Goal: Task Accomplishment & Management: Complete application form

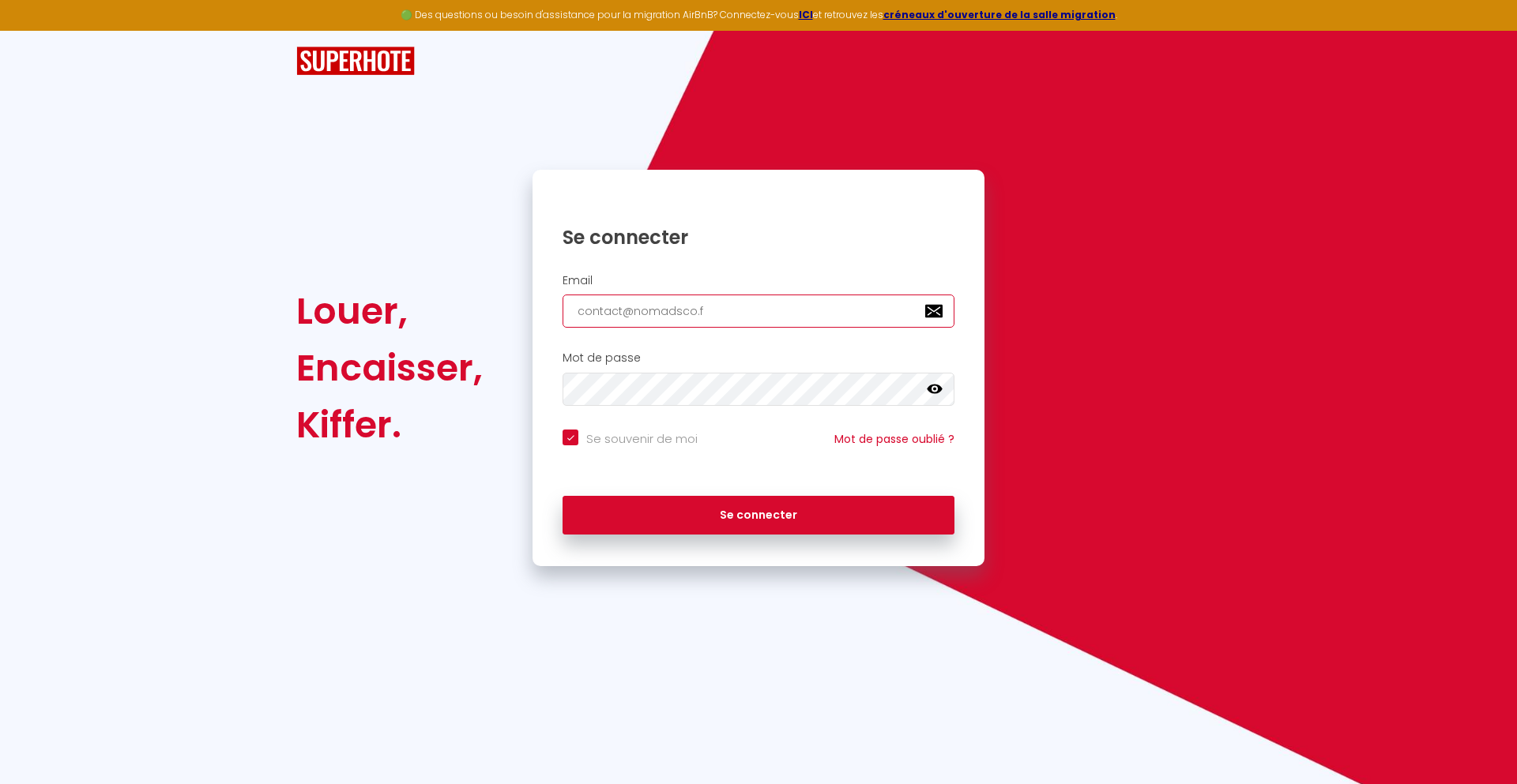
type input "[EMAIL_ADDRESS][DOMAIN_NAME]"
checkbox input "true"
type input "[EMAIL_ADDRESS][DOMAIN_NAME]"
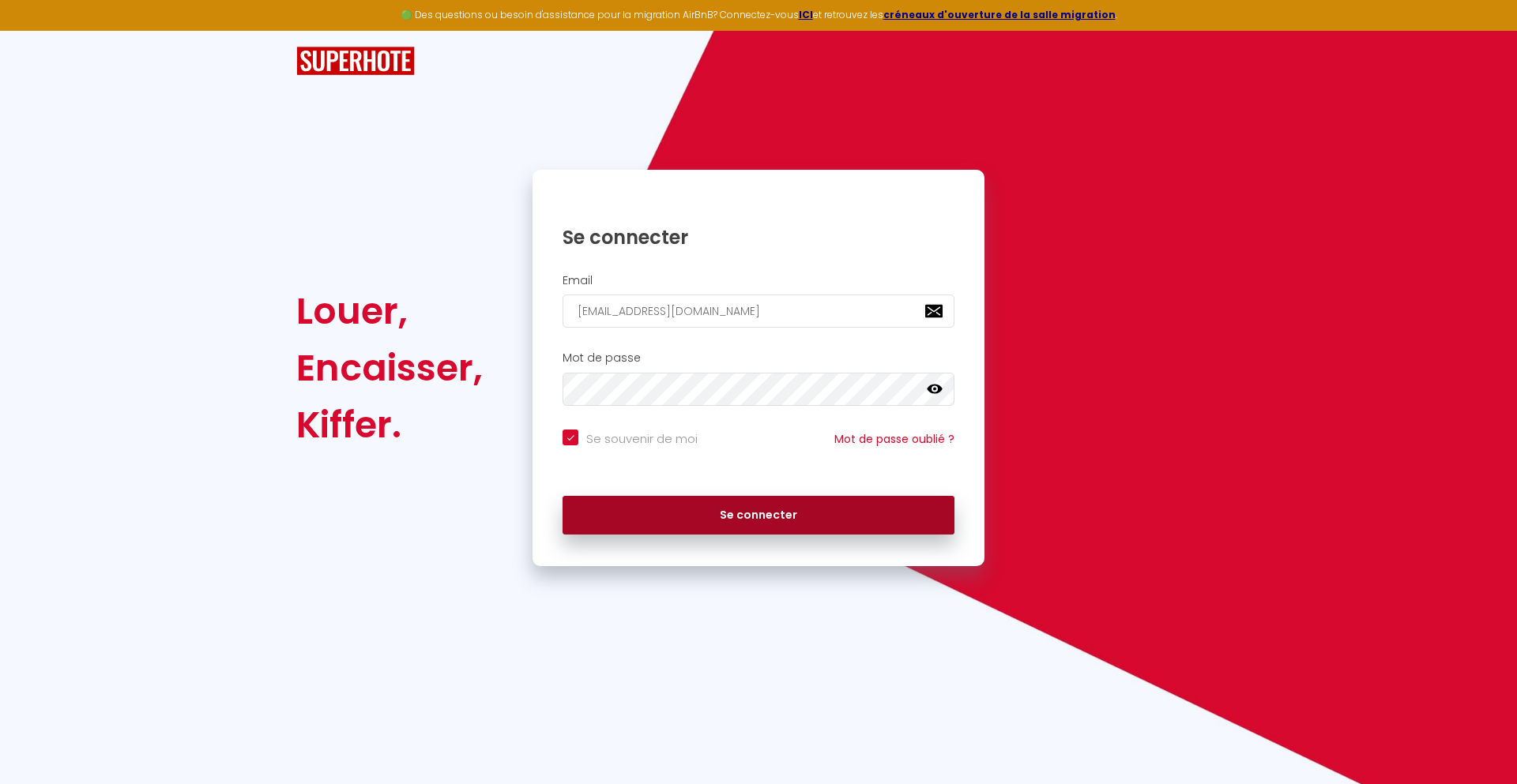
click at [758, 515] on button "Se connecter" at bounding box center [759, 516] width 392 height 40
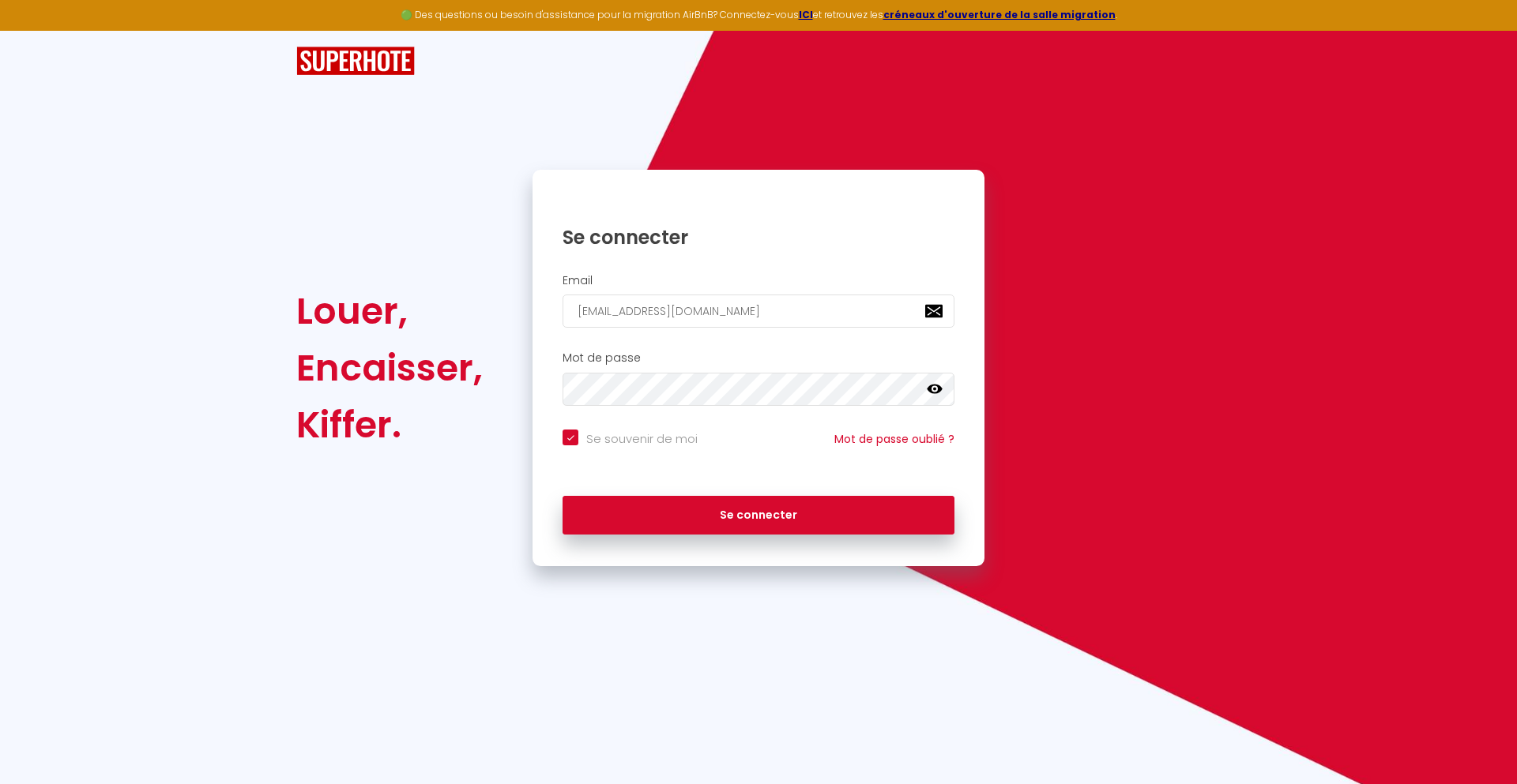
checkbox input "true"
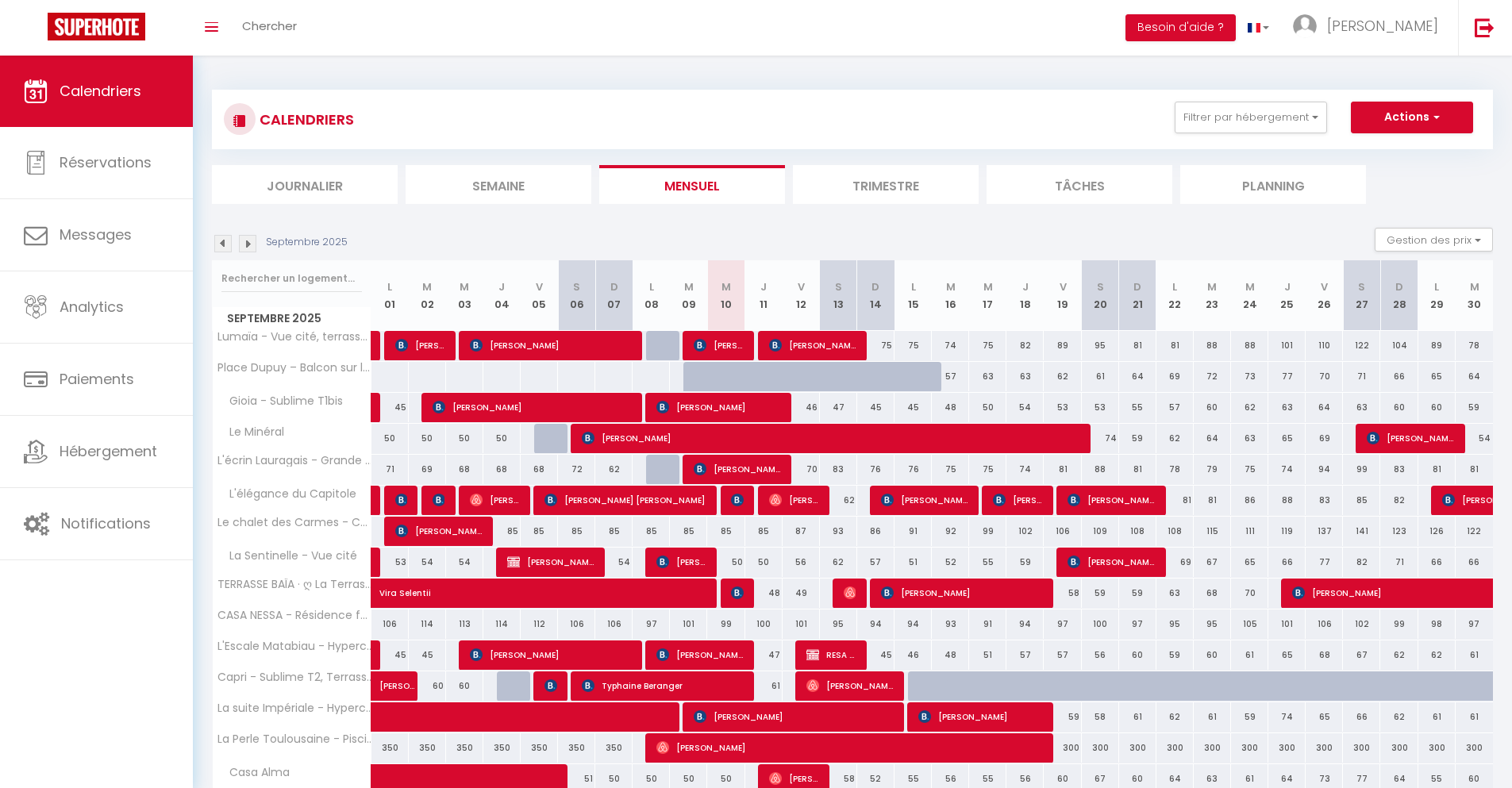
click at [305, 184] on li "Journalier" at bounding box center [304, 184] width 185 height 39
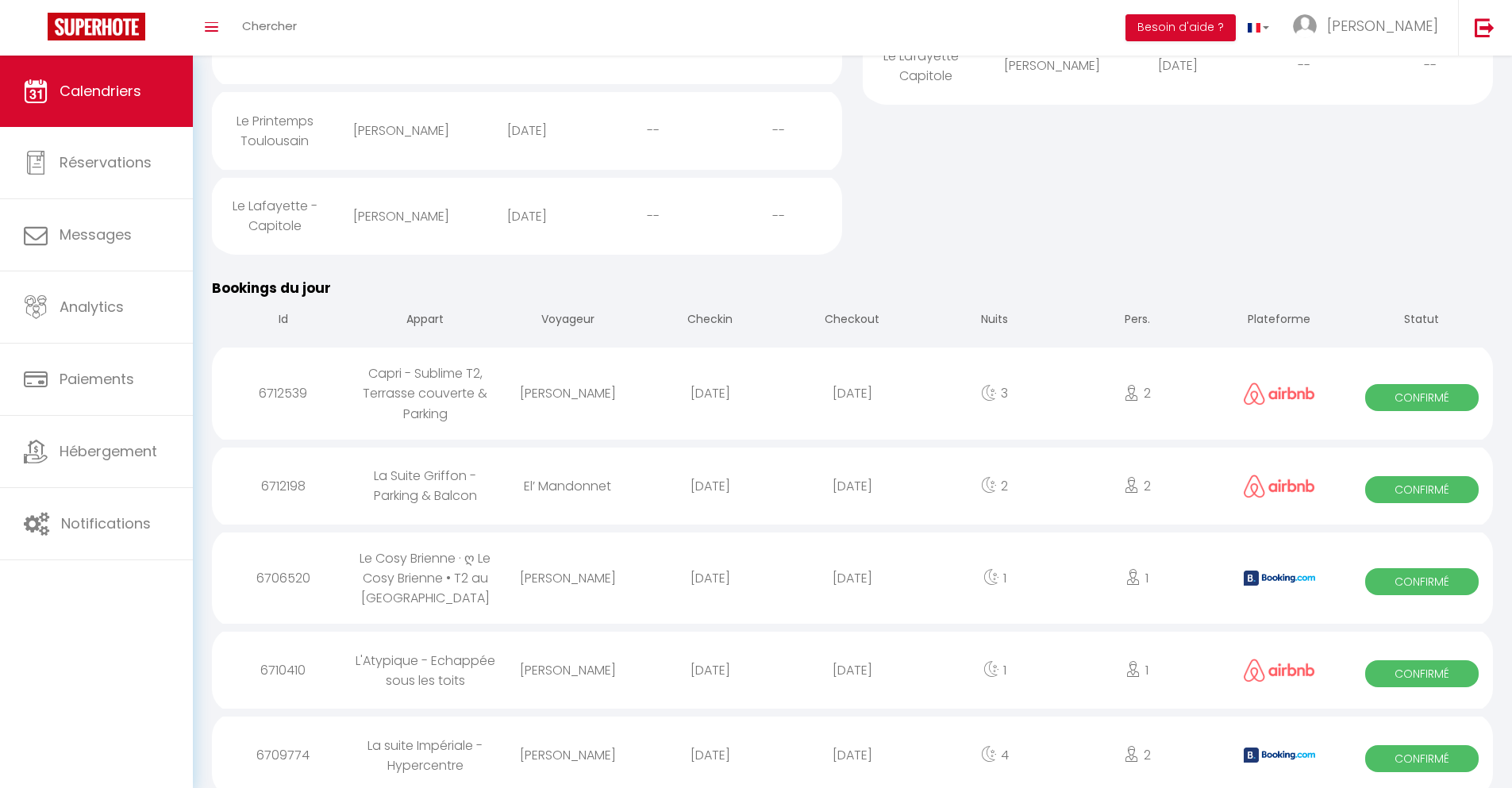
scroll to position [547, 0]
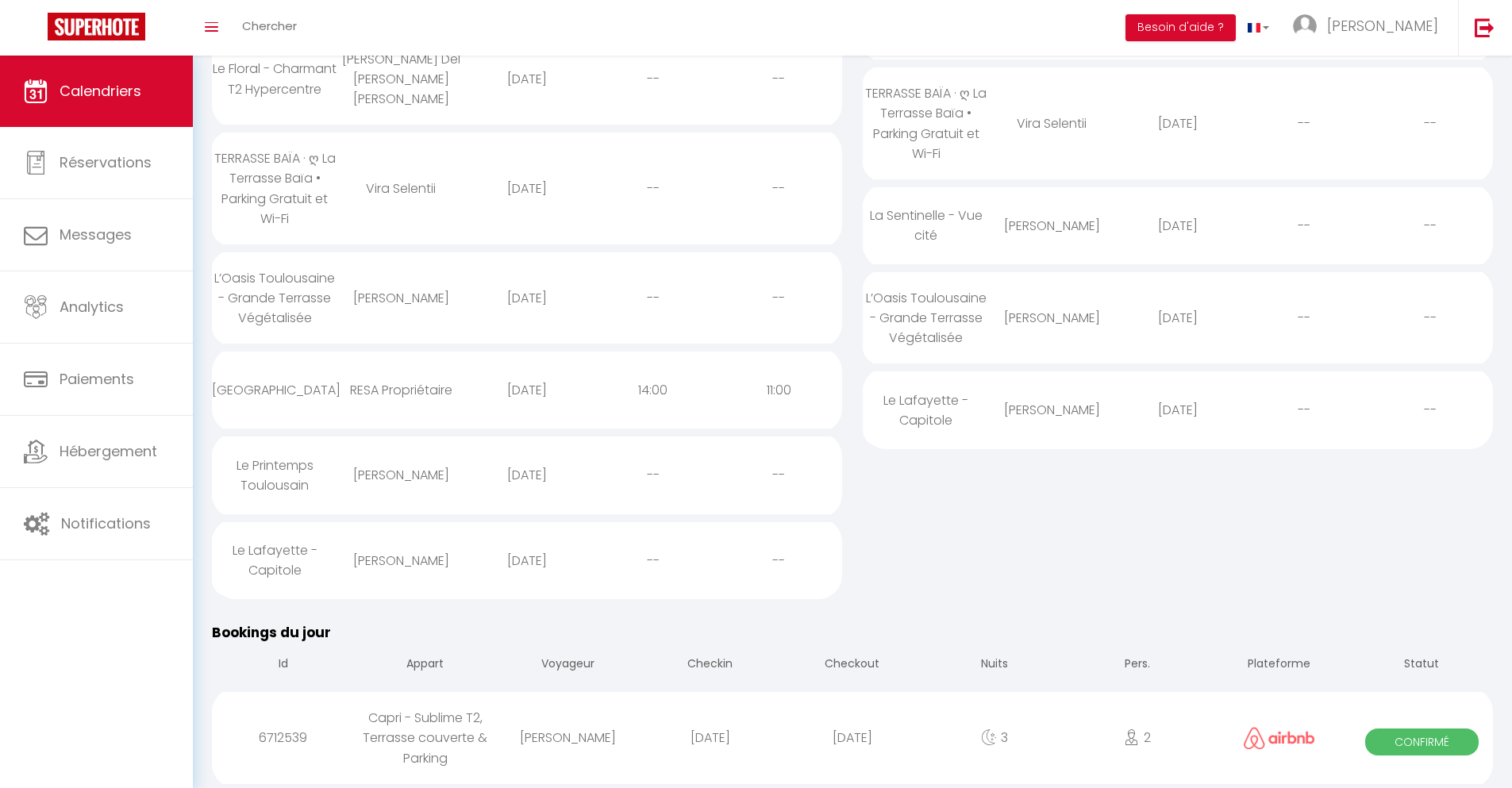
click at [853, 739] on div "[DATE]" at bounding box center [852, 738] width 142 height 51
select select "0"
select select "1"
select select
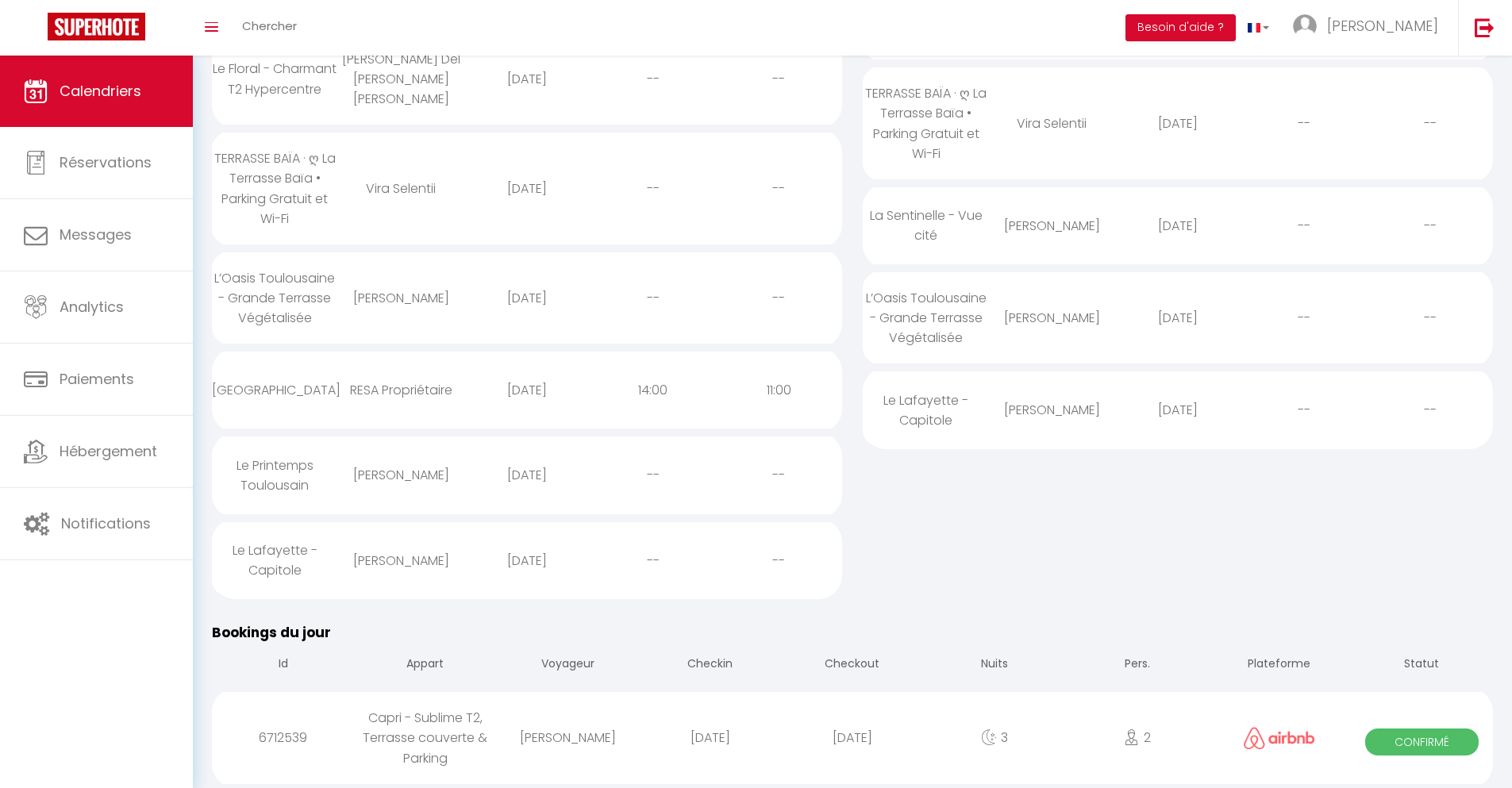
select select
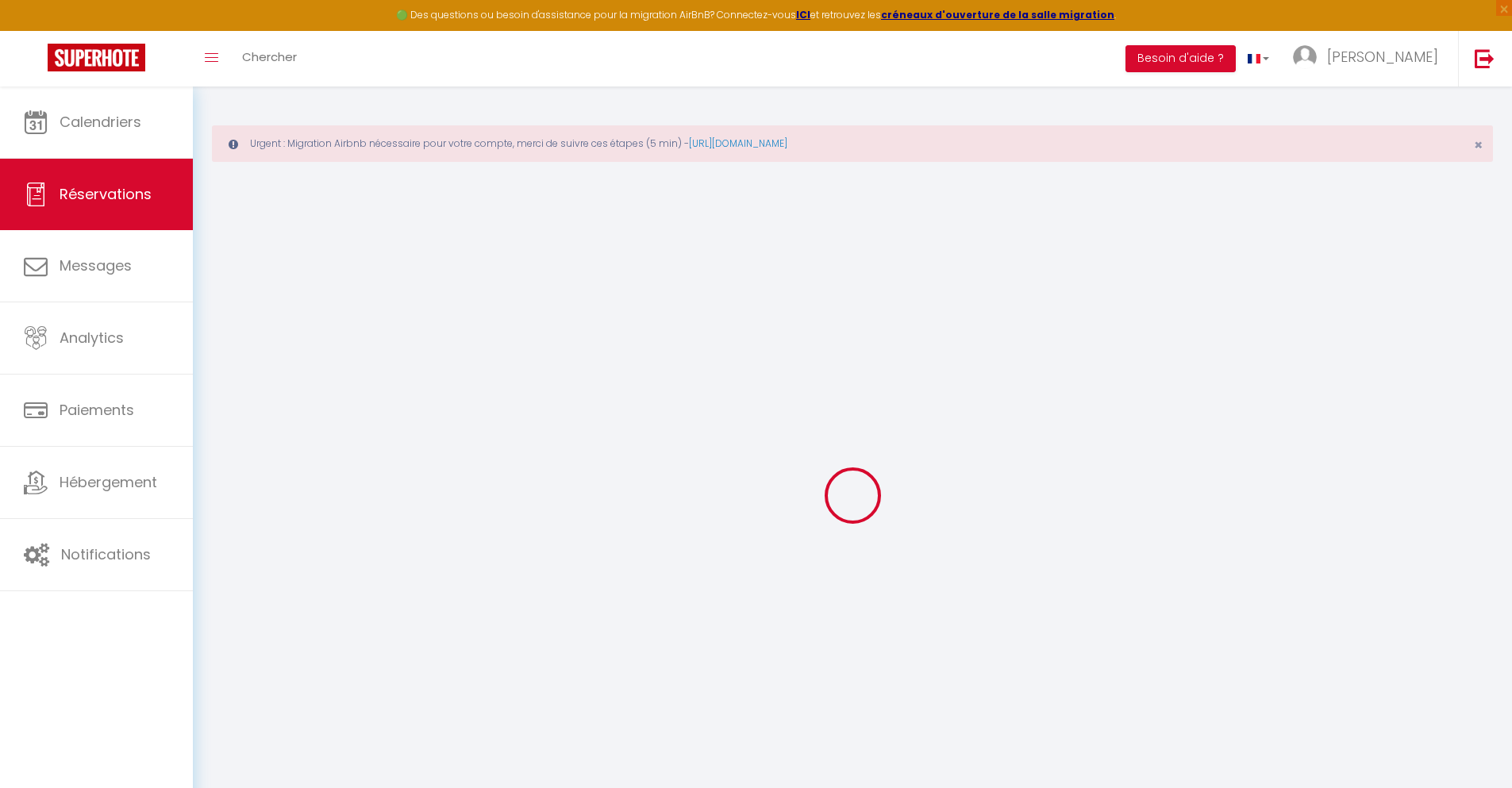
type input "Louhane"
type input "[PERSON_NAME]"
type input "[EMAIL_ADDRESS][DOMAIN_NAME]"
type input "[PHONE_NUMBER]"
select select
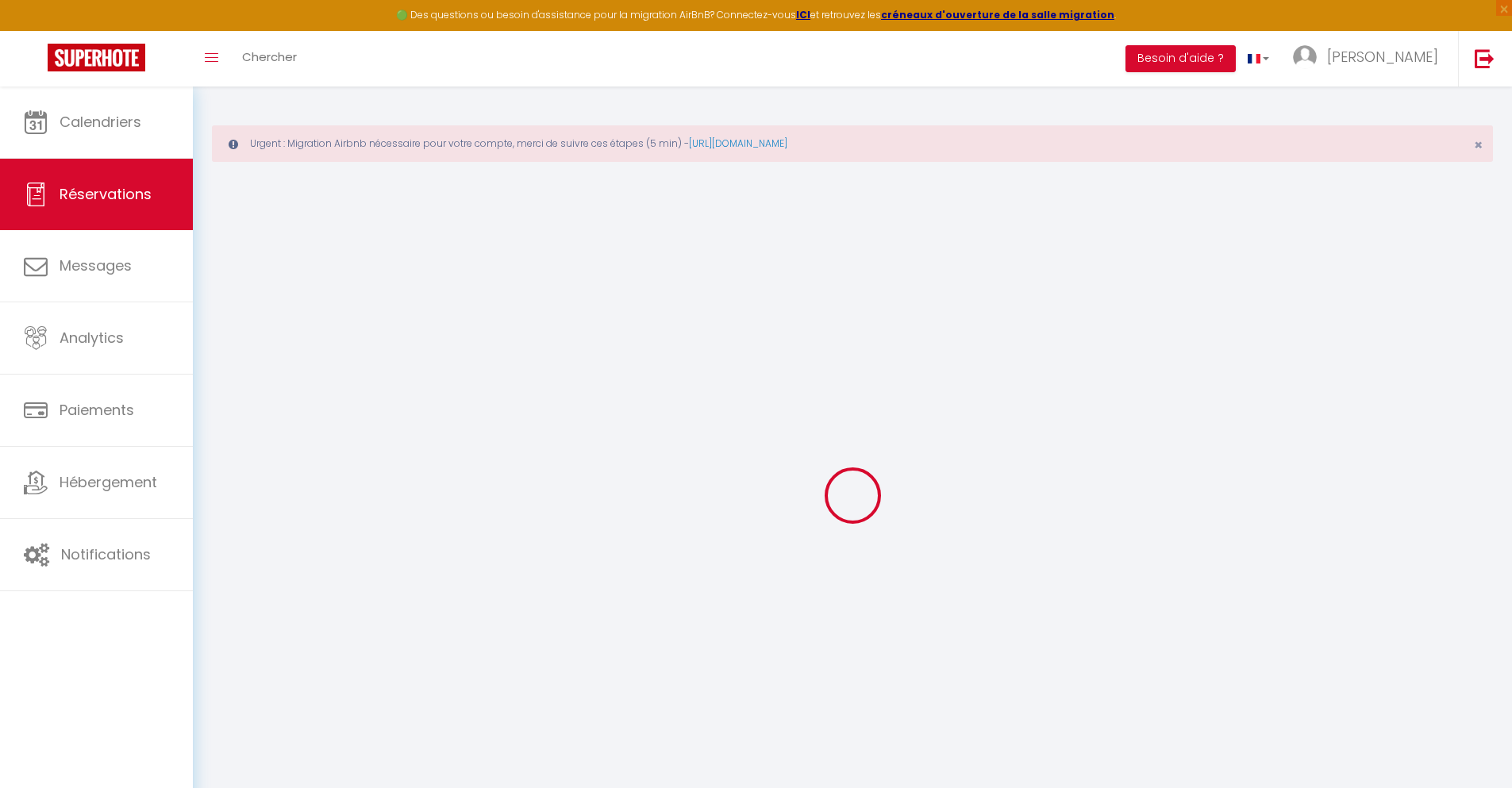
type input "43.2"
select select "34845"
select select "1"
select select
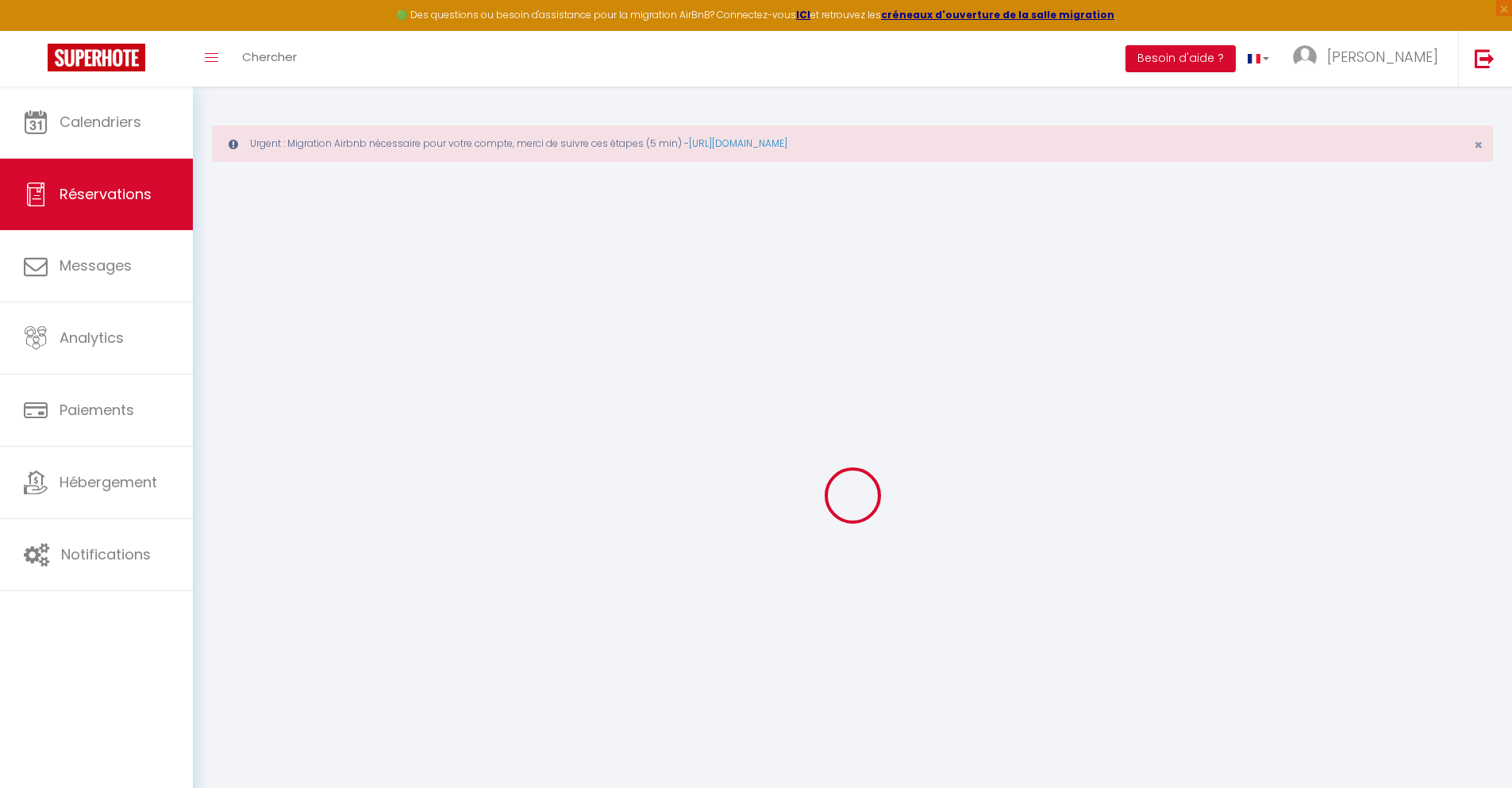
type input "2"
select select "12"
select select
type input "198"
checkbox input "false"
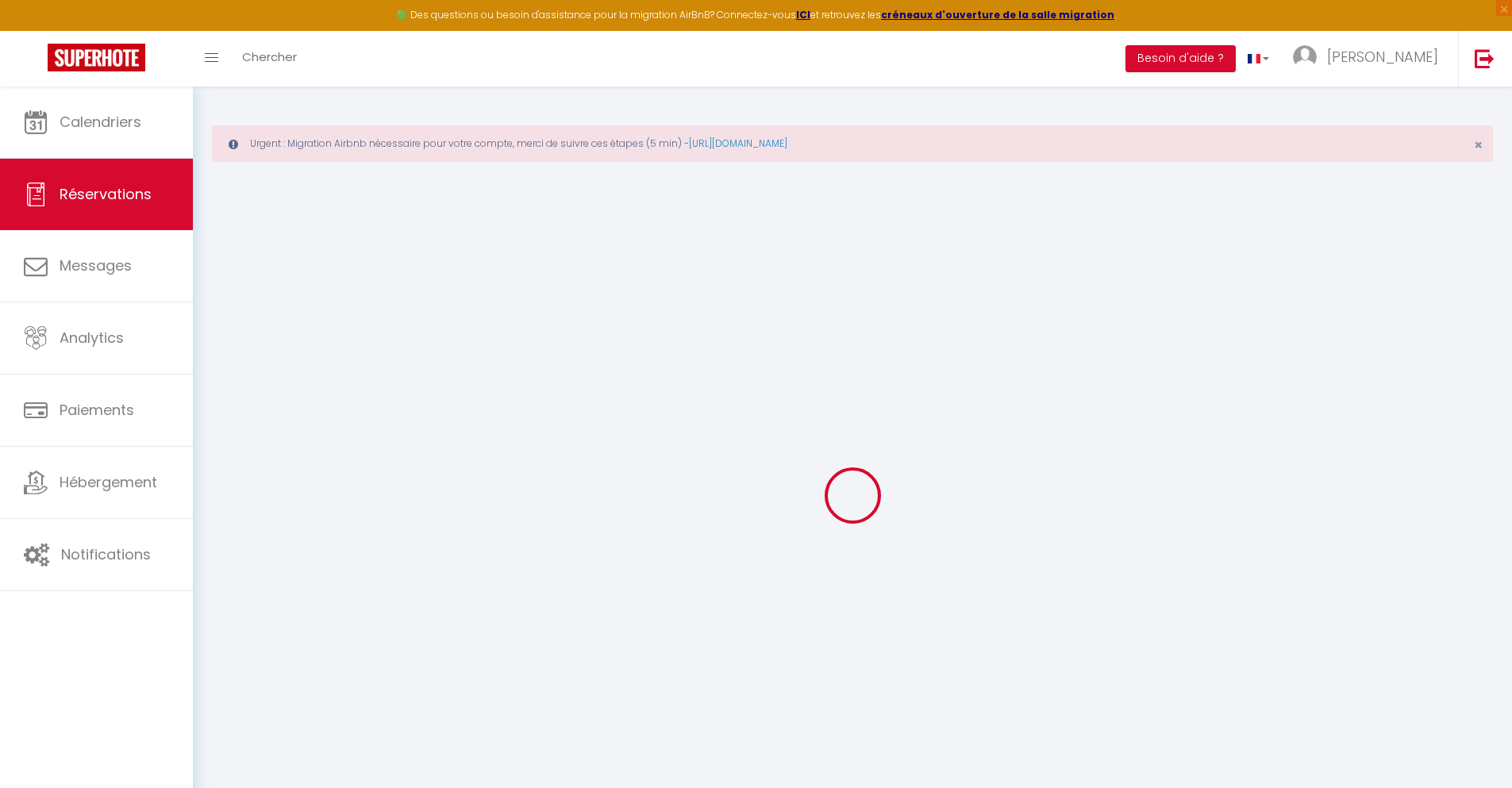
type input "0"
select select "1"
type input "0"
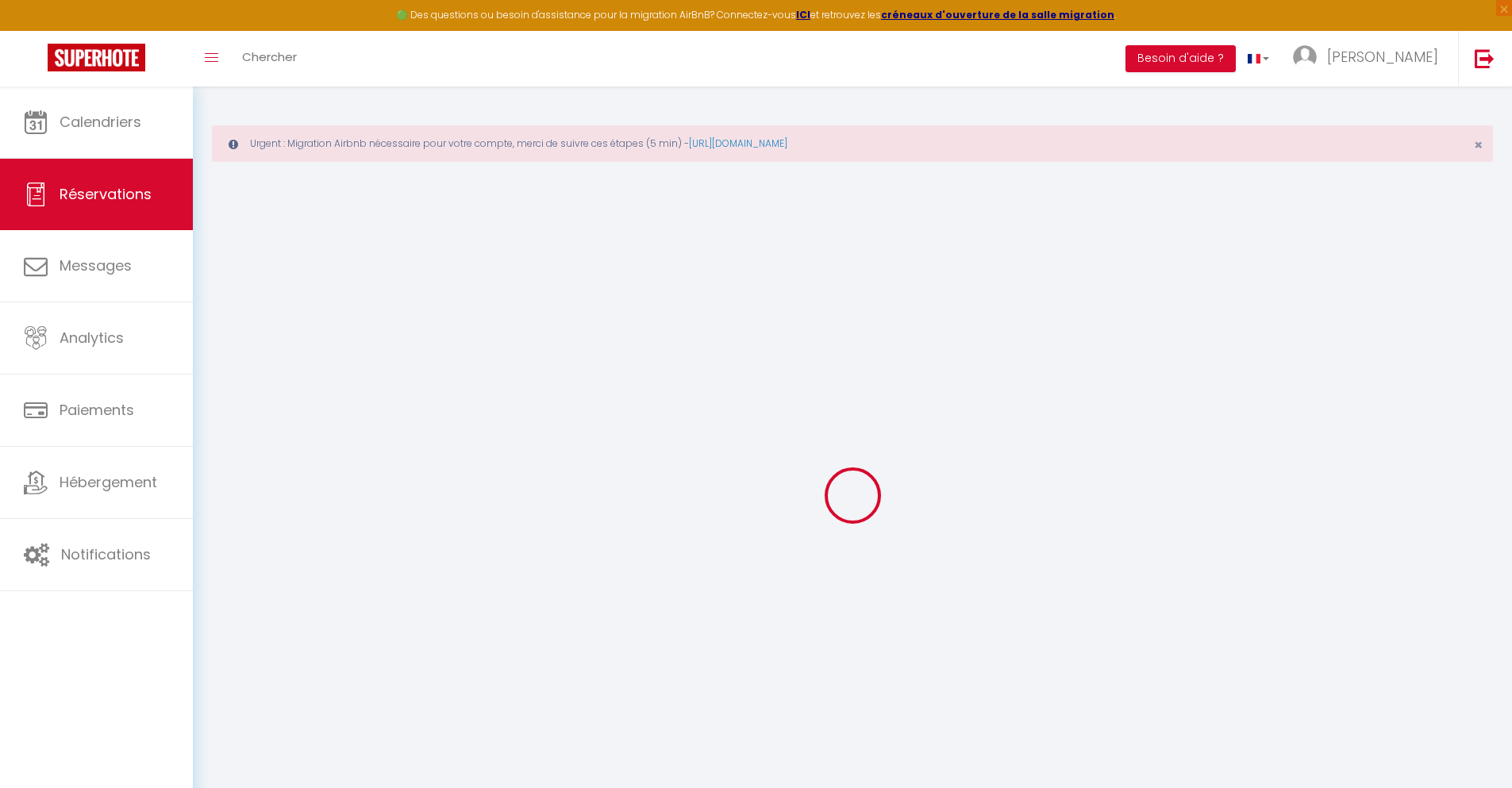
select select
select select "15"
checkbox input "false"
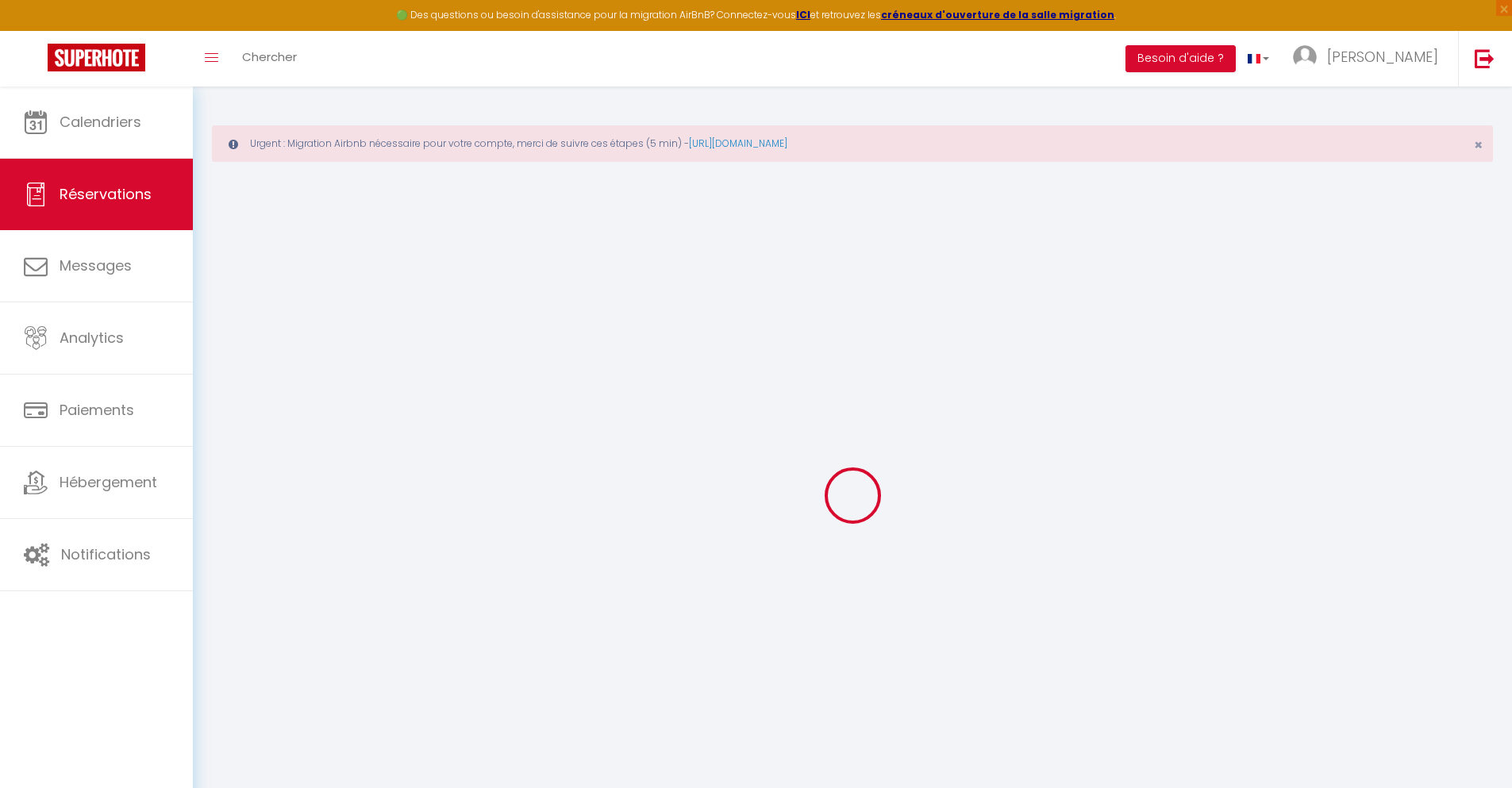
select select
checkbox input "false"
select select
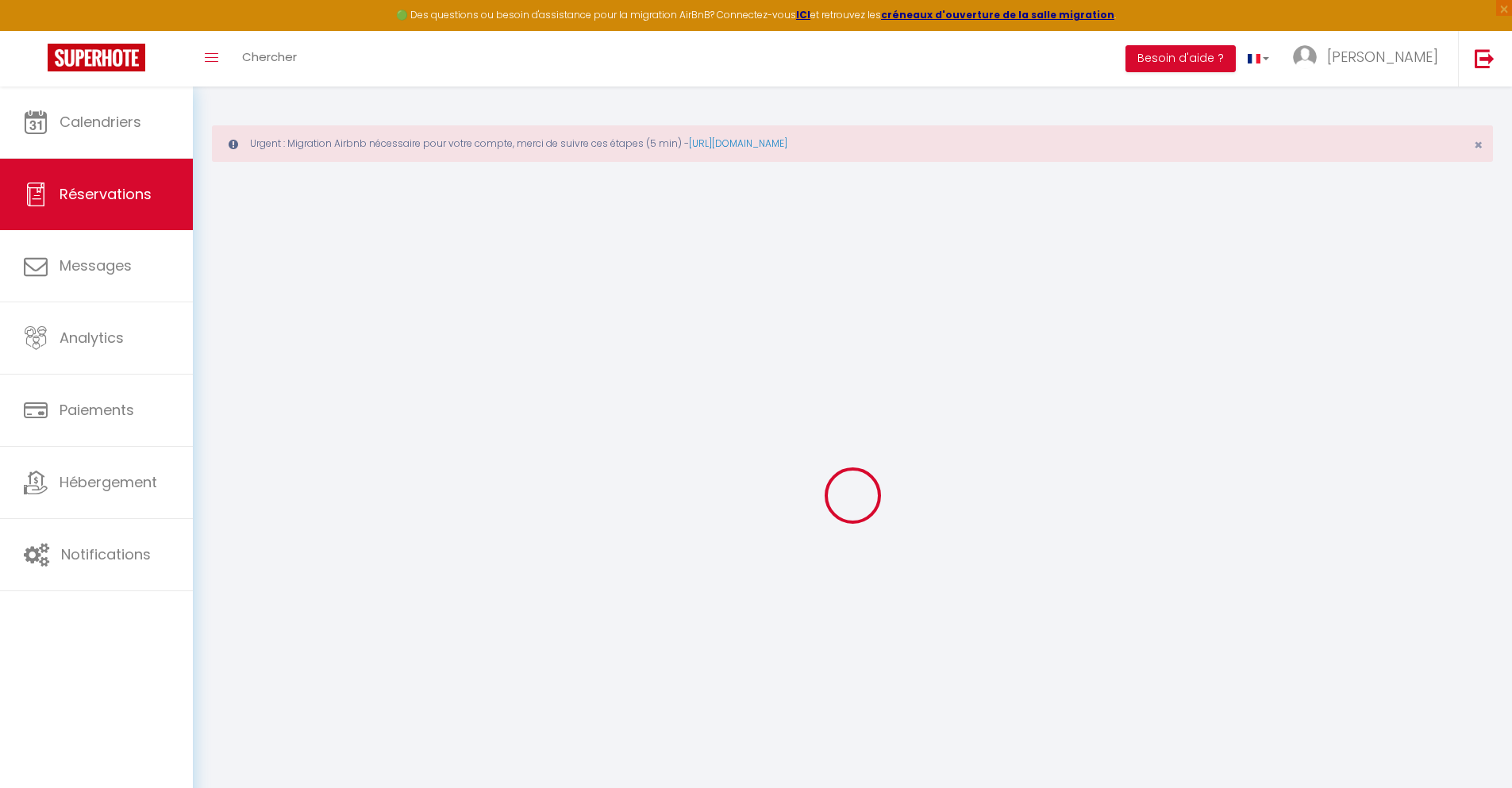
select select
checkbox input "false"
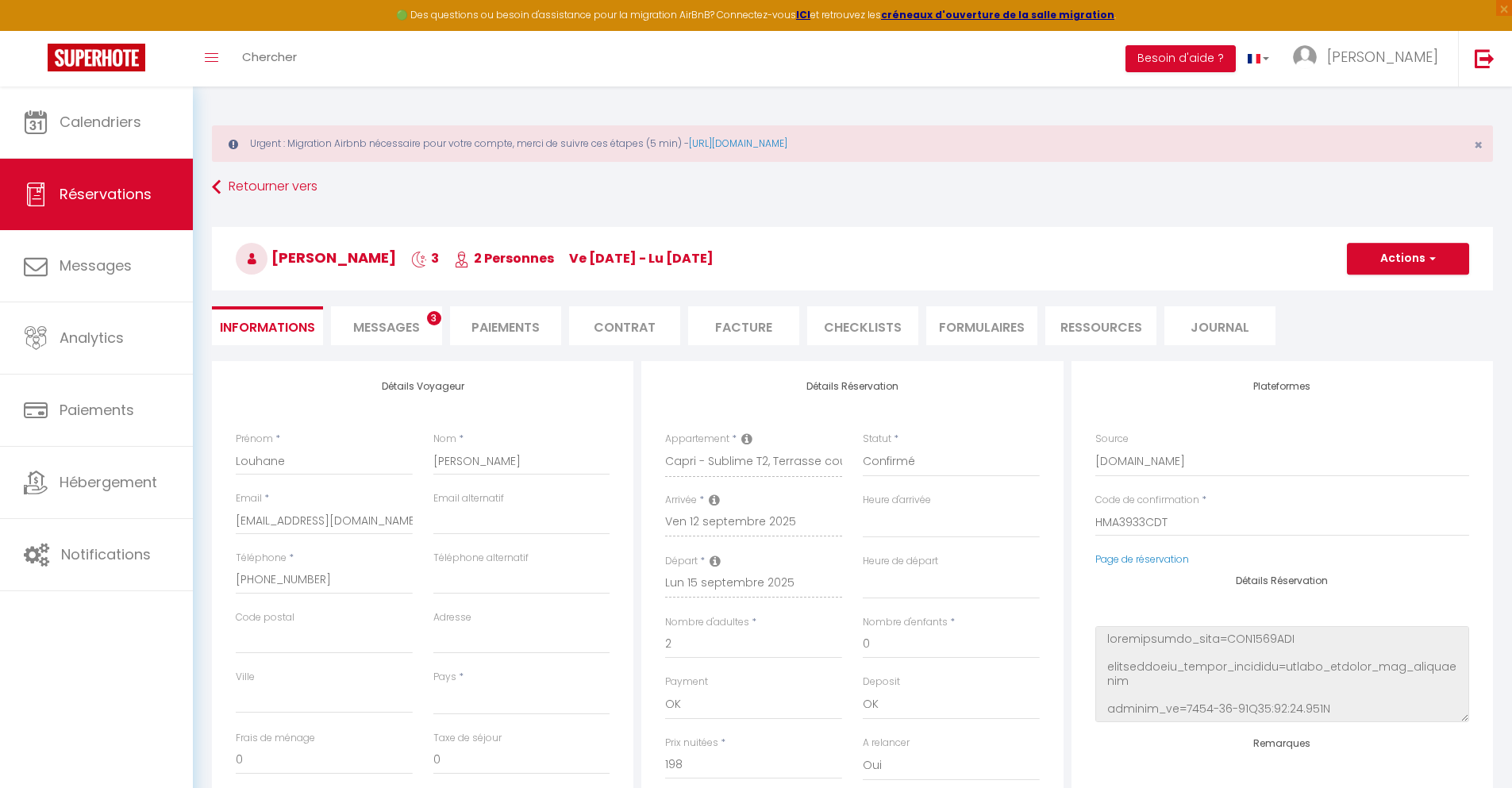
select select
type input "42"
type input "14.26"
select select
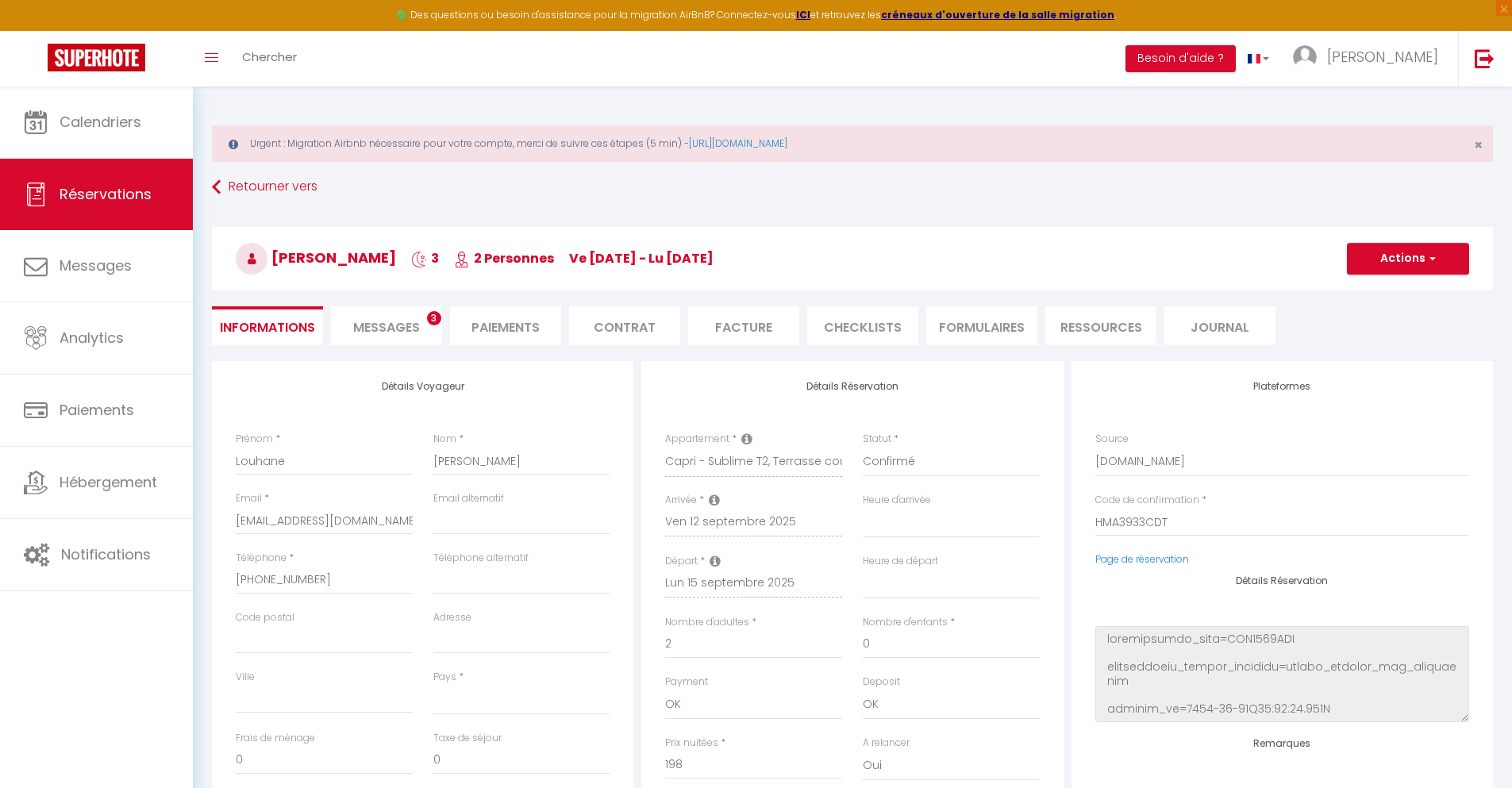
checkbox input "false"
select select
checkbox input "false"
select select
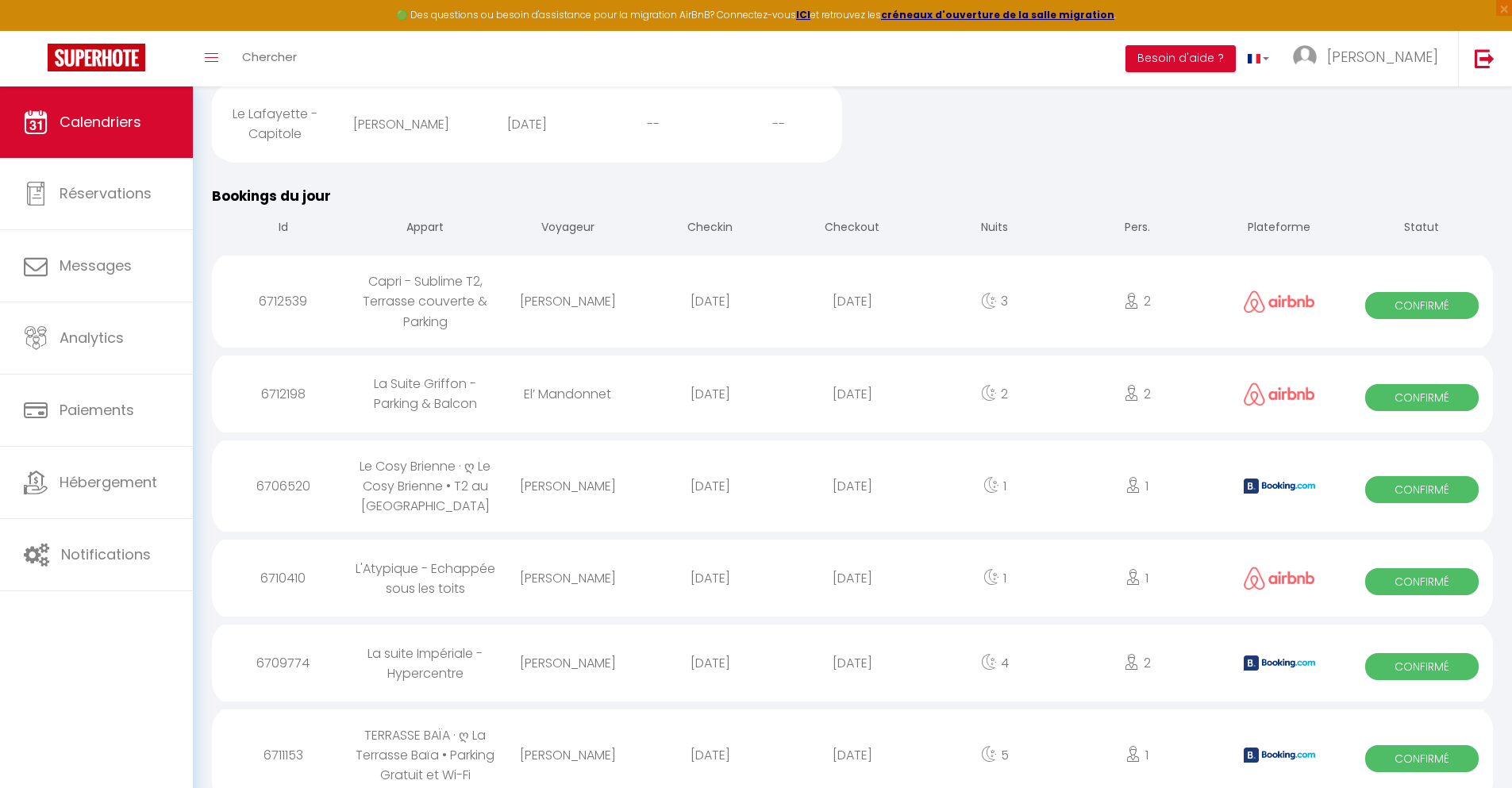
scroll to position [731, 0]
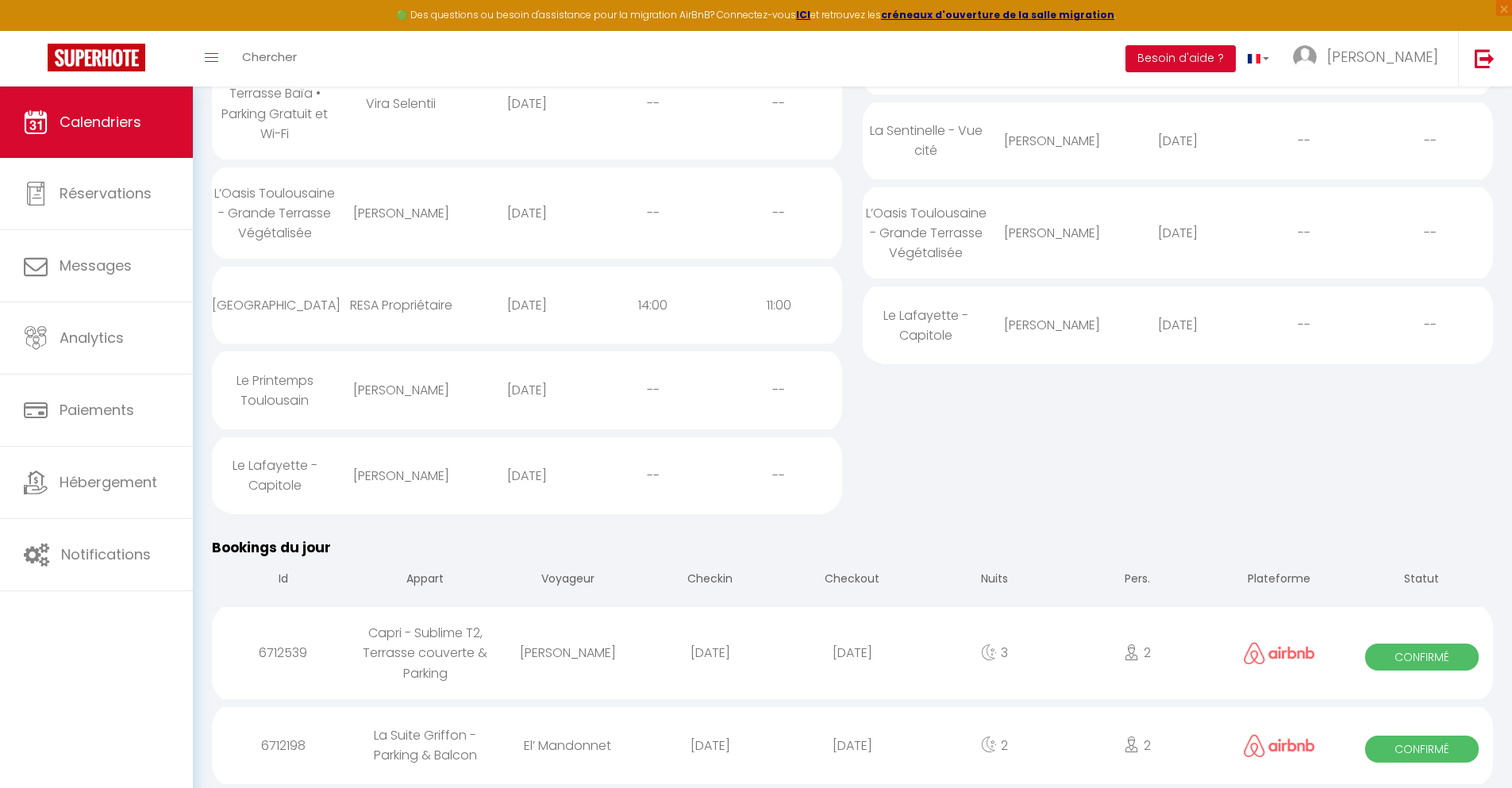
click at [853, 745] on div "[DATE]" at bounding box center [852, 745] width 142 height 51
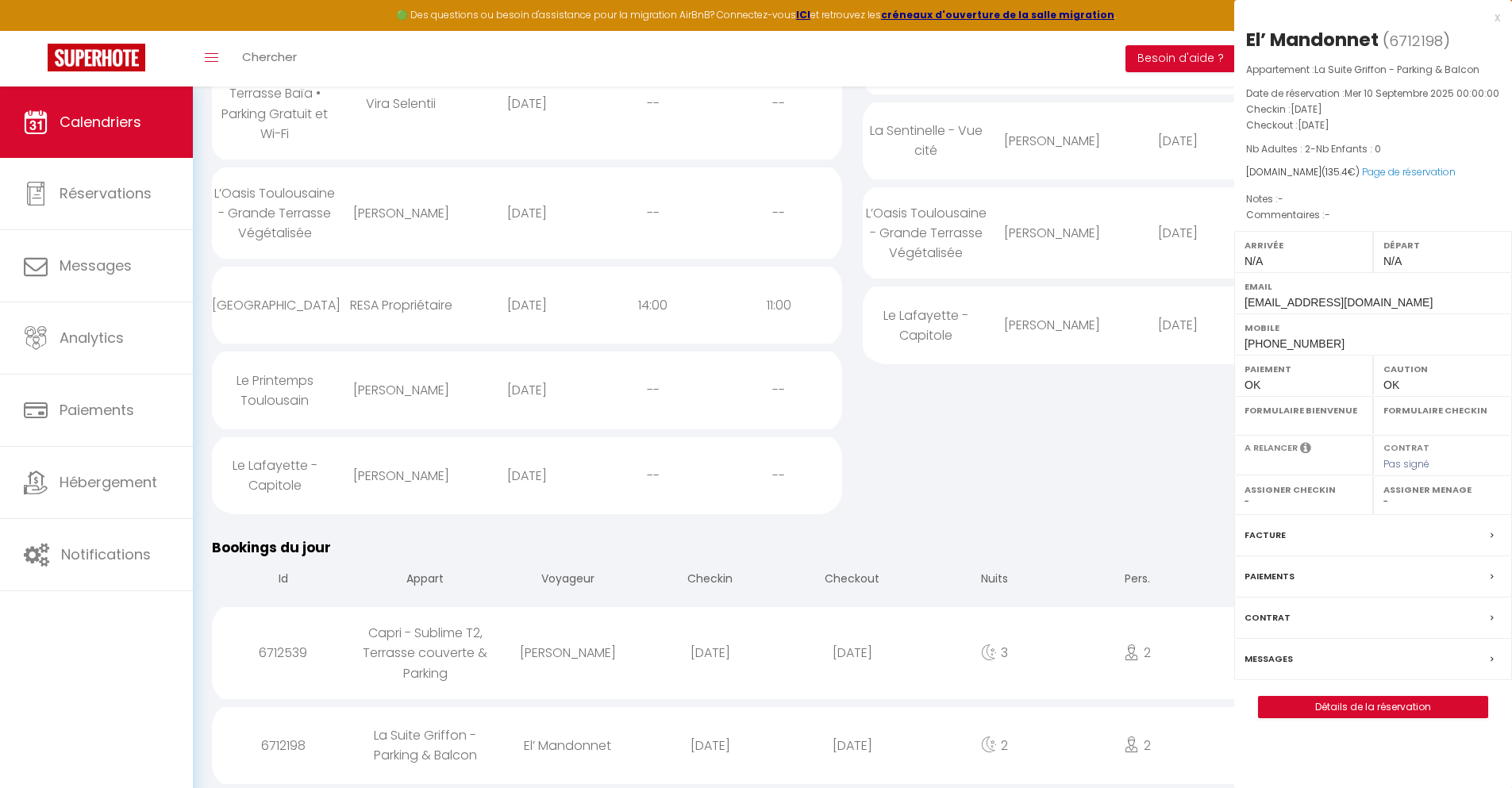
select select "0"
select select "1"
select select
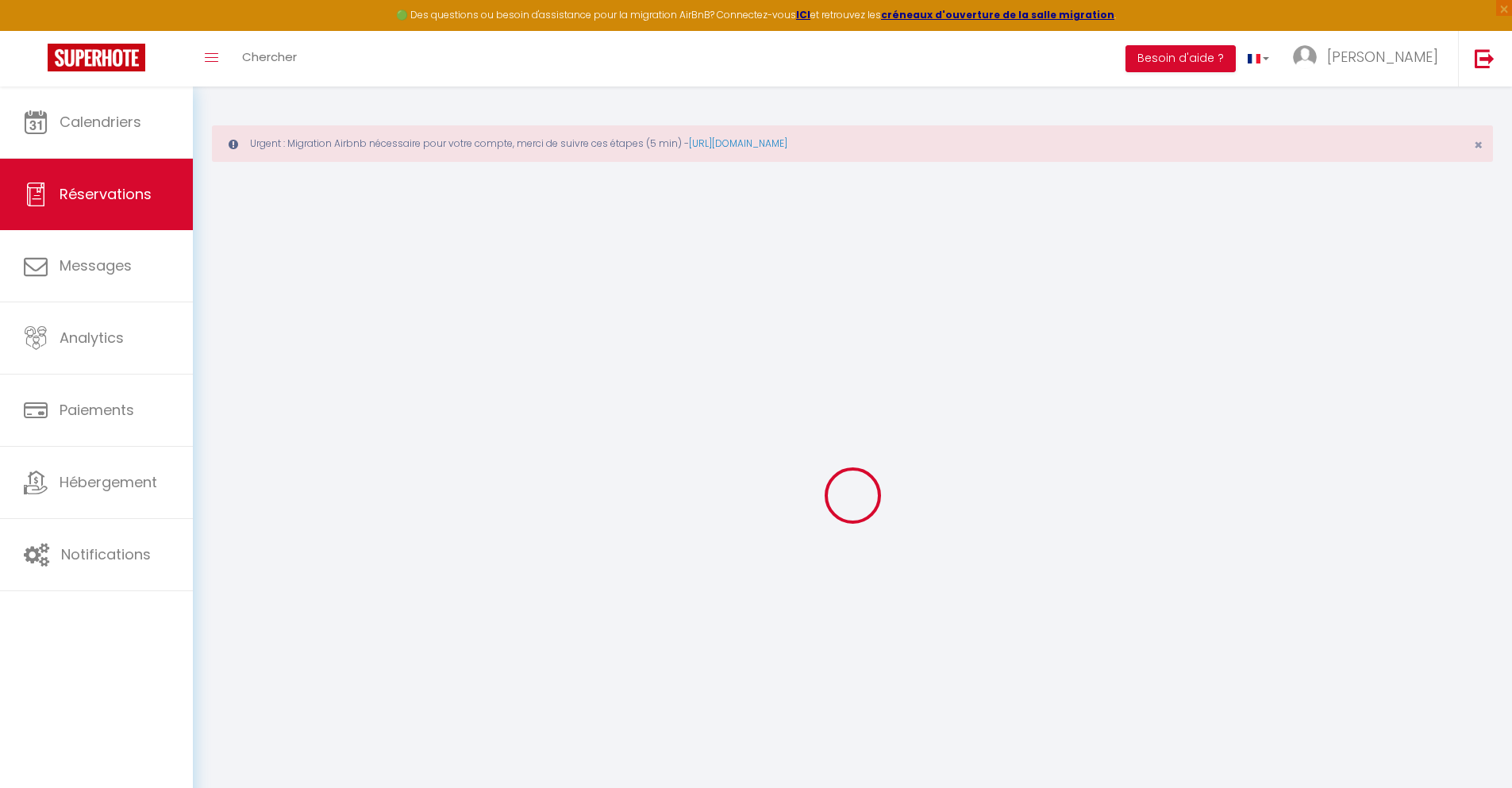
select select
checkbox input "false"
select select
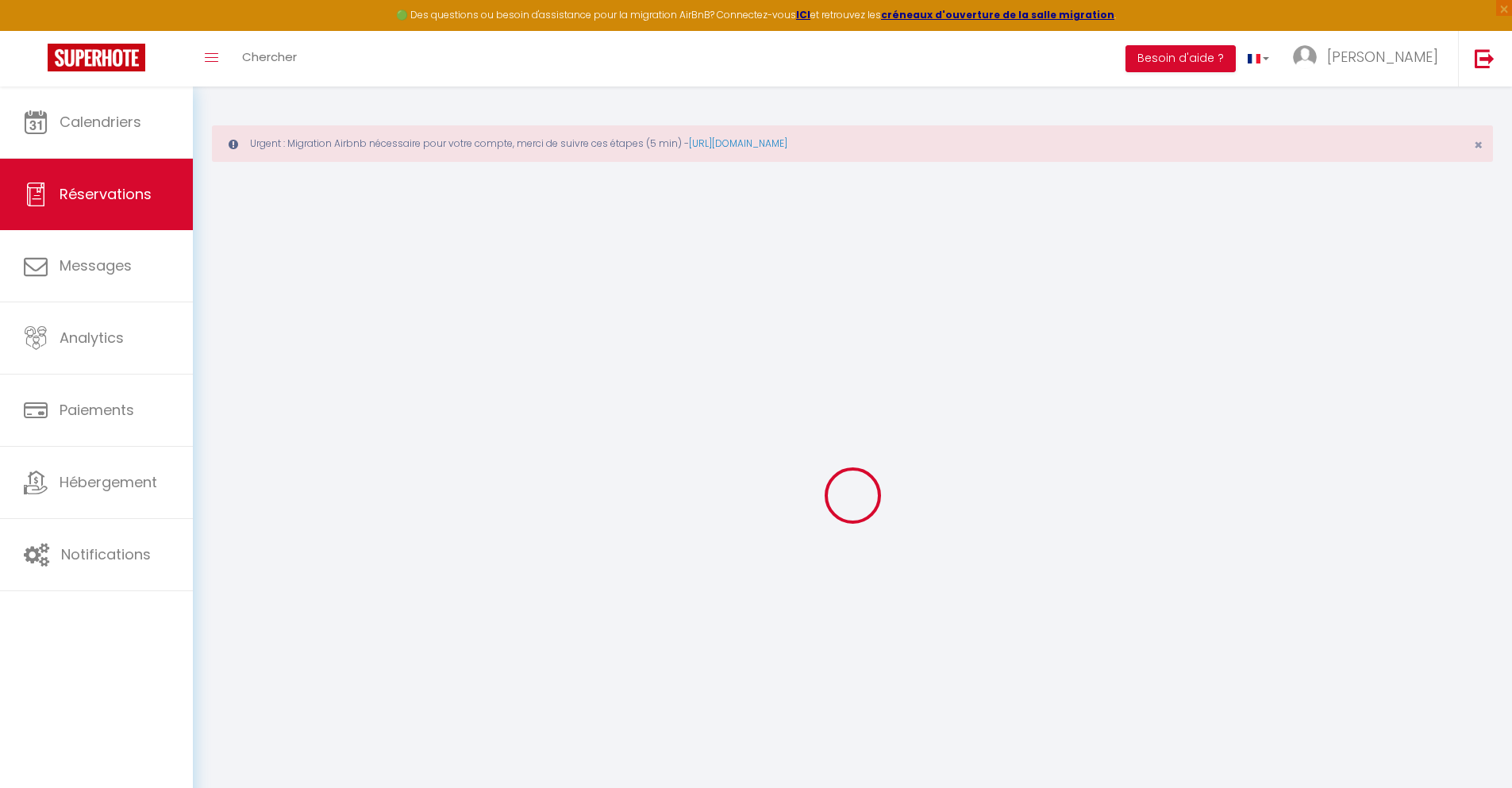
select select
checkbox input "false"
select select
type input "40"
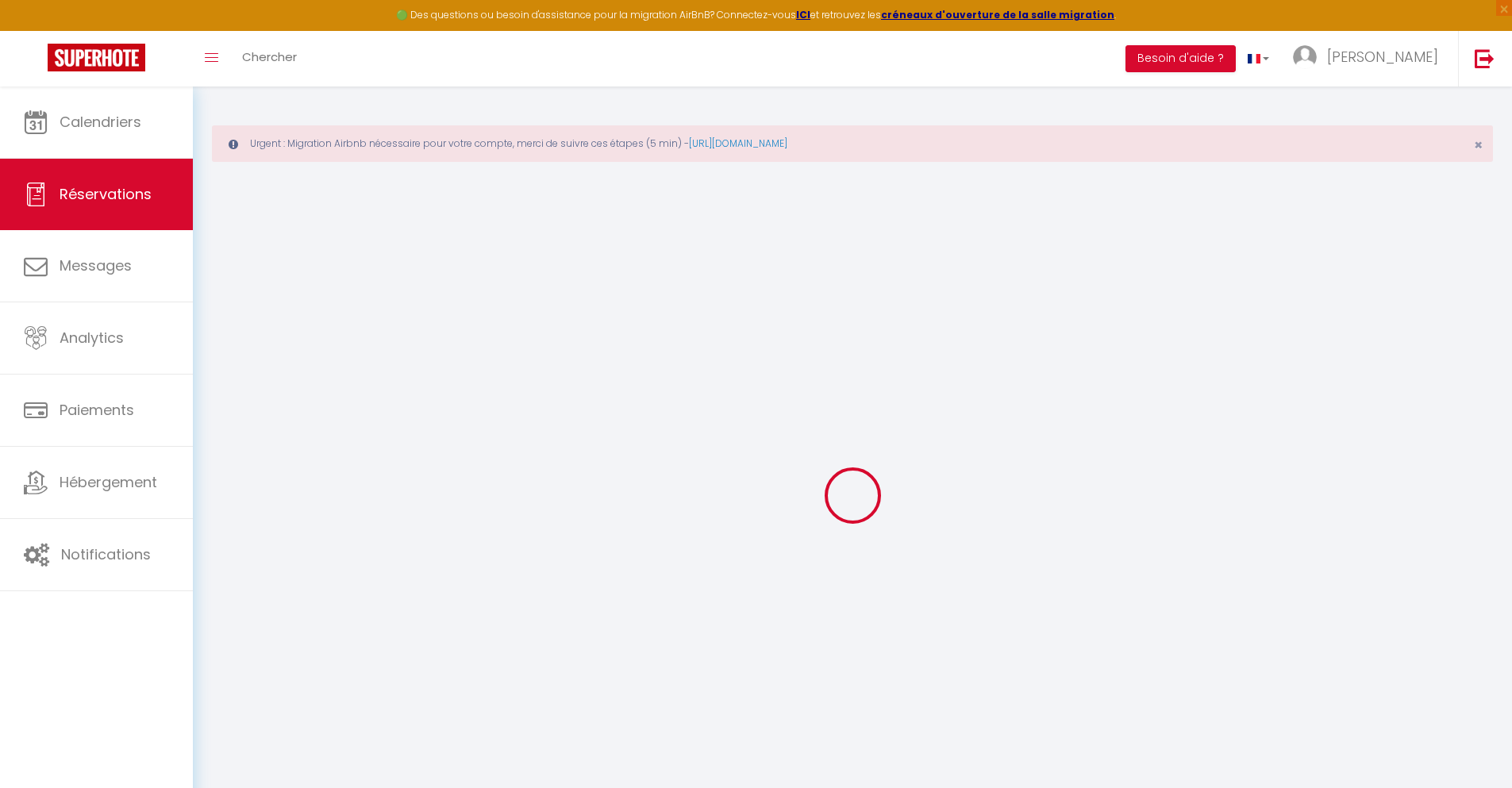
type input "6.4"
select select
checkbox input "false"
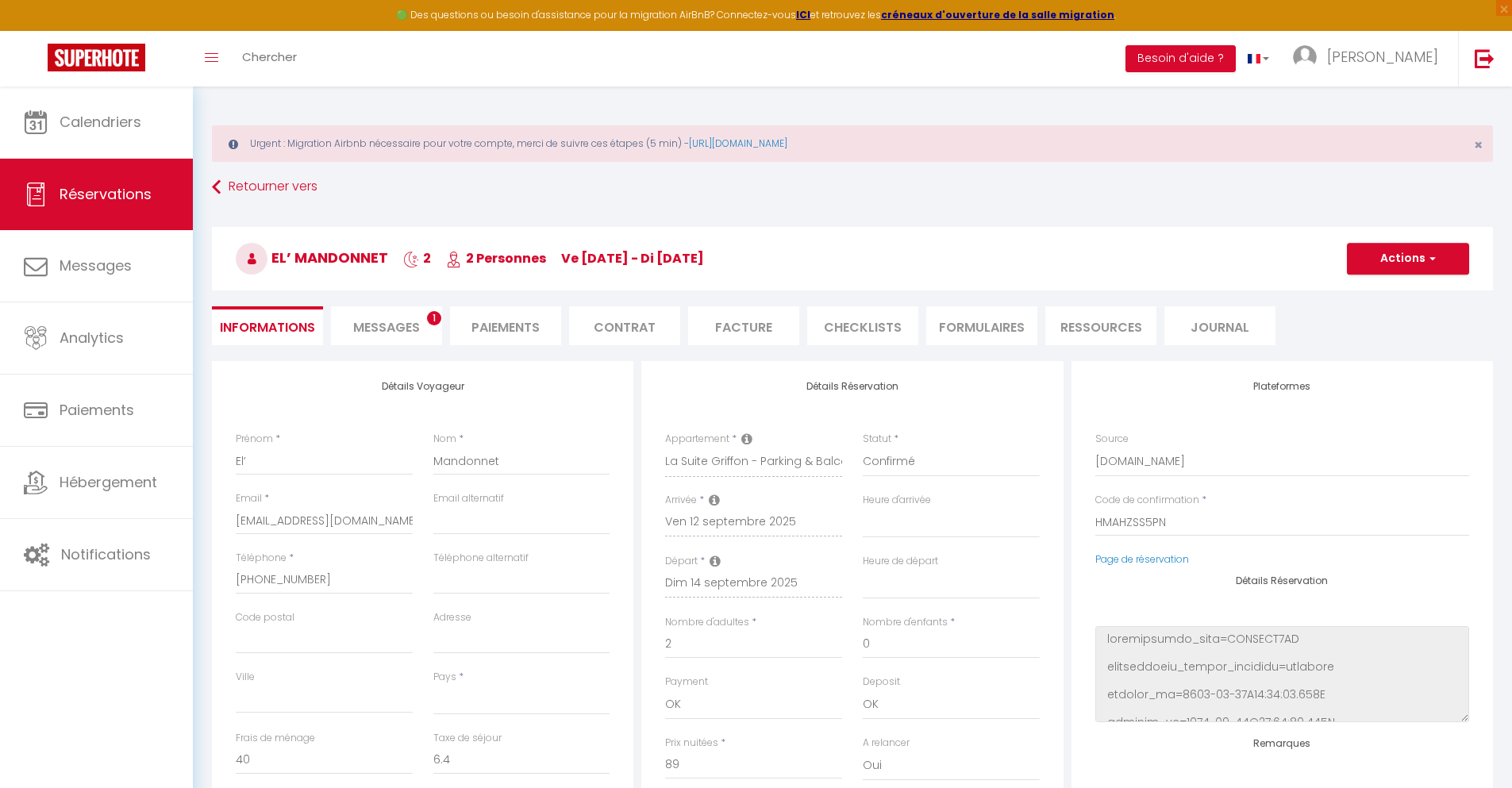
select select
checkbox input "false"
select select
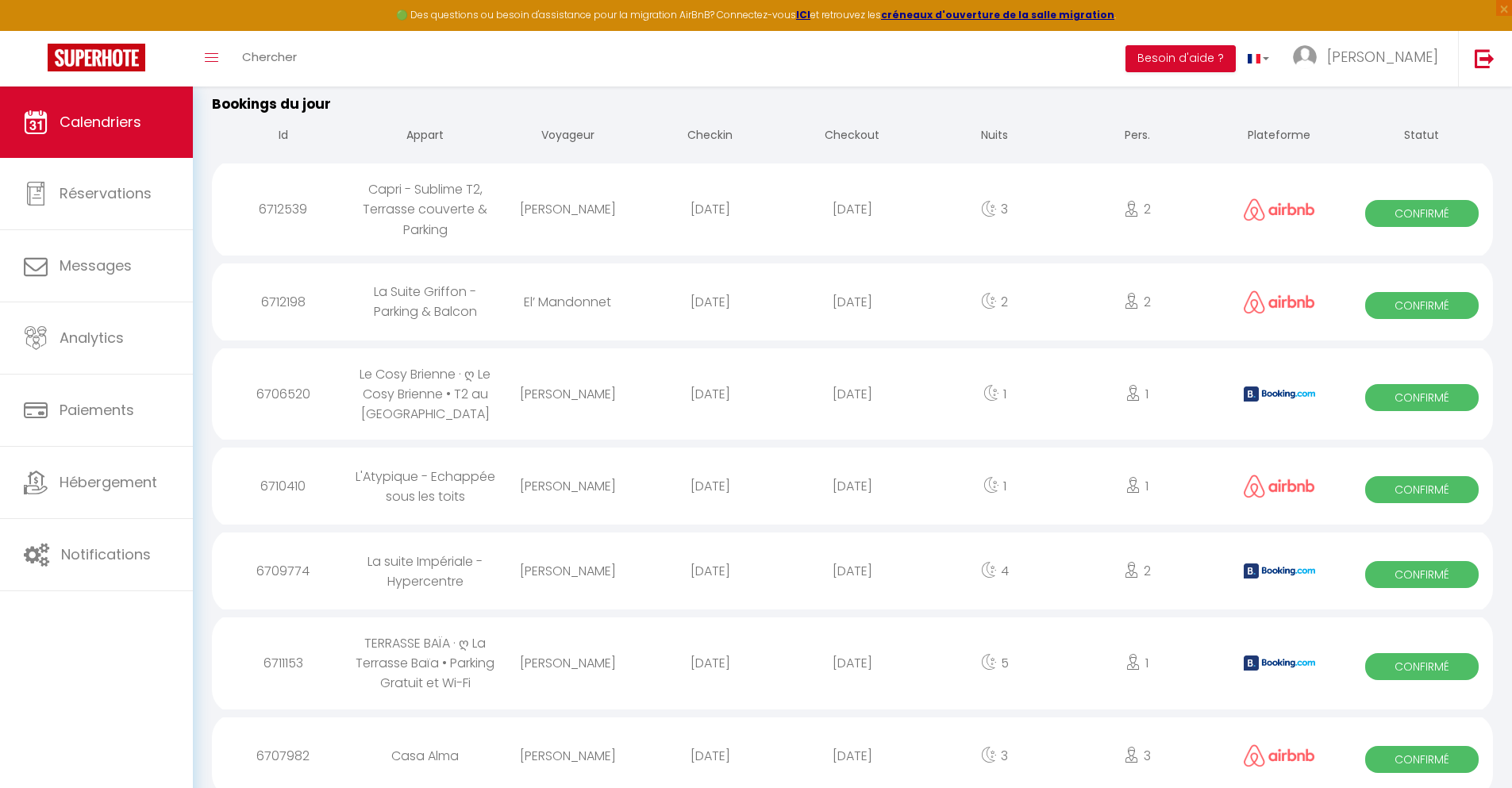
scroll to position [830, 0]
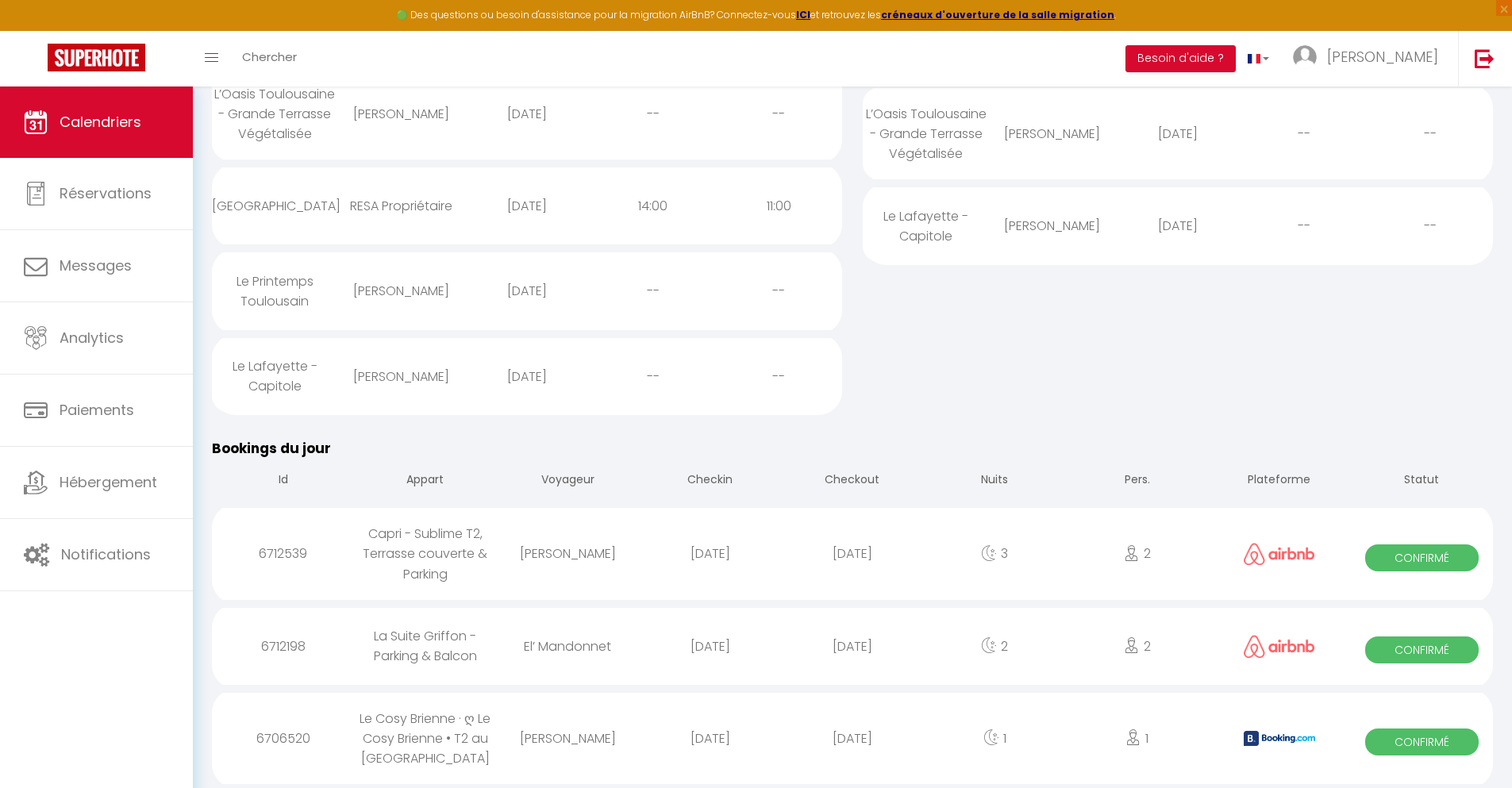
click at [853, 739] on div "[DATE]" at bounding box center [852, 739] width 142 height 51
select select "0"
select select "1"
select select
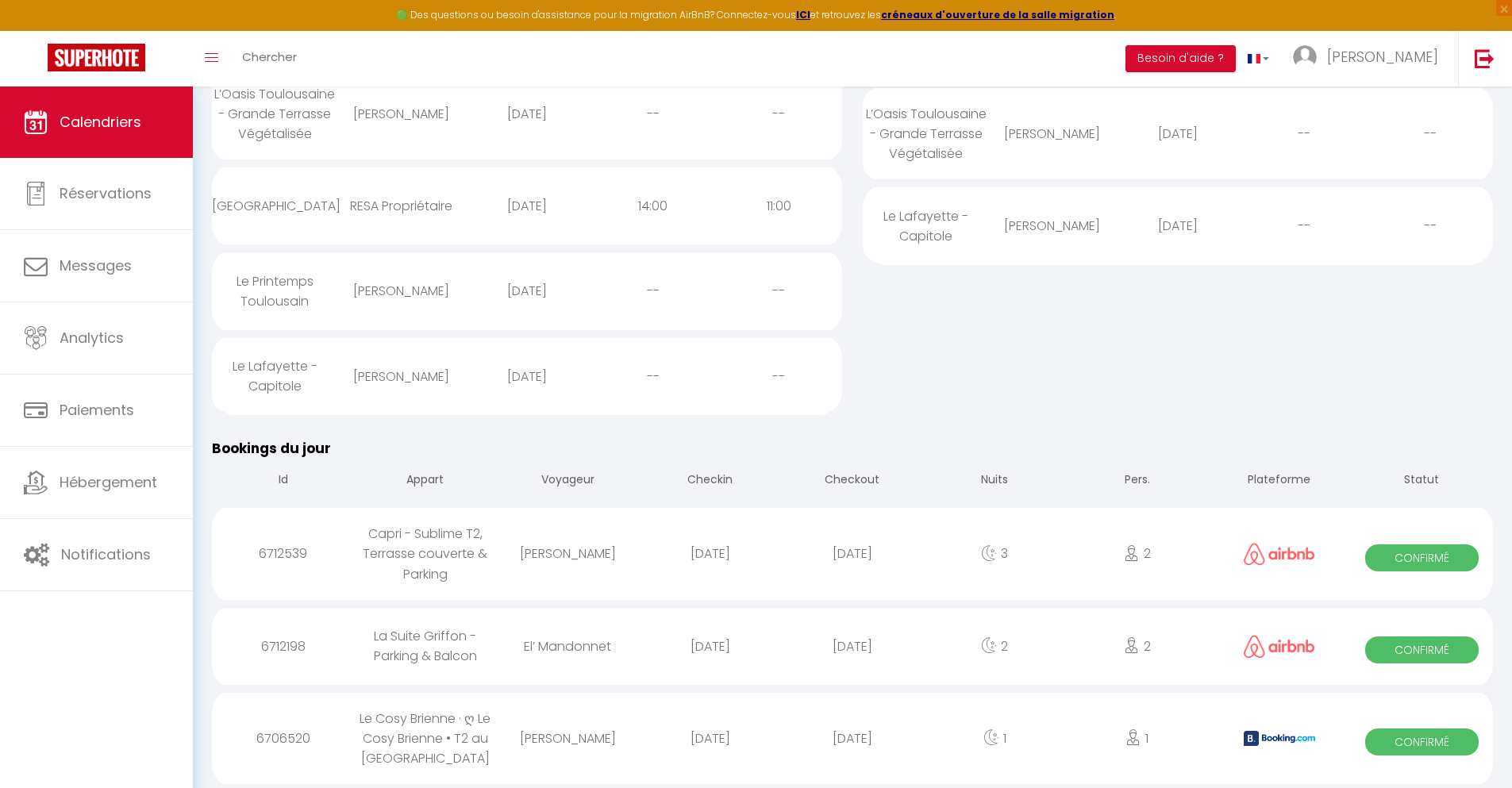
select select
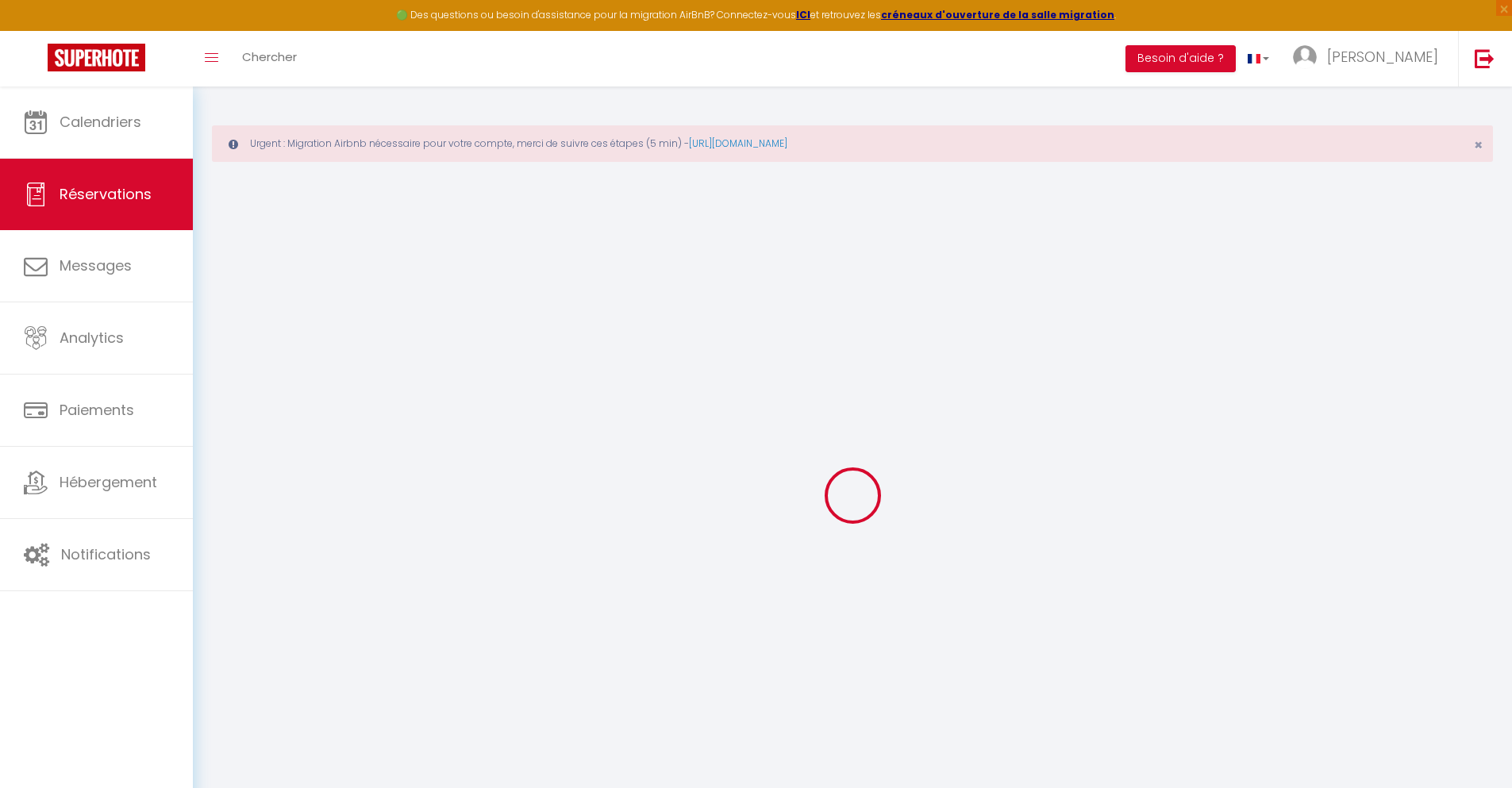
select select
checkbox input "false"
select select
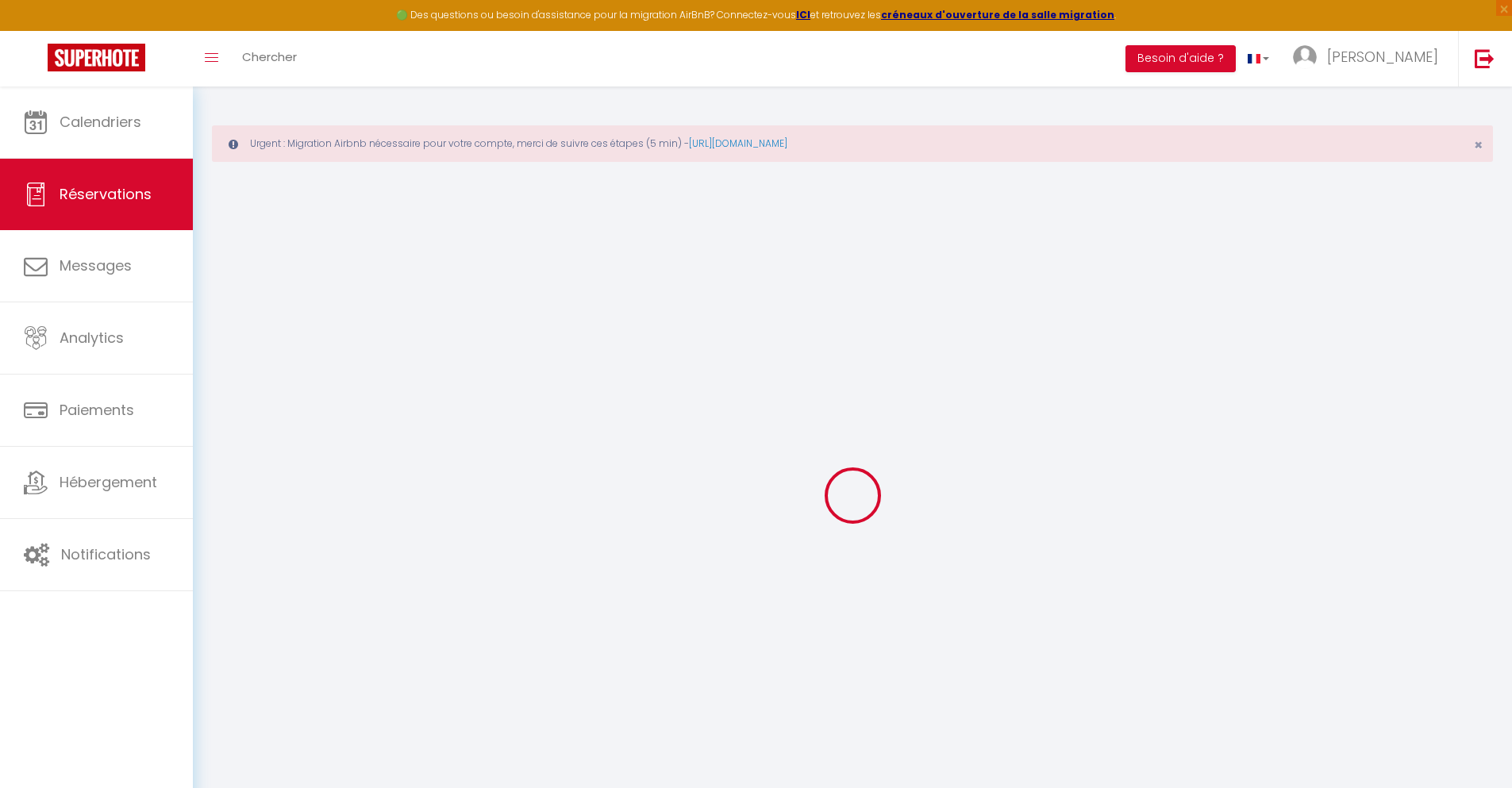
checkbox input "false"
type textarea "** THIS RESERVATION HAS BEEN PRE-PAID ** BOOKING NOTE : Payment charge is EUR 1…"
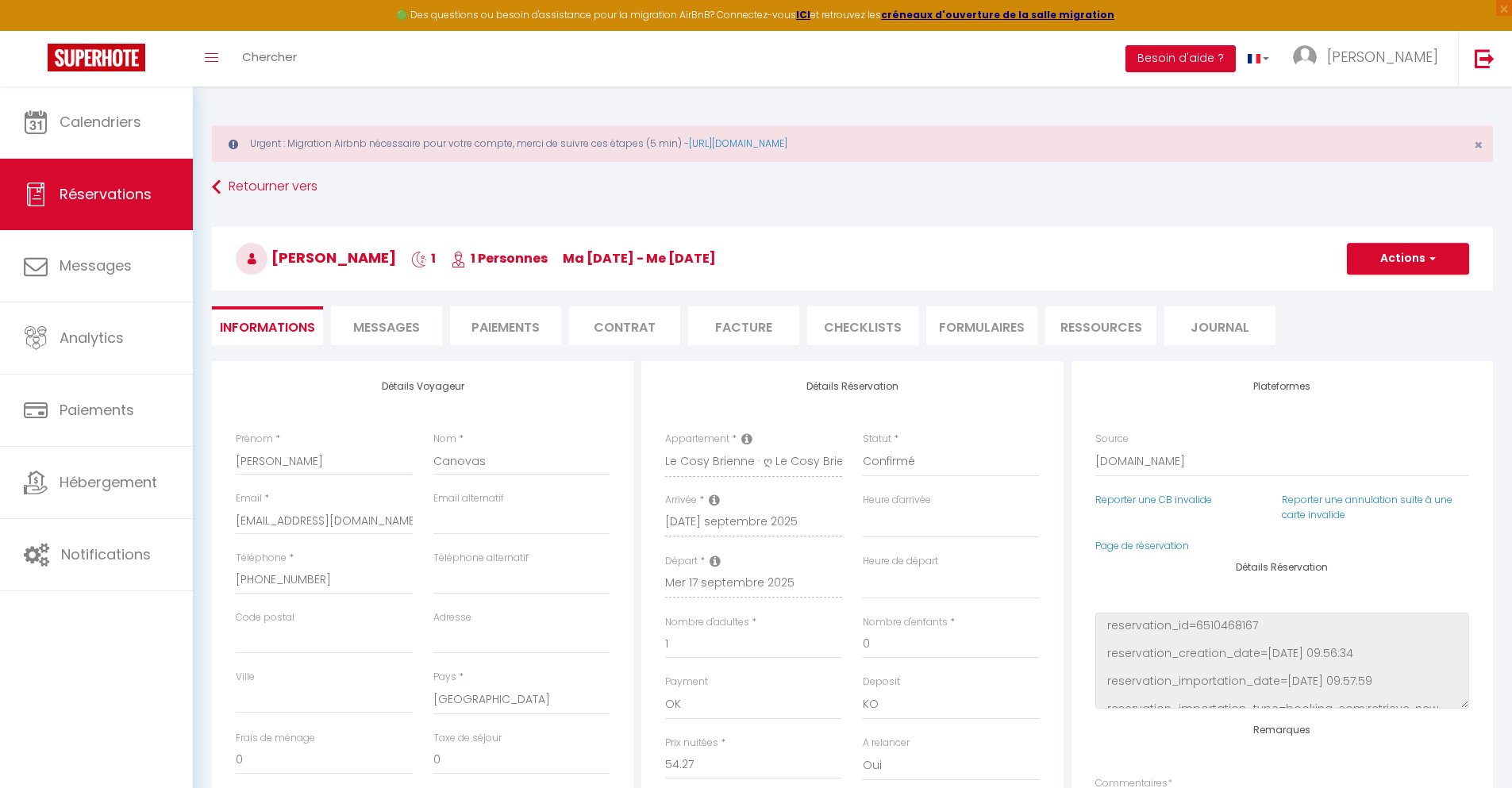
type input "40"
type input "3.91"
select select
checkbox input "false"
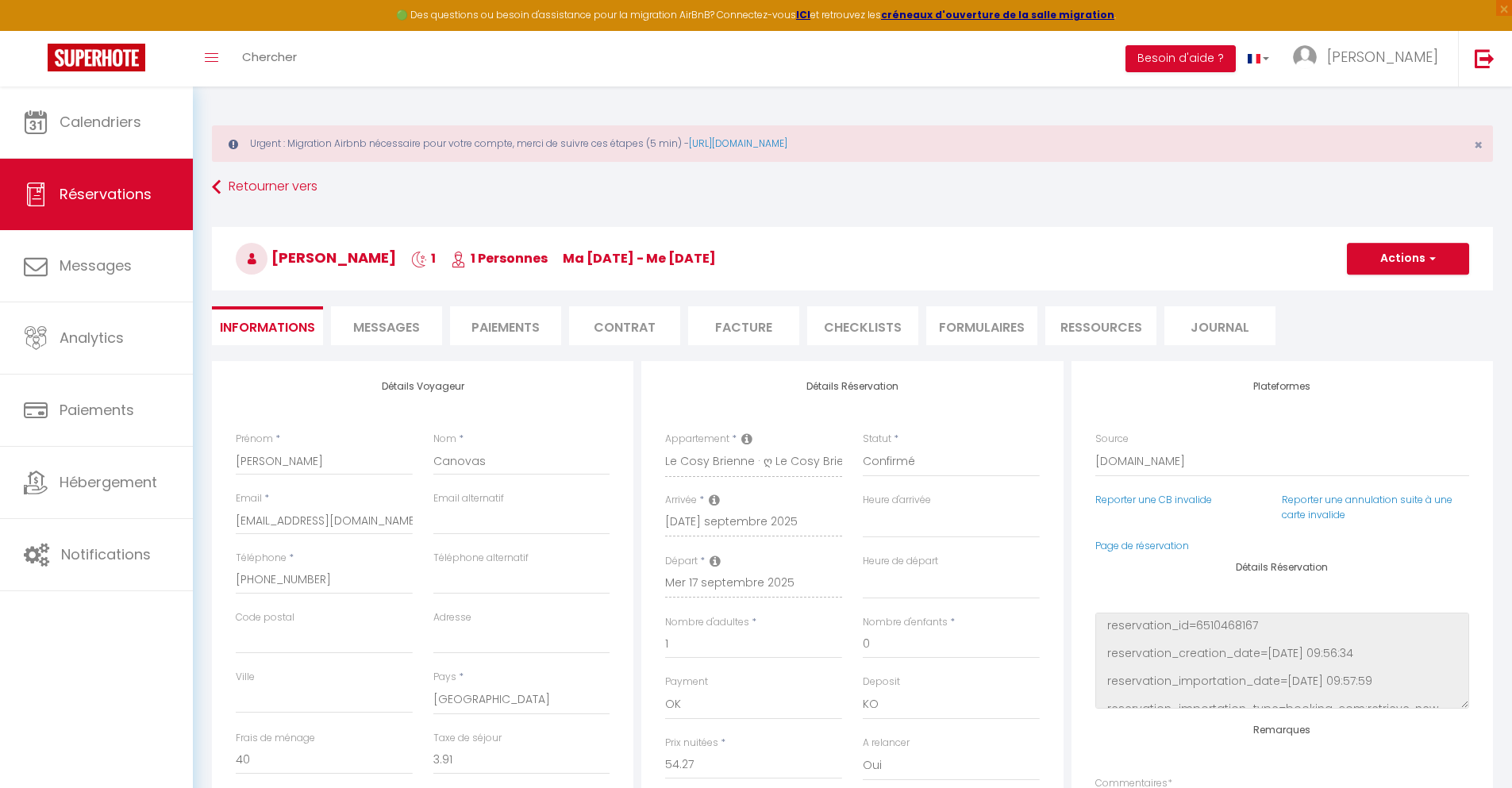
select select
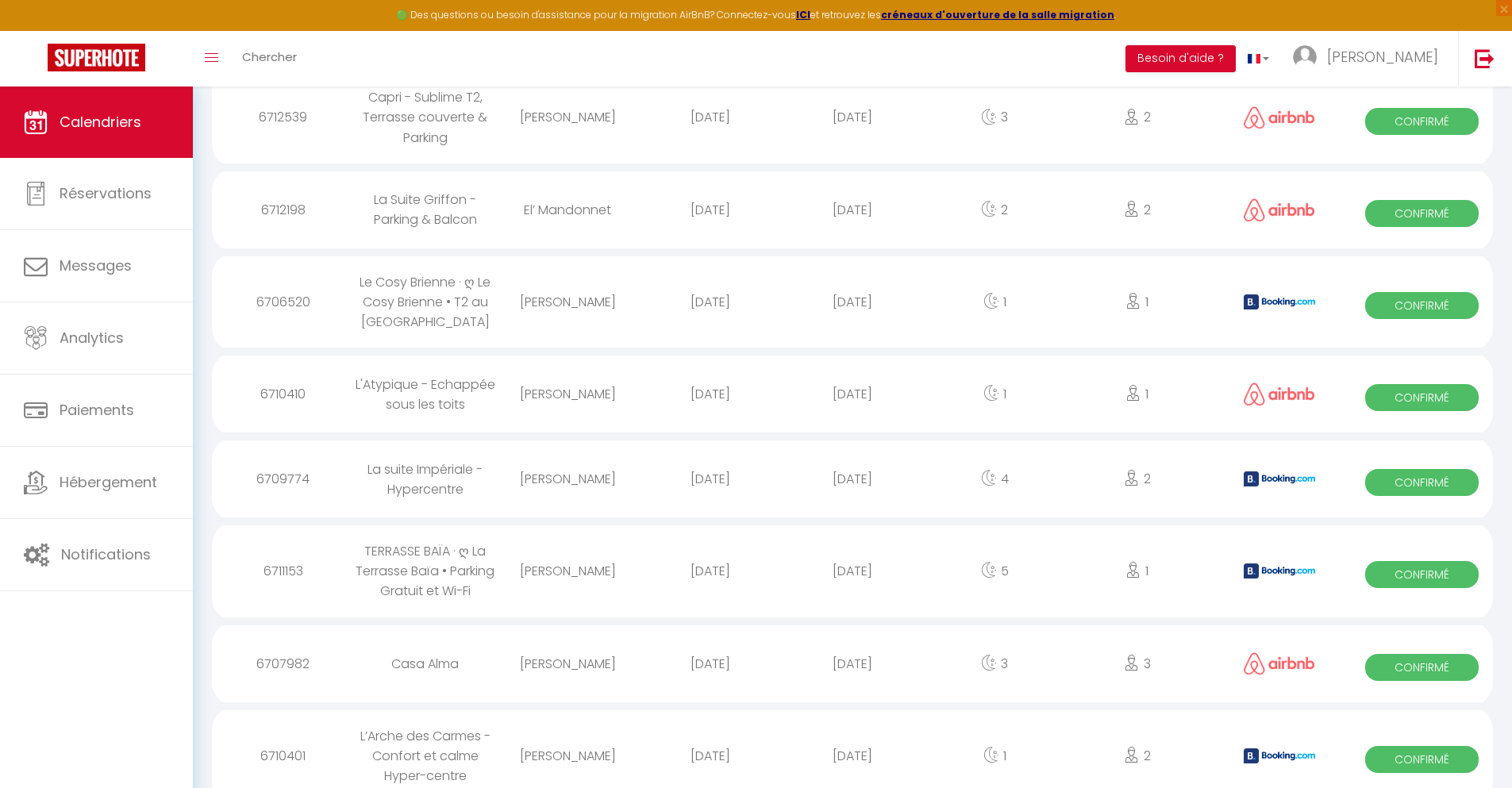
scroll to position [915, 0]
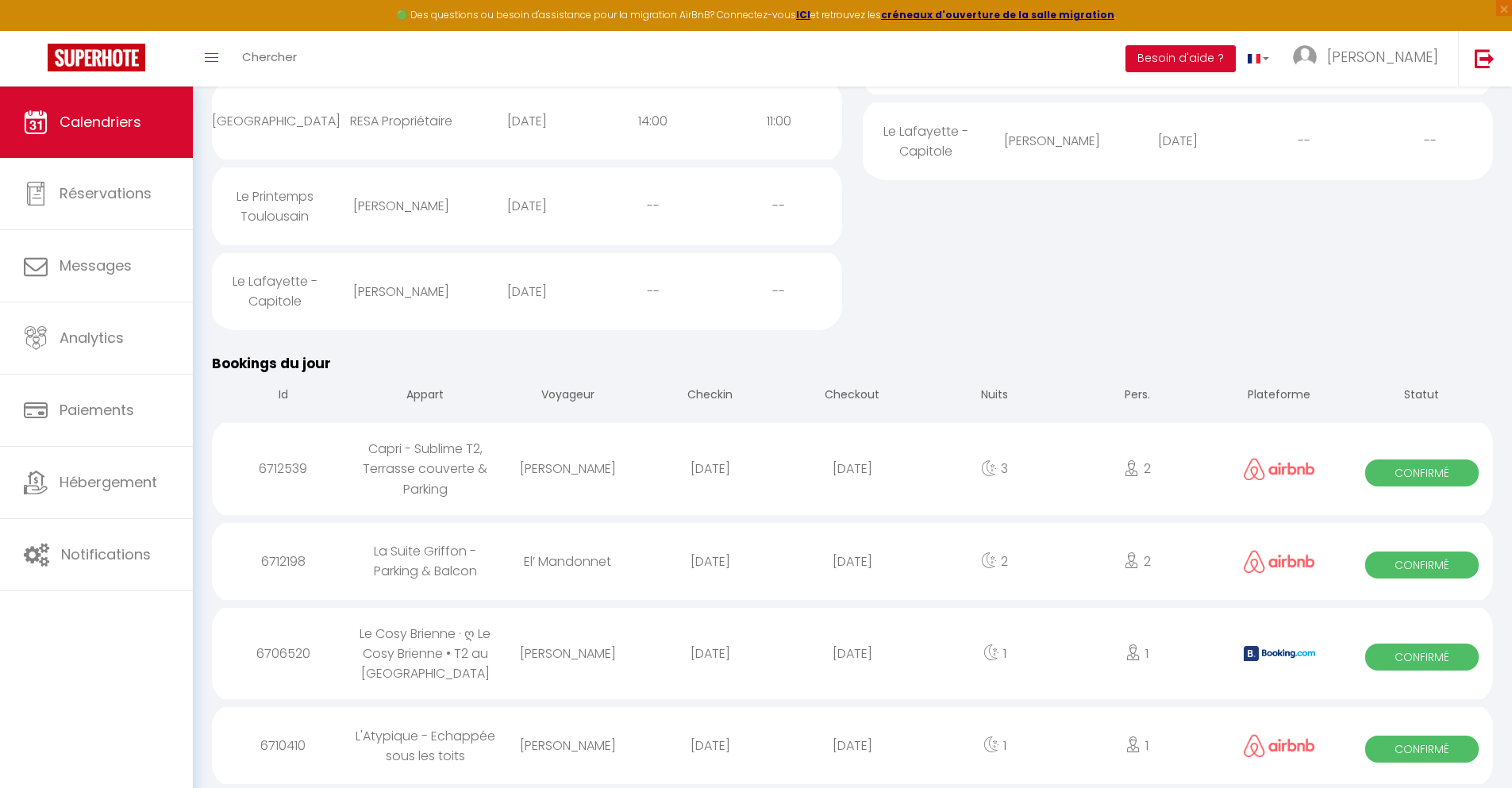
click at [853, 745] on div "[DATE]" at bounding box center [852, 745] width 142 height 51
select select "0"
select select "1"
select select
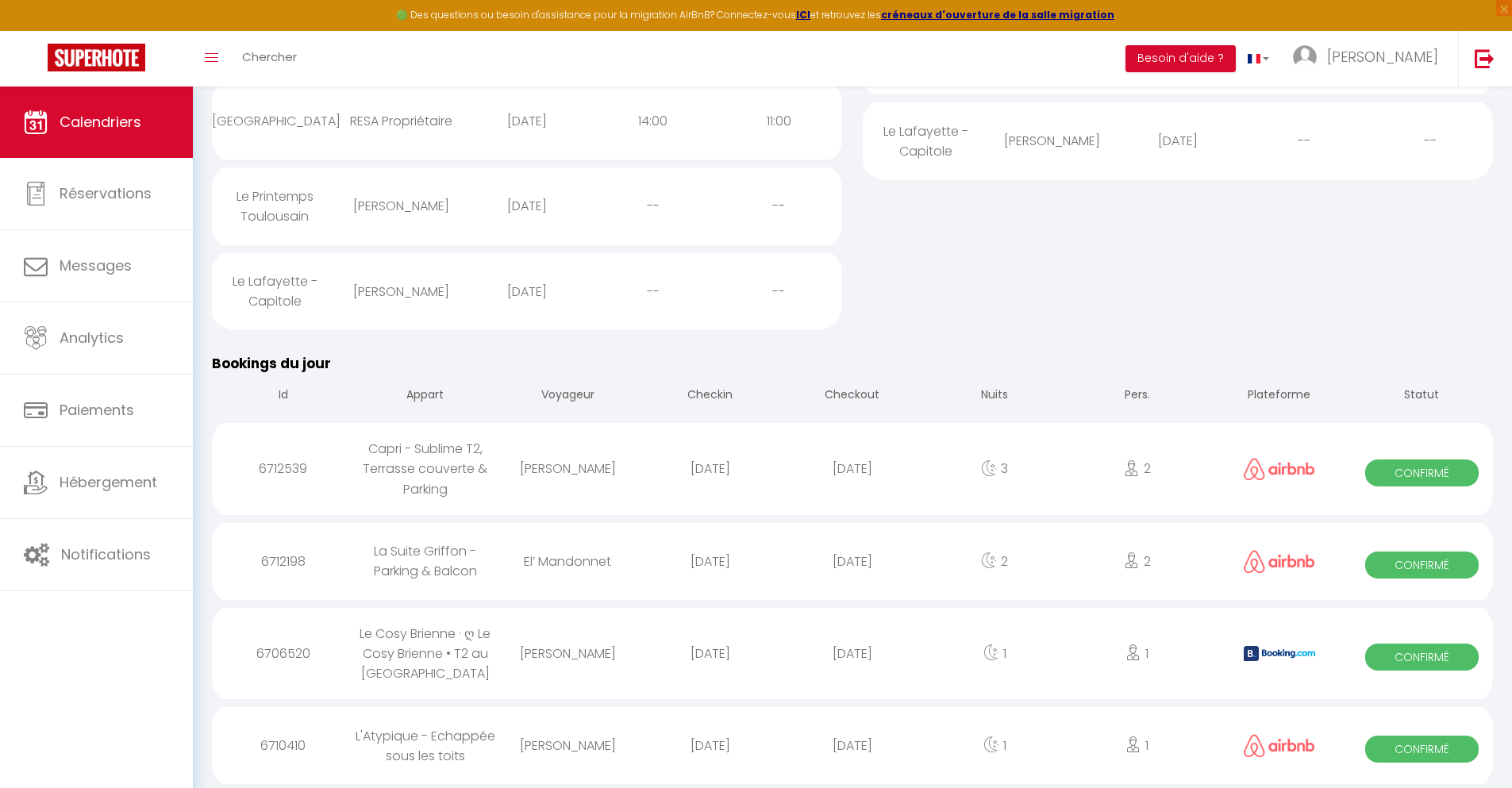
select select
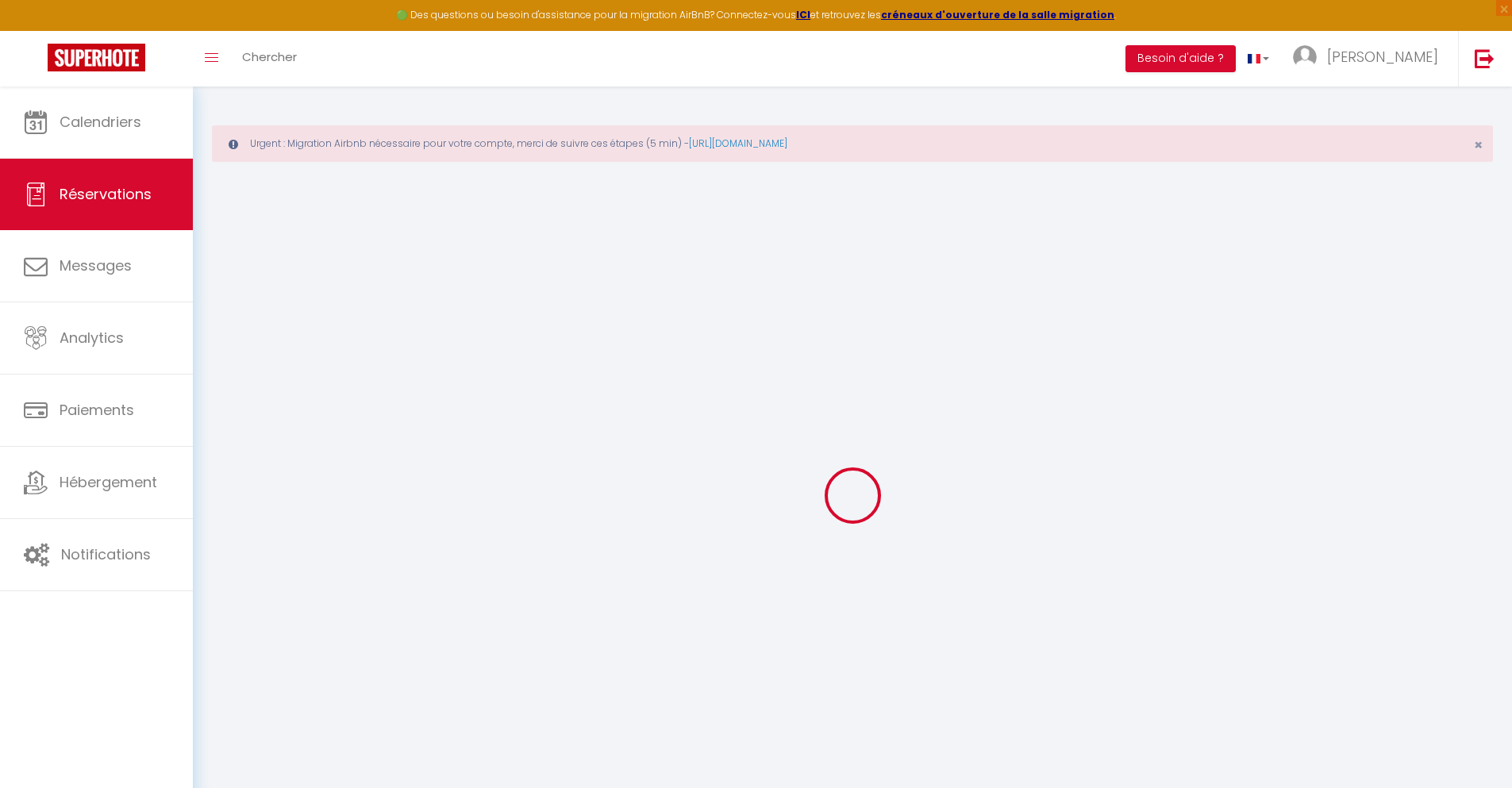
select select
checkbox input "false"
select select
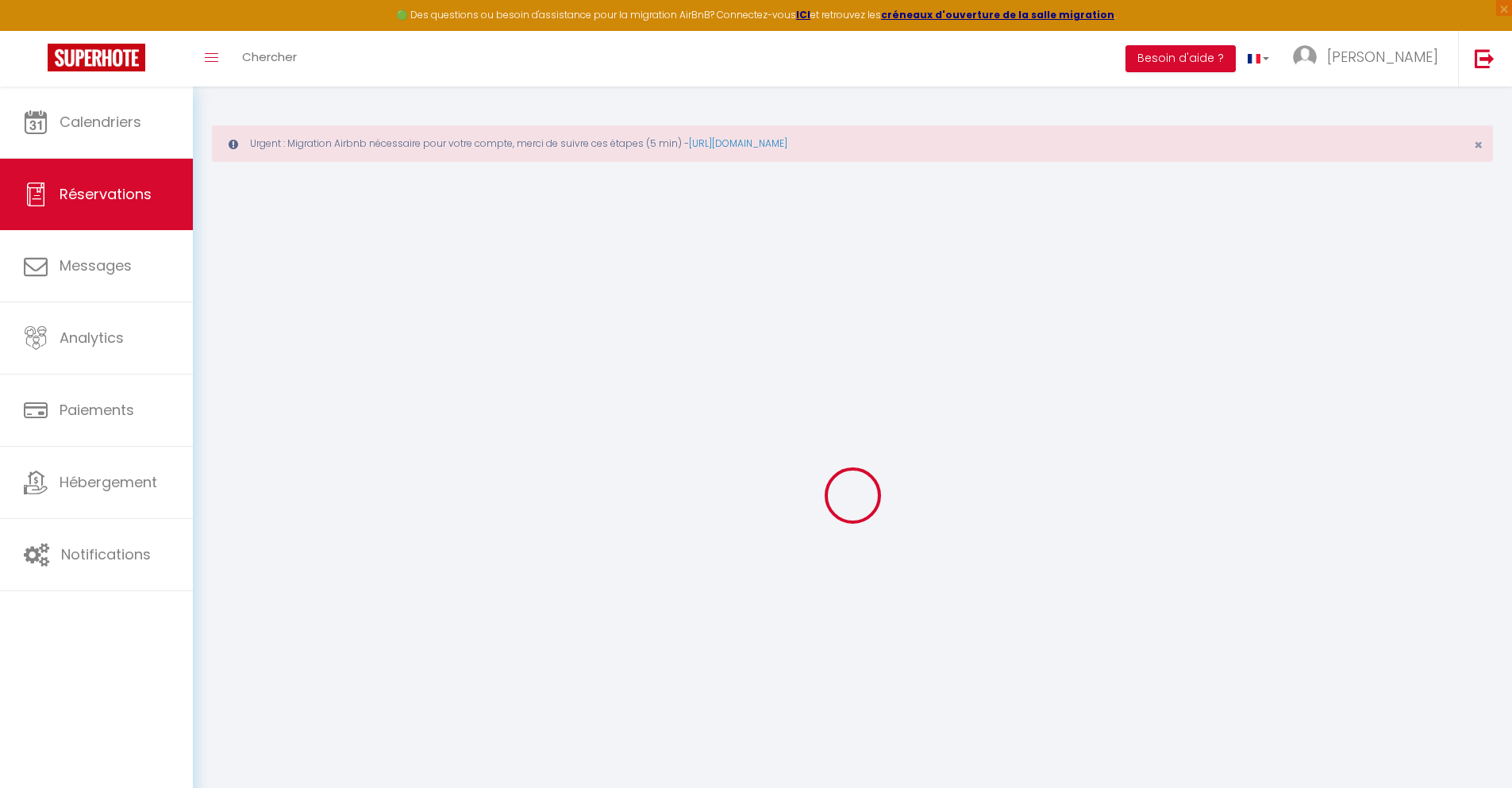
select select
checkbox input "false"
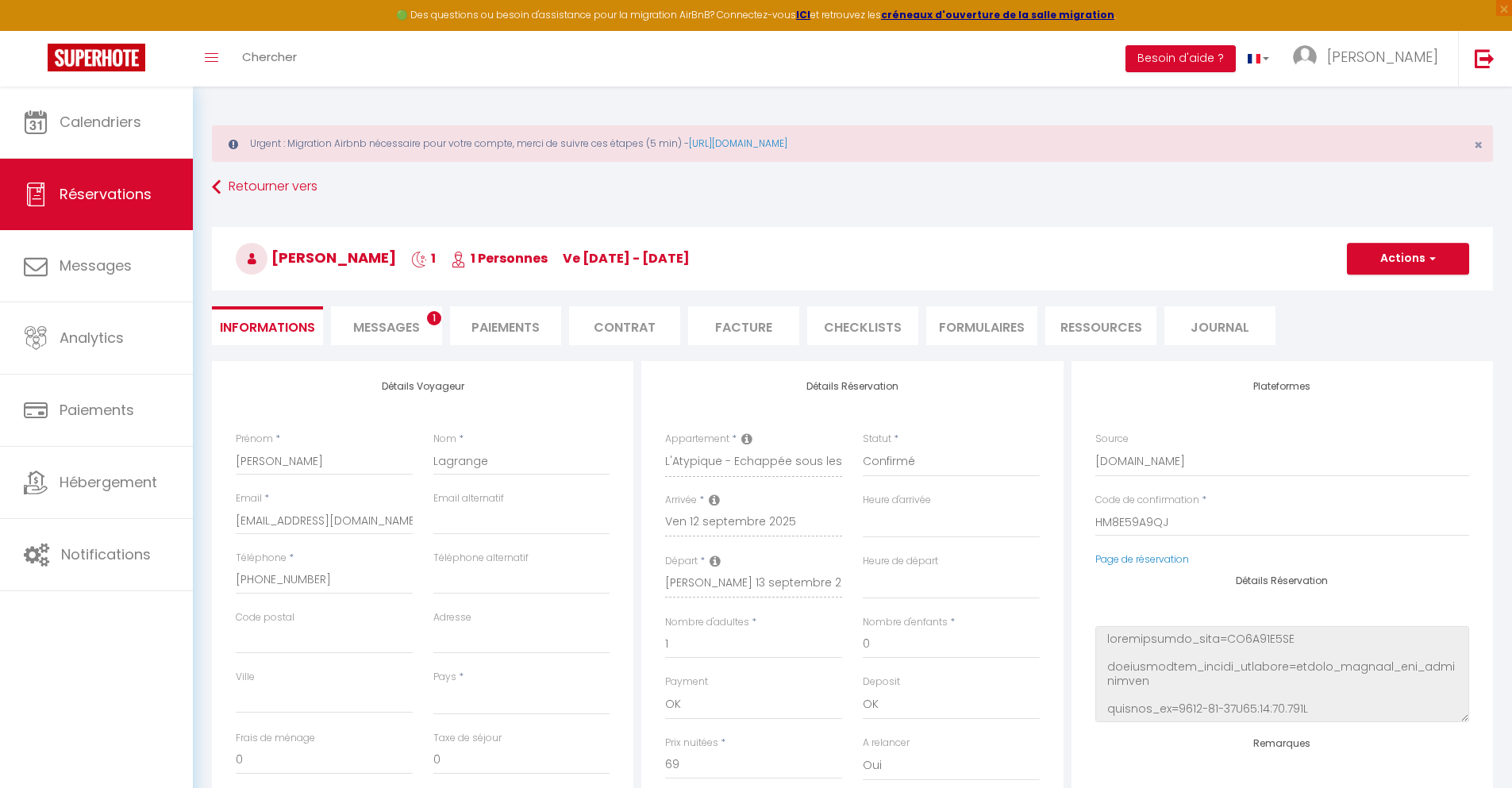
select select
type input "40"
type input "4.47"
select select
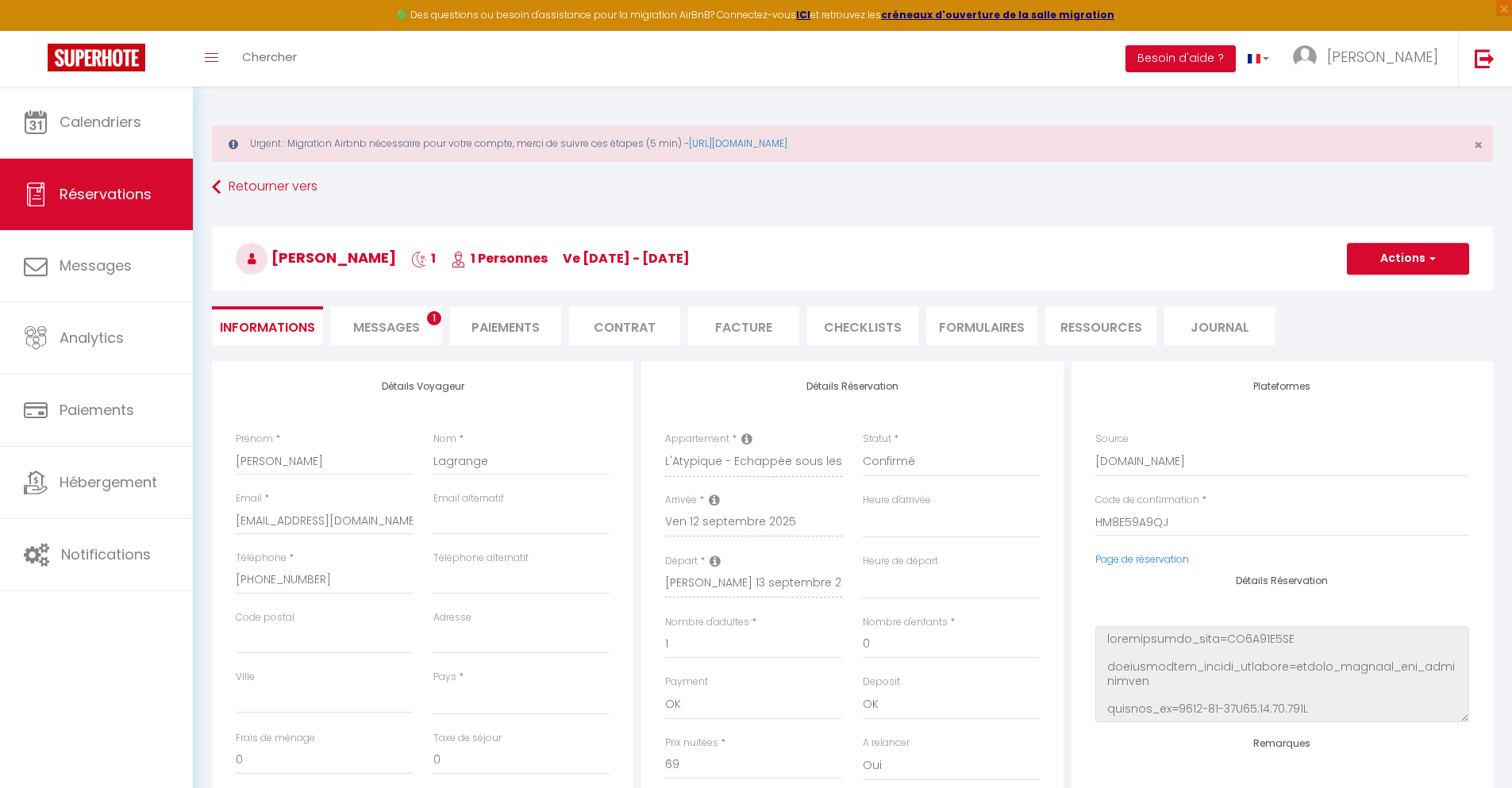
checkbox input "false"
select select
checkbox input "false"
select select
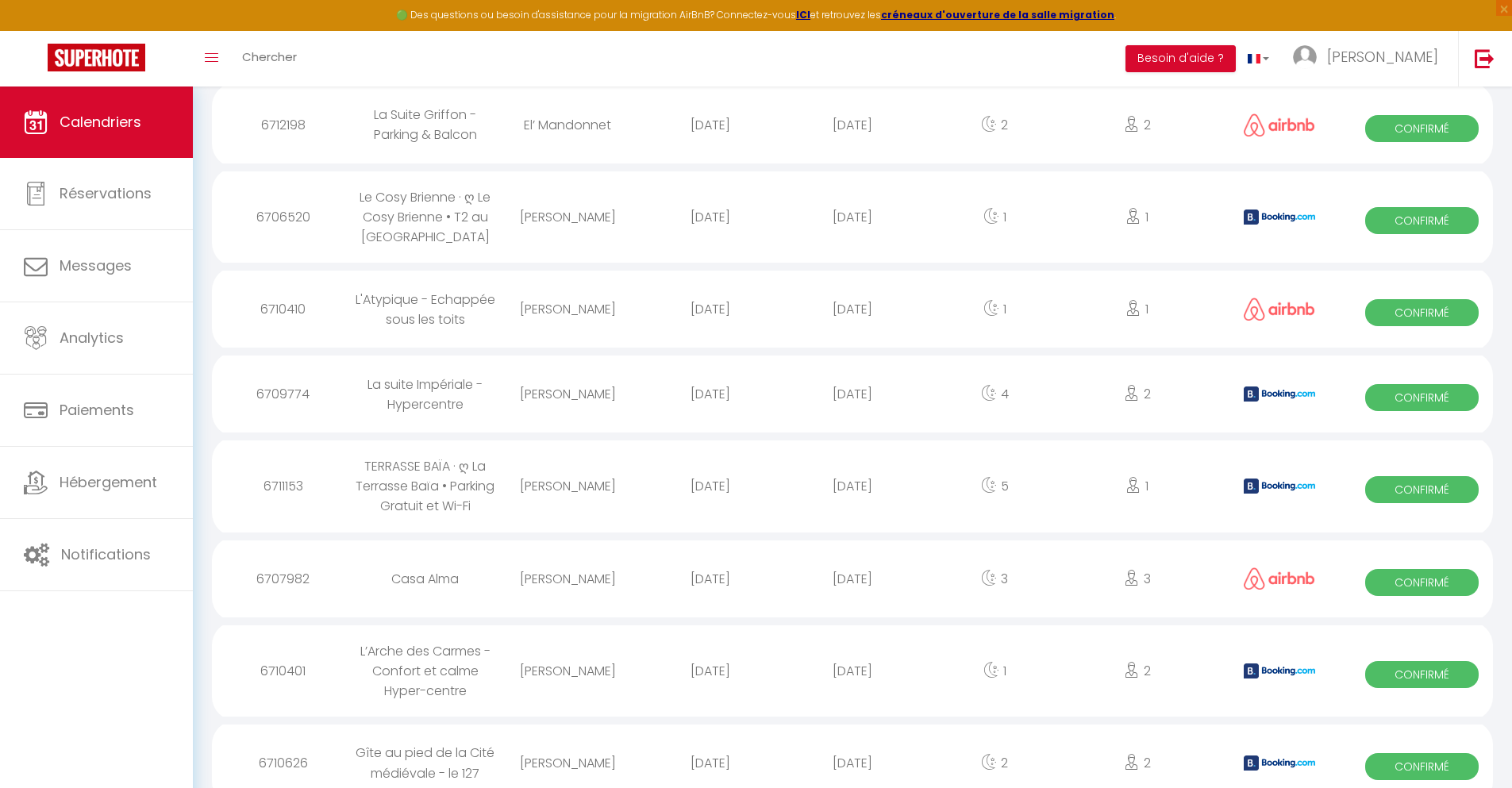
scroll to position [1000, 0]
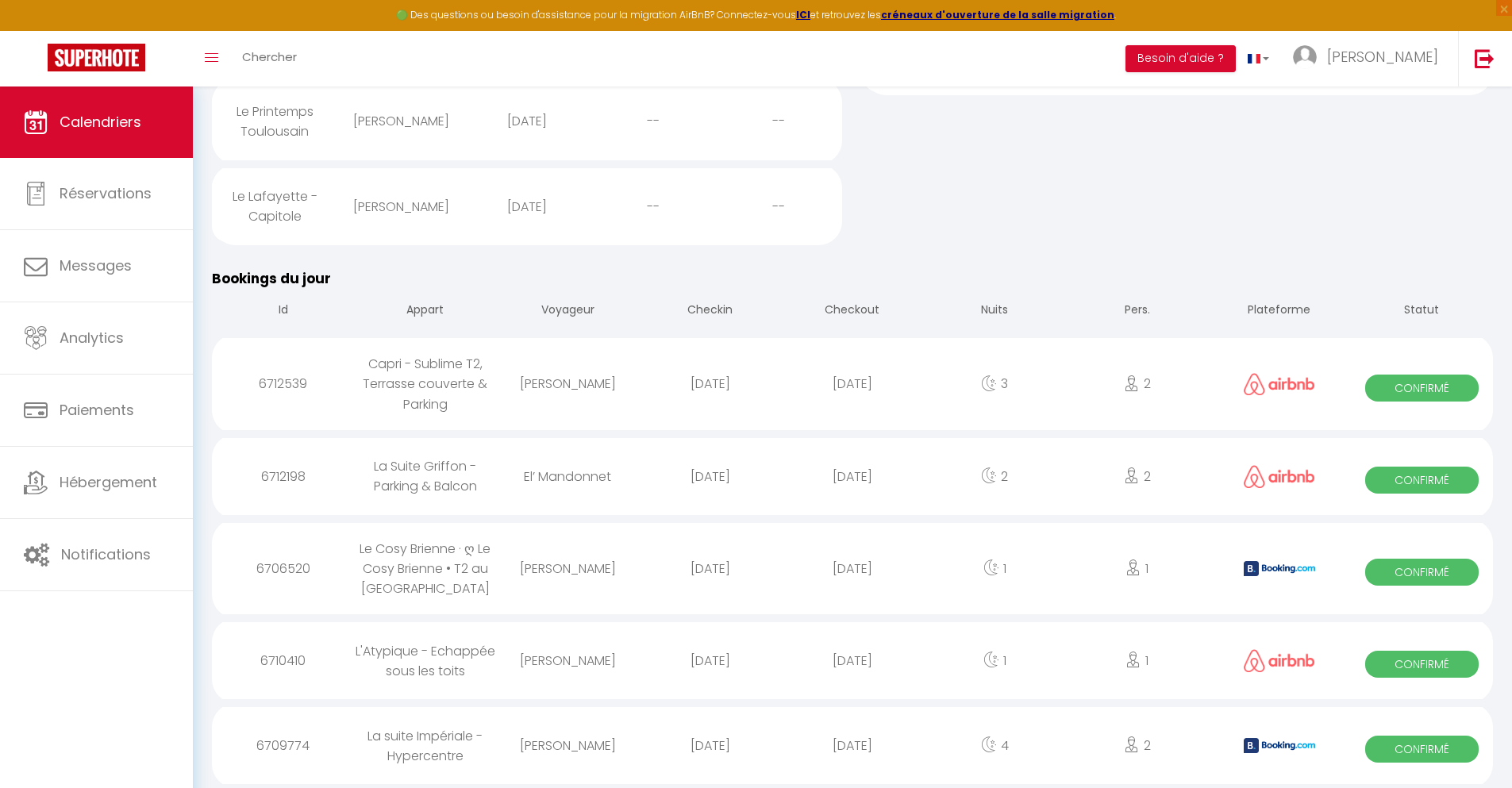
click at [853, 745] on div "[DATE]" at bounding box center [852, 745] width 142 height 51
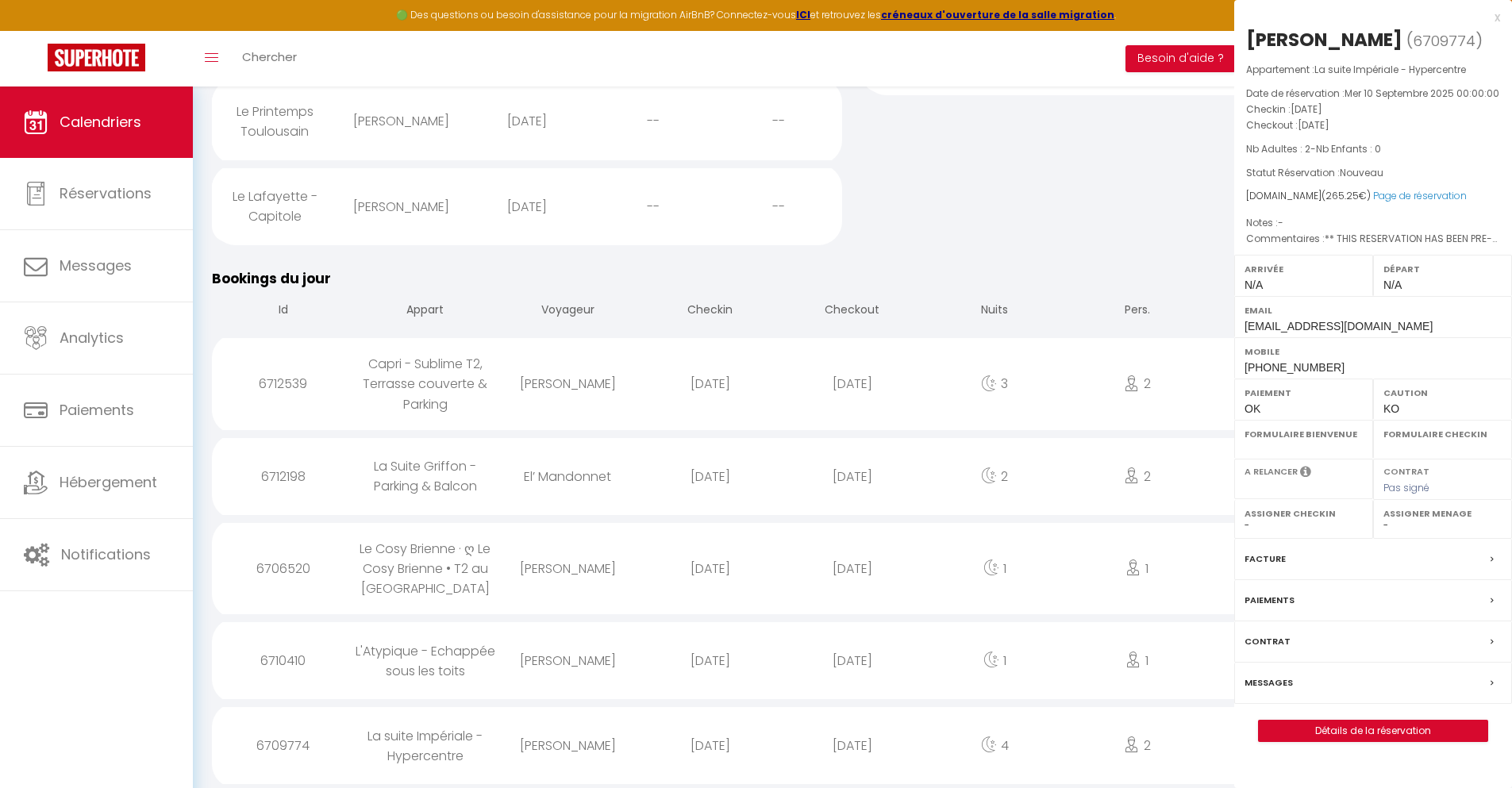
select select "0"
select select "1"
select select
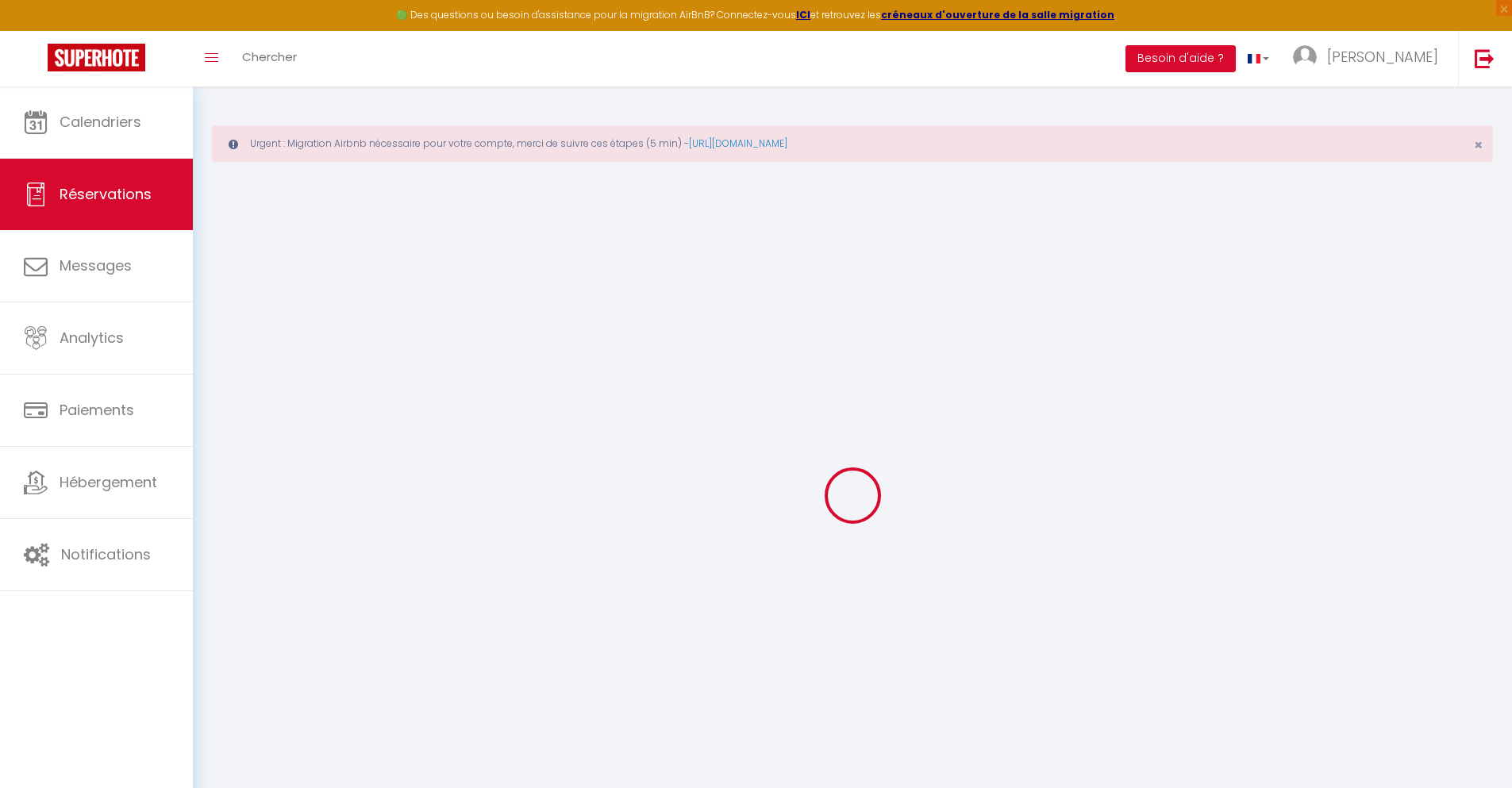
select select
checkbox input "false"
select select
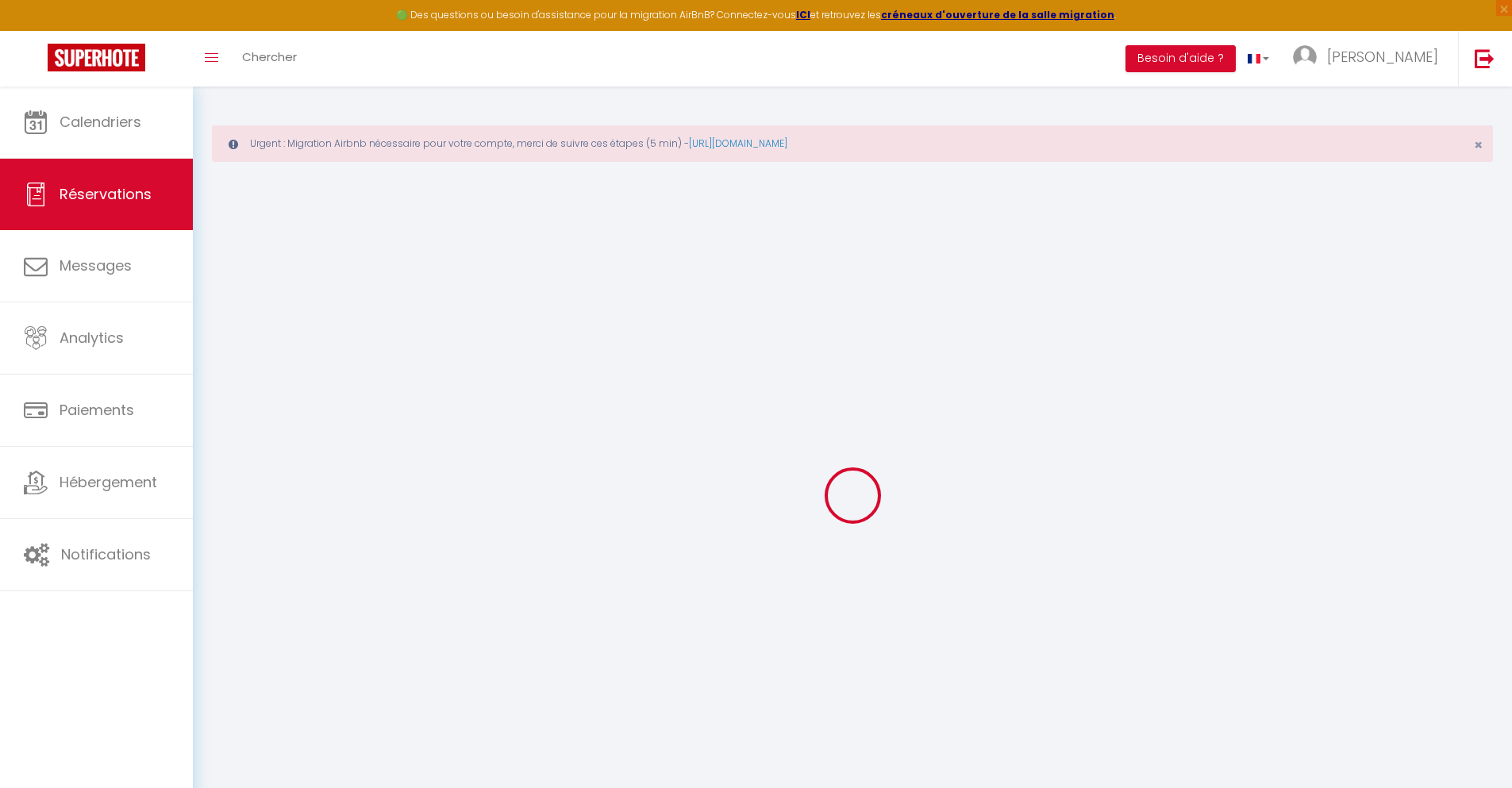
checkbox input "false"
type textarea "** THIS RESERVATION HAS BEEN PRE-PAID ** Reservation has a cancellation grace p…"
type input "40"
type input "13.84"
select select
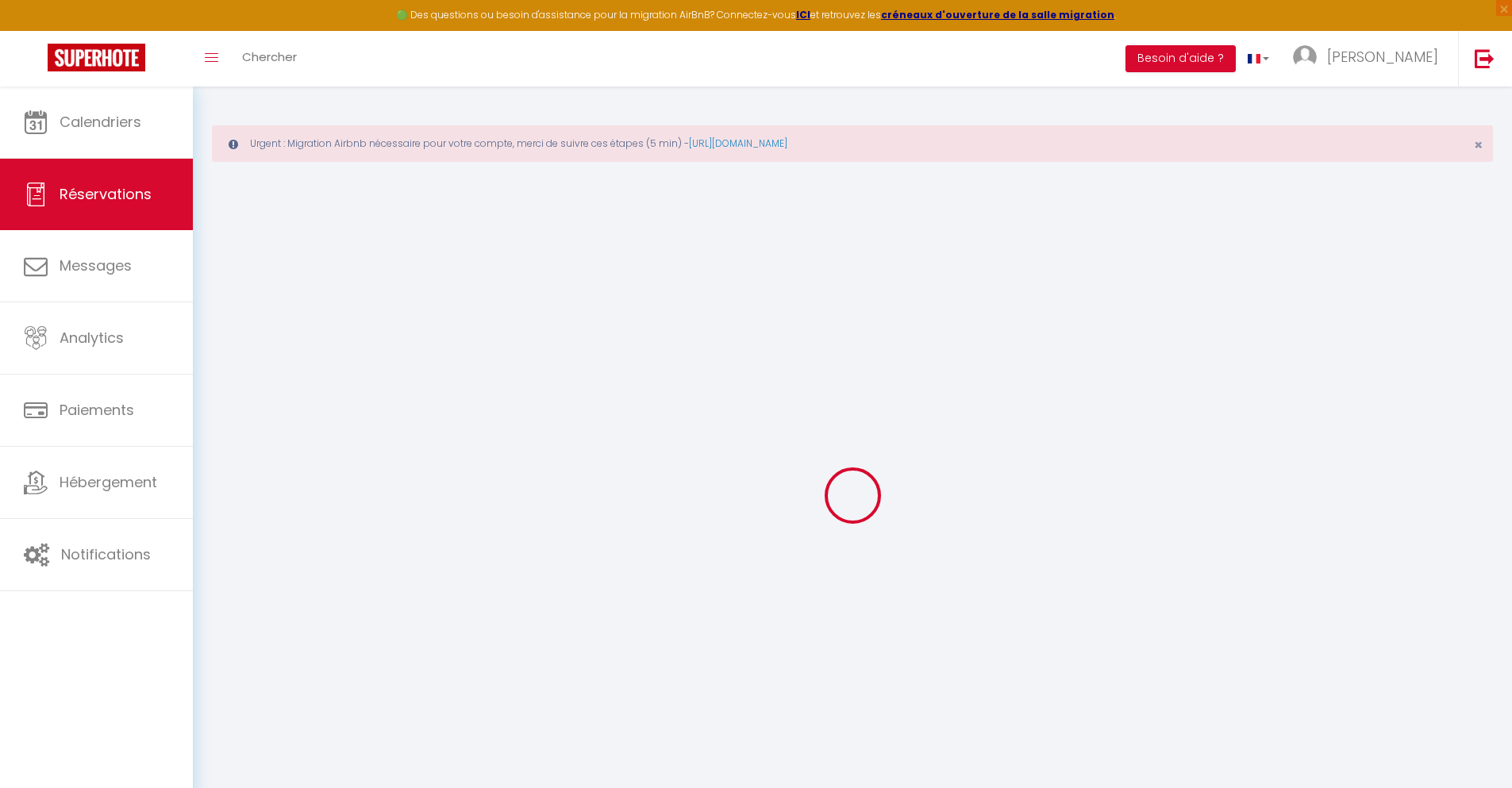
select select
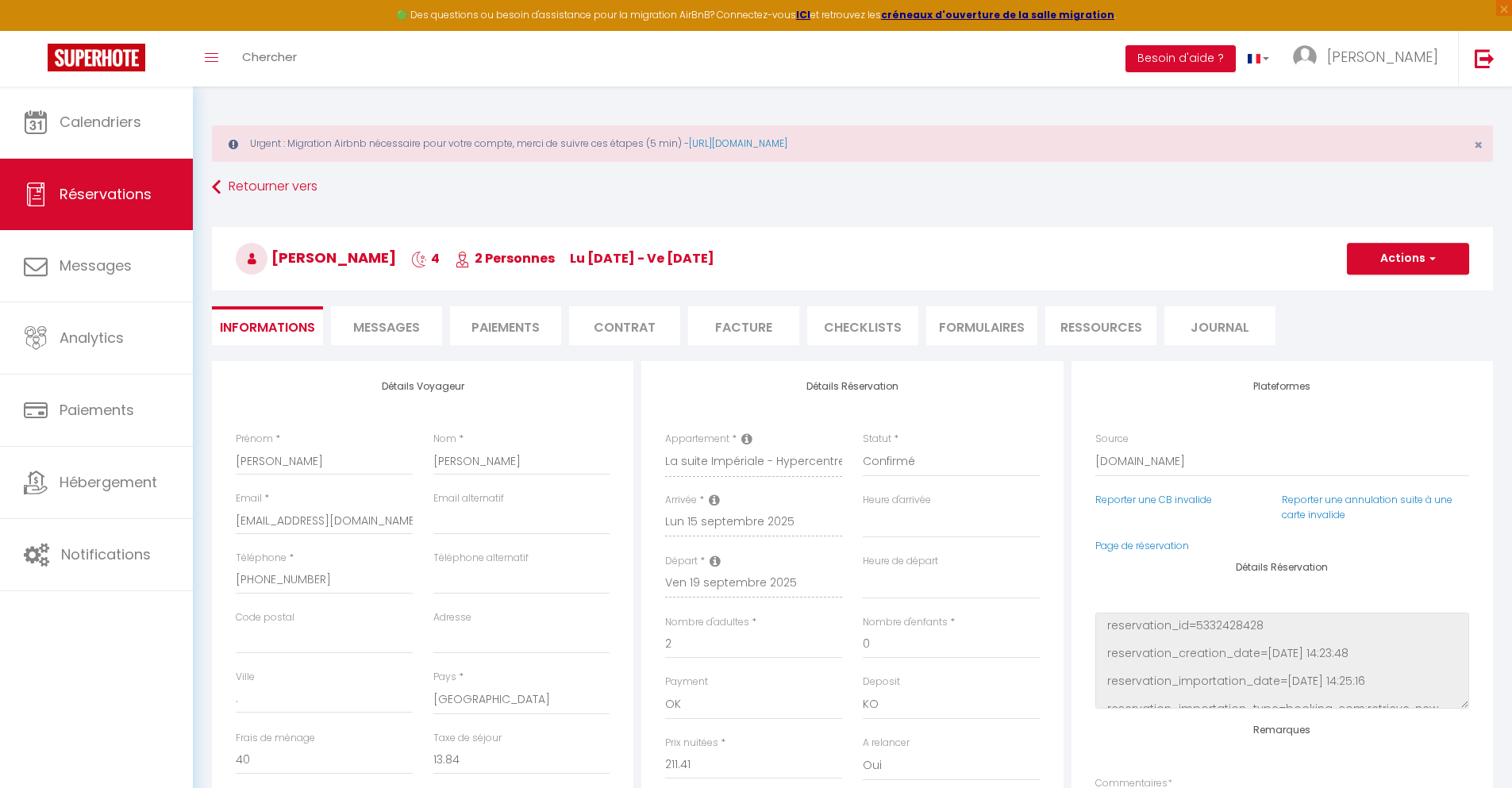
checkbox input "false"
select select
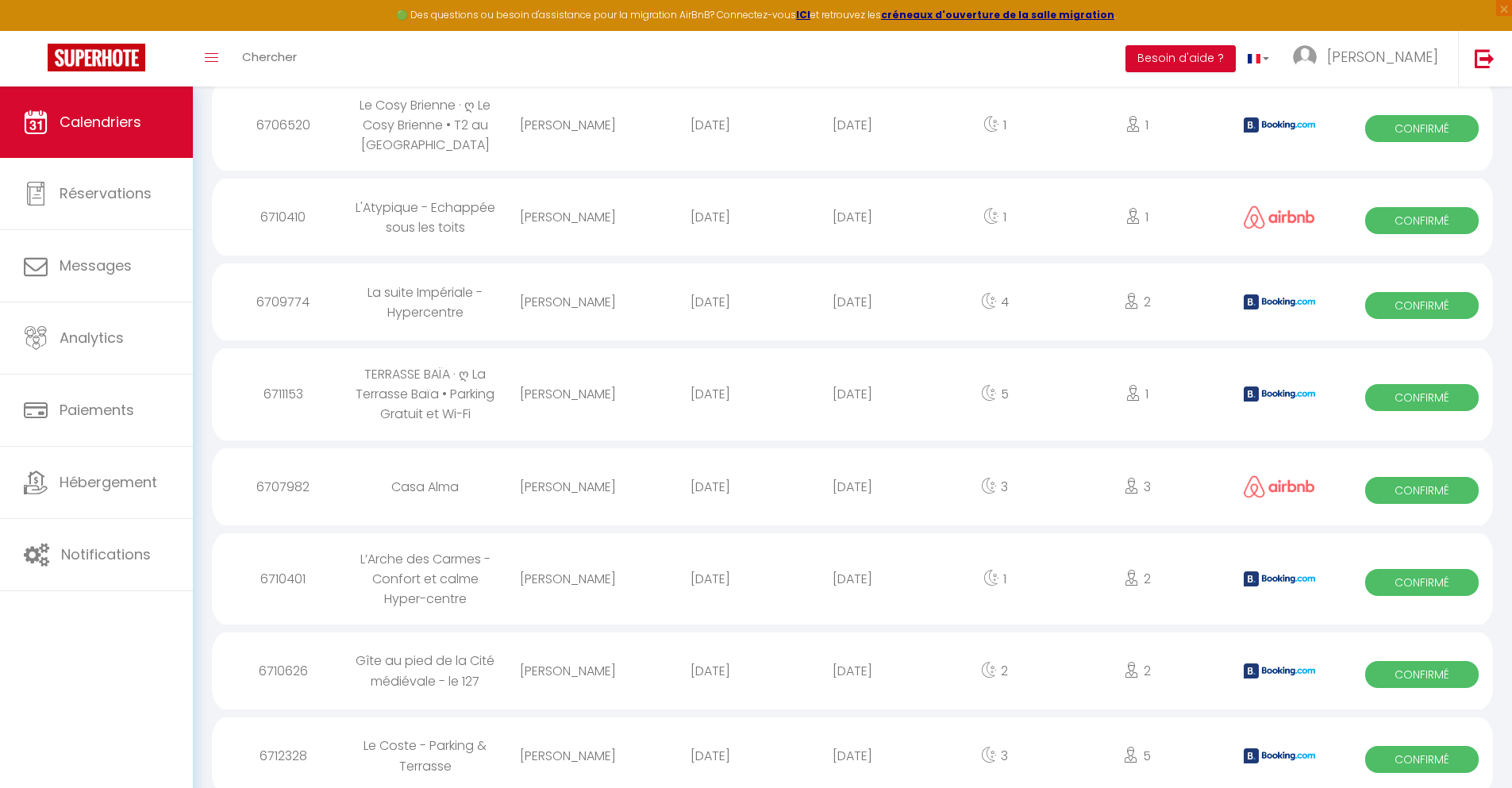
scroll to position [1100, 0]
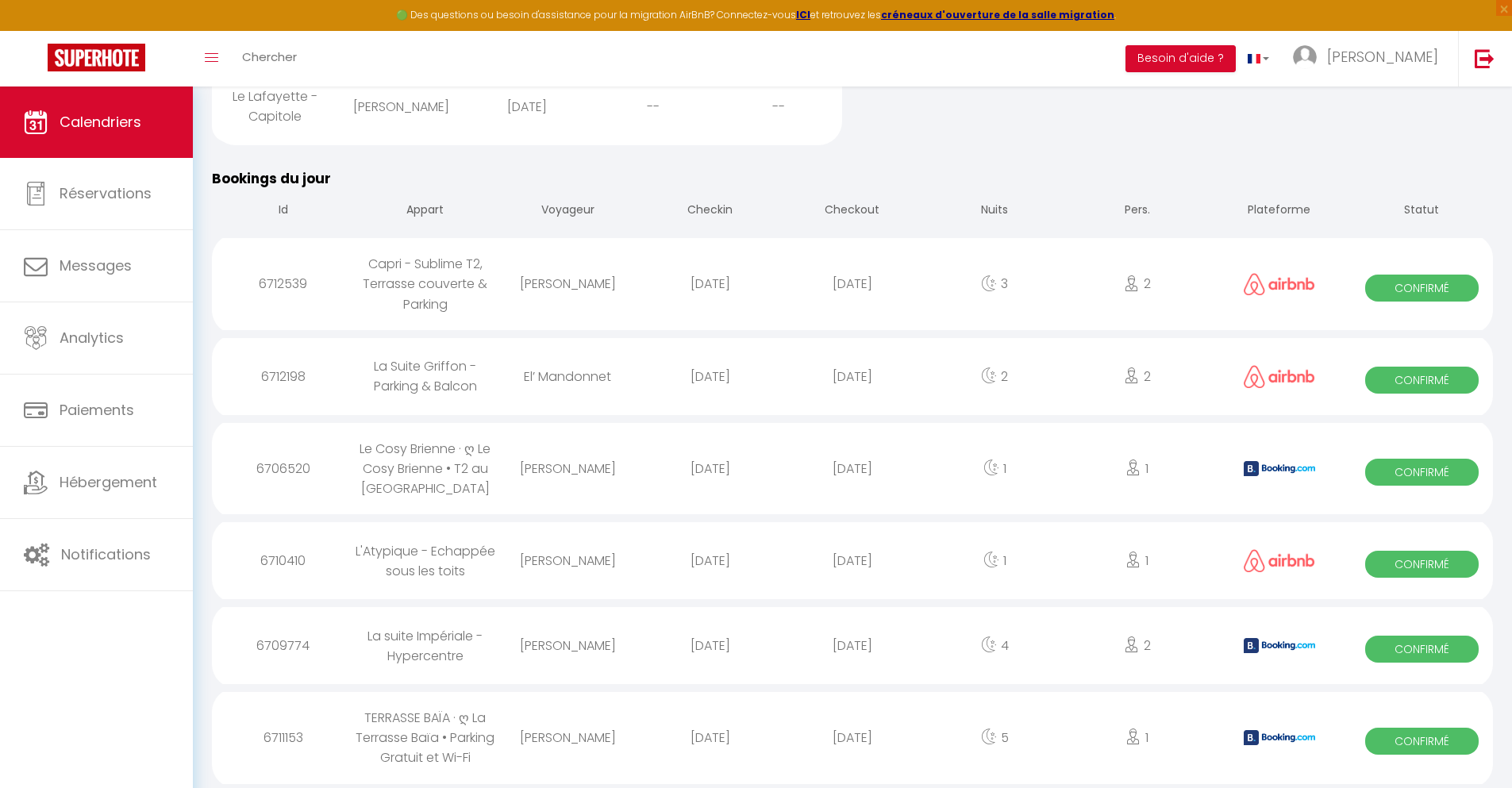
click at [853, 738] on div "[DATE]" at bounding box center [852, 738] width 142 height 51
select select "0"
select select "1"
select select
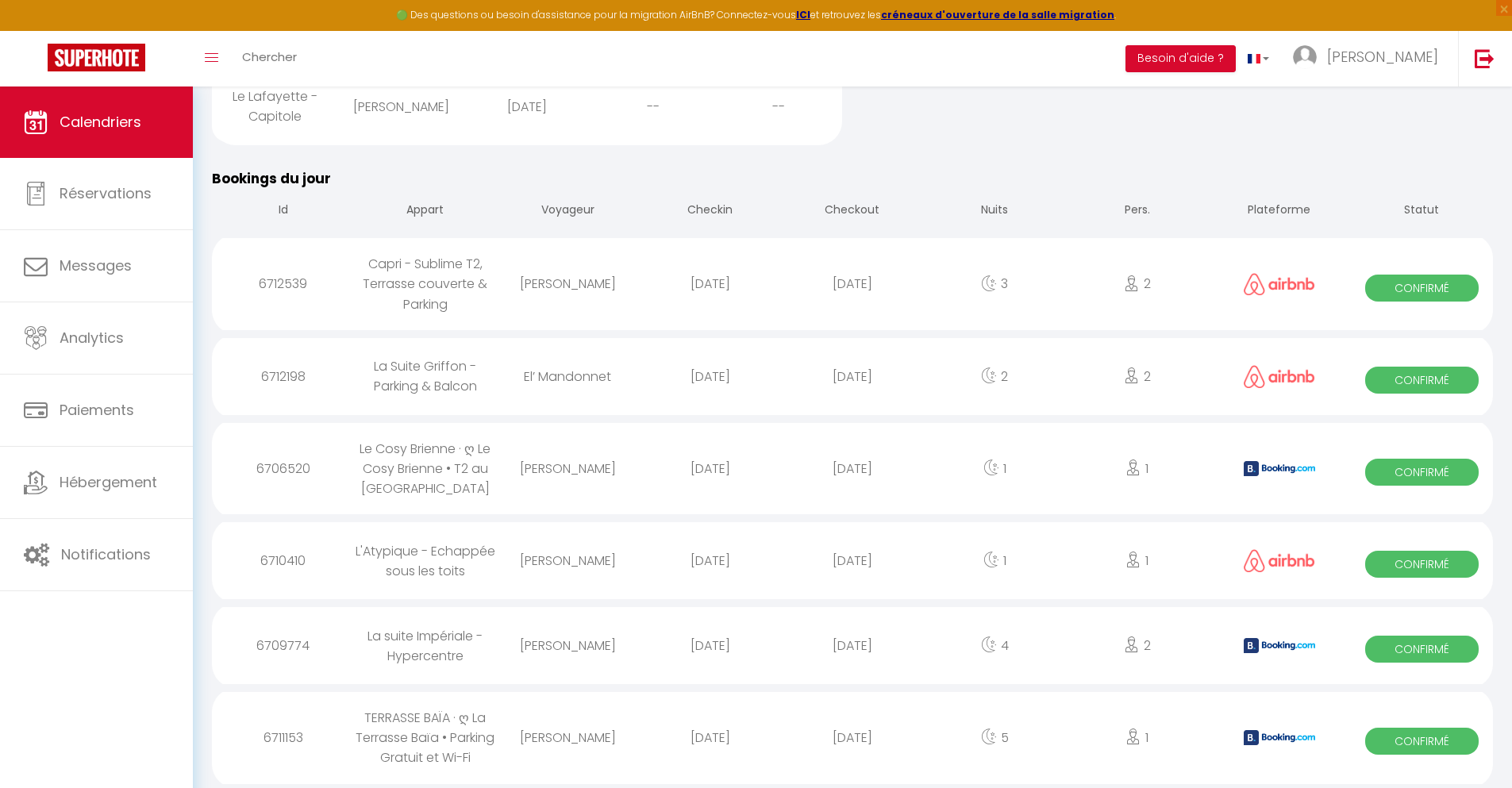
select select
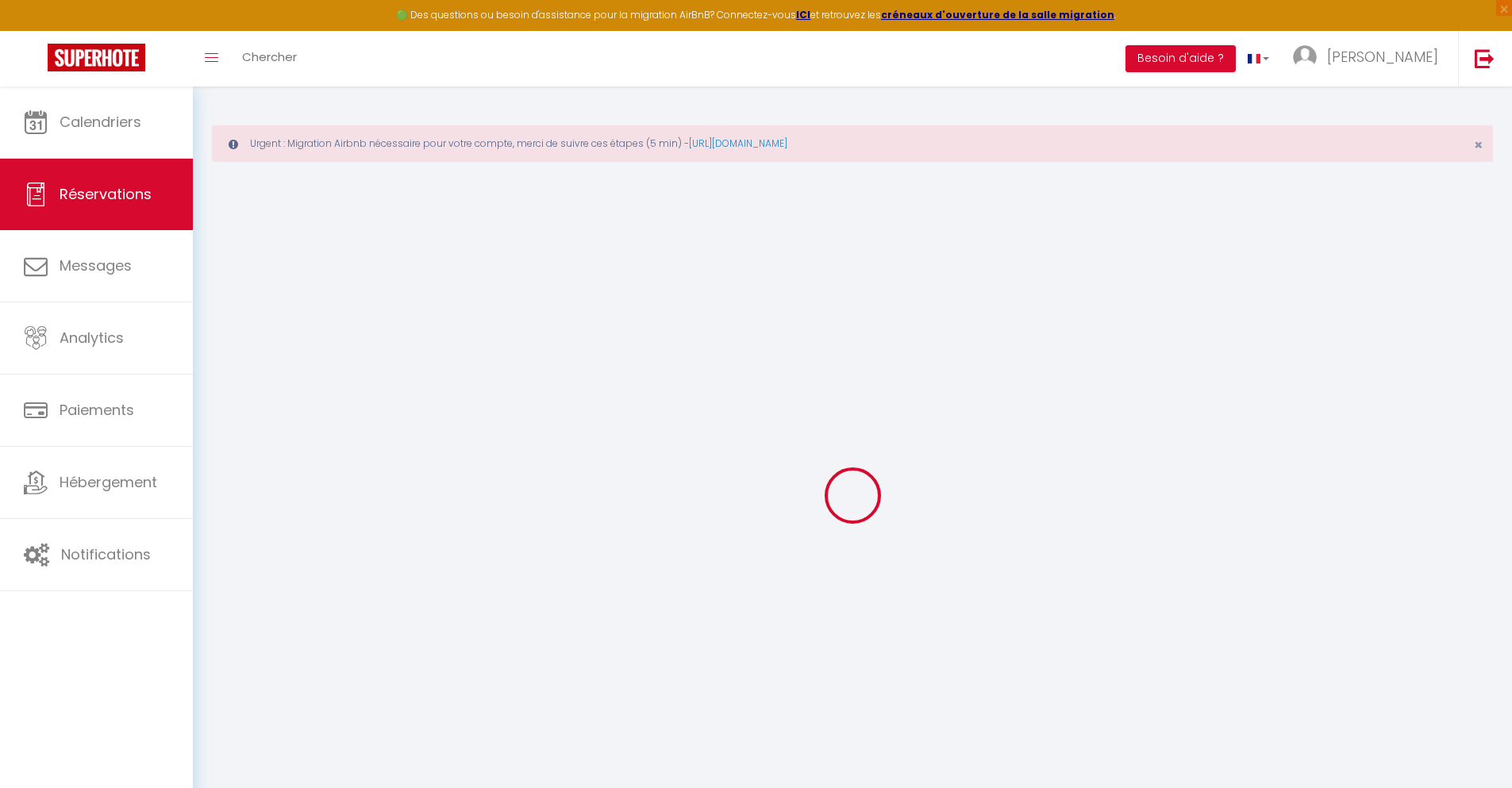
select select
checkbox input "false"
type textarea "** THIS RESERVATION HAS BEEN PRE-PAID ** BOOKING NOTE : Payment charge is EUR 4…"
type input "40"
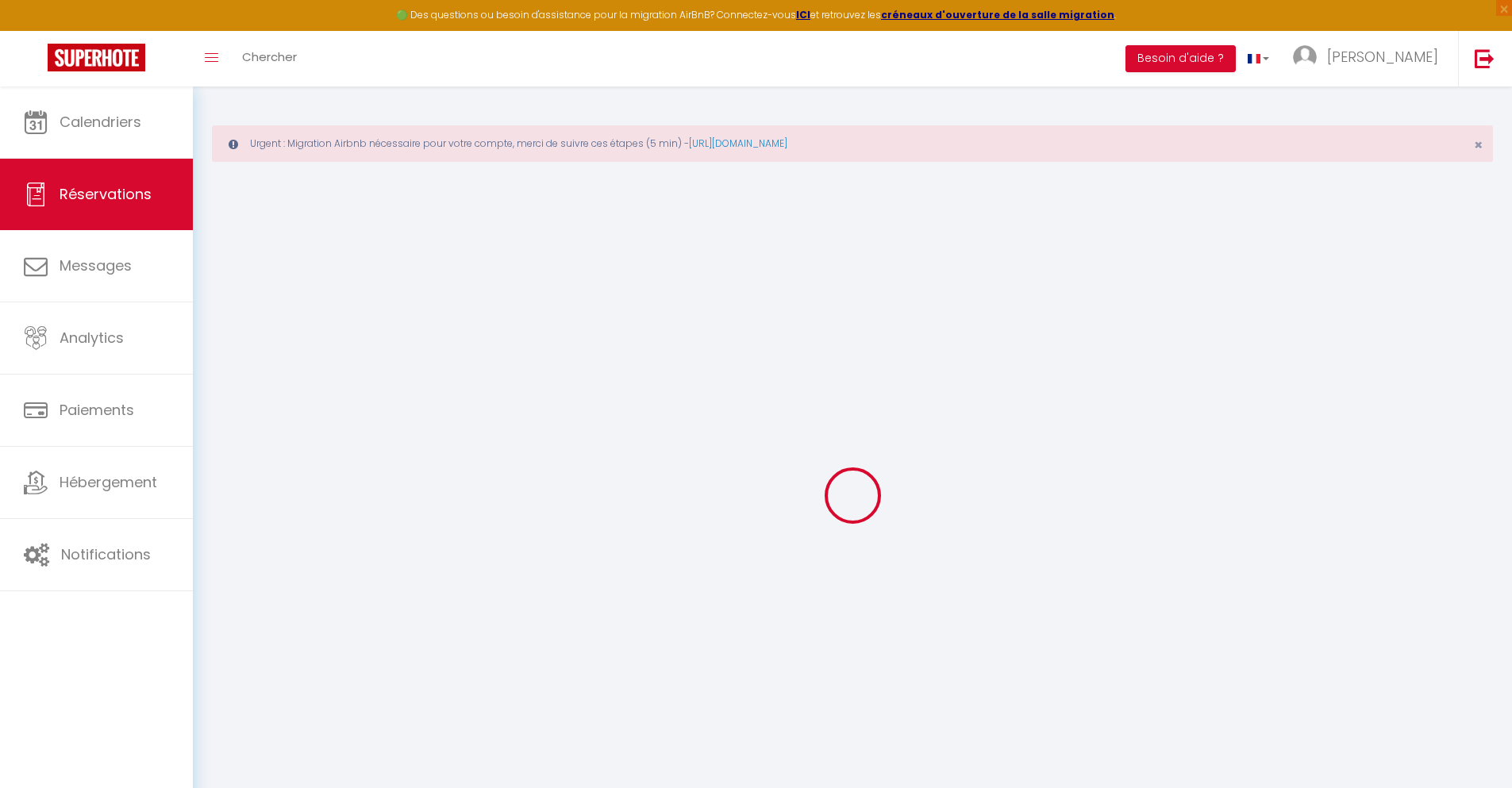
type input "19.03"
select select
checkbox input "false"
select select
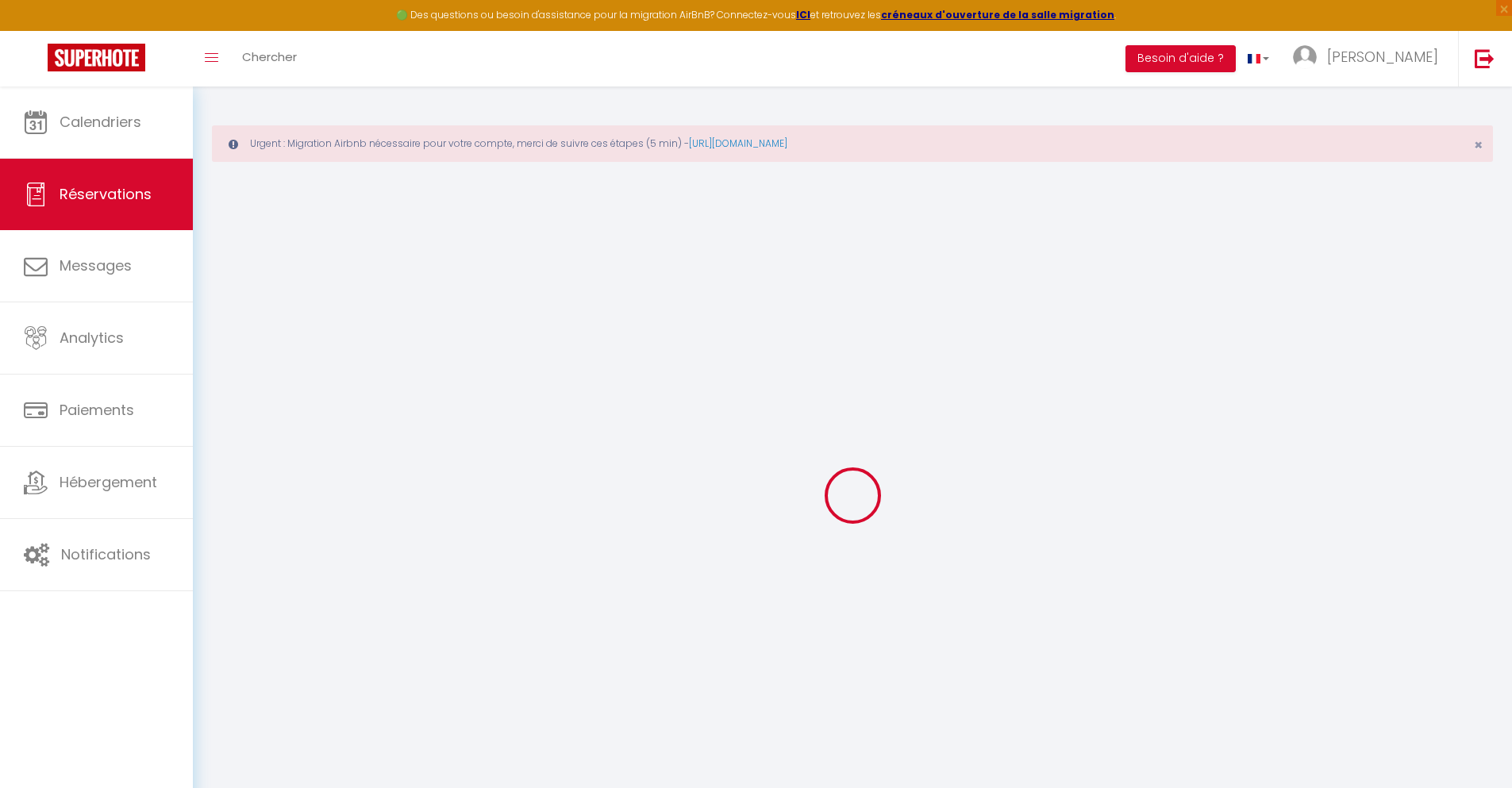
select select
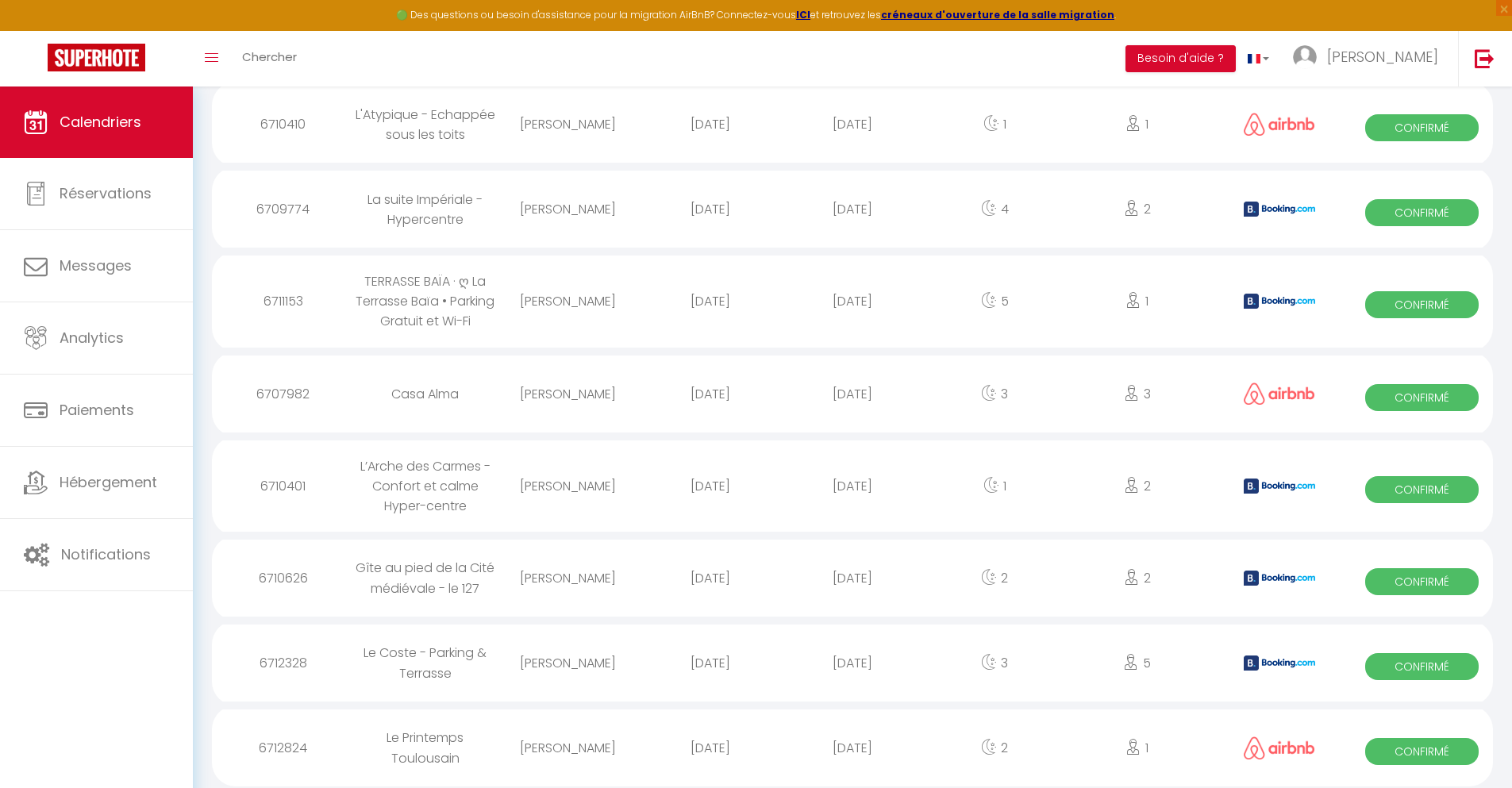
scroll to position [1185, 0]
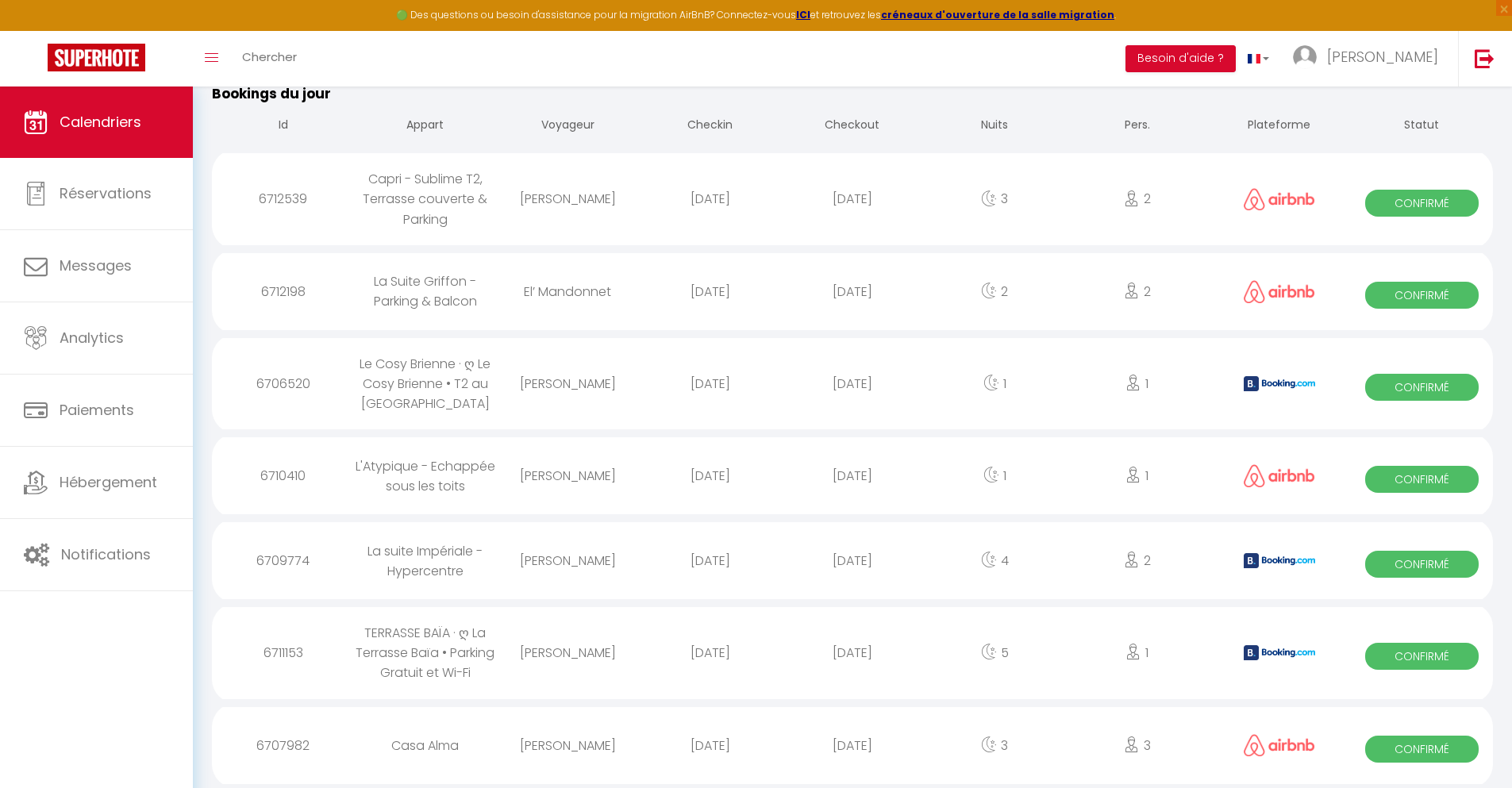
click at [853, 745] on div "[DATE]" at bounding box center [852, 745] width 142 height 51
select select "0"
select select "1"
select select
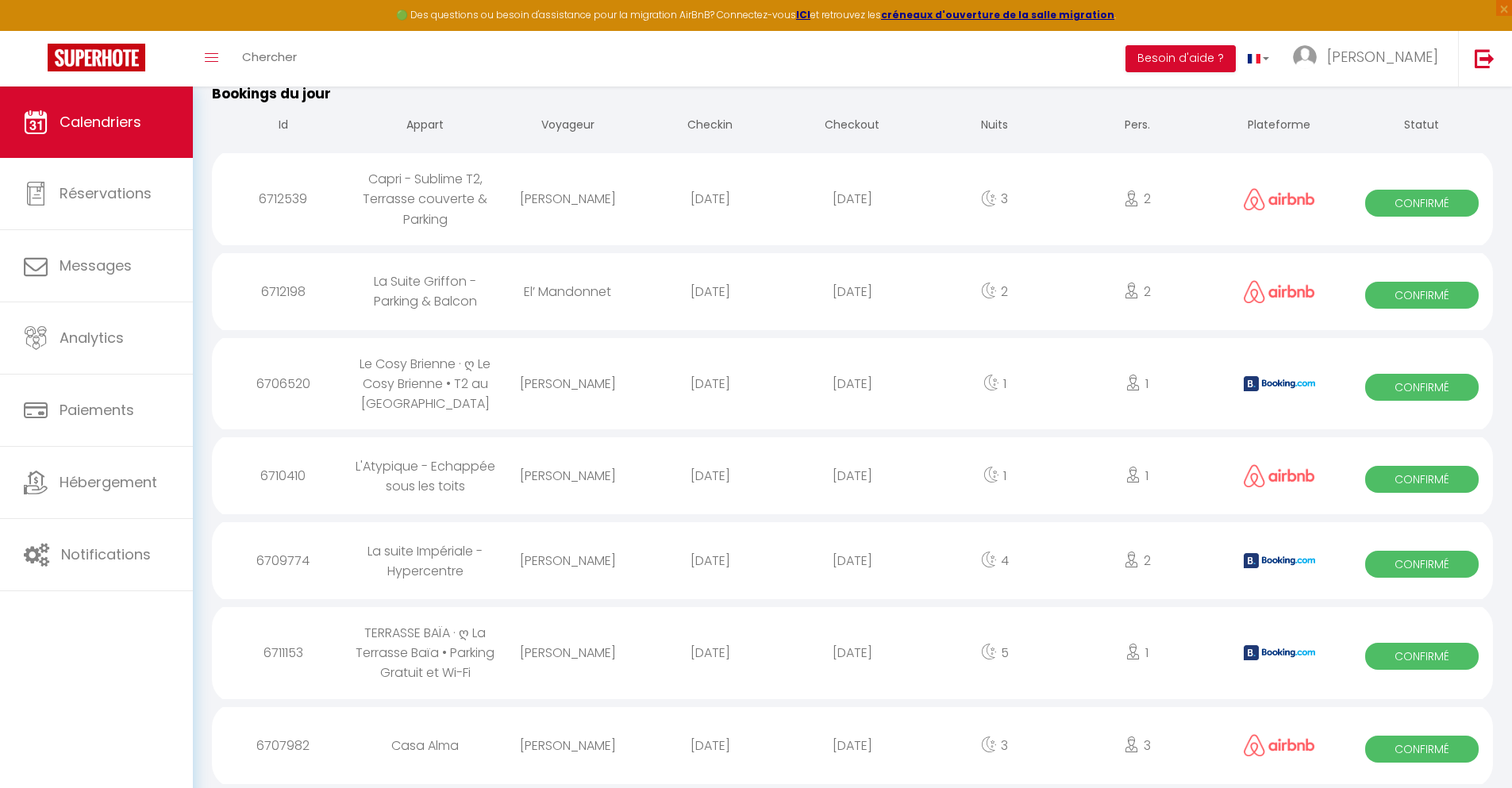
select select
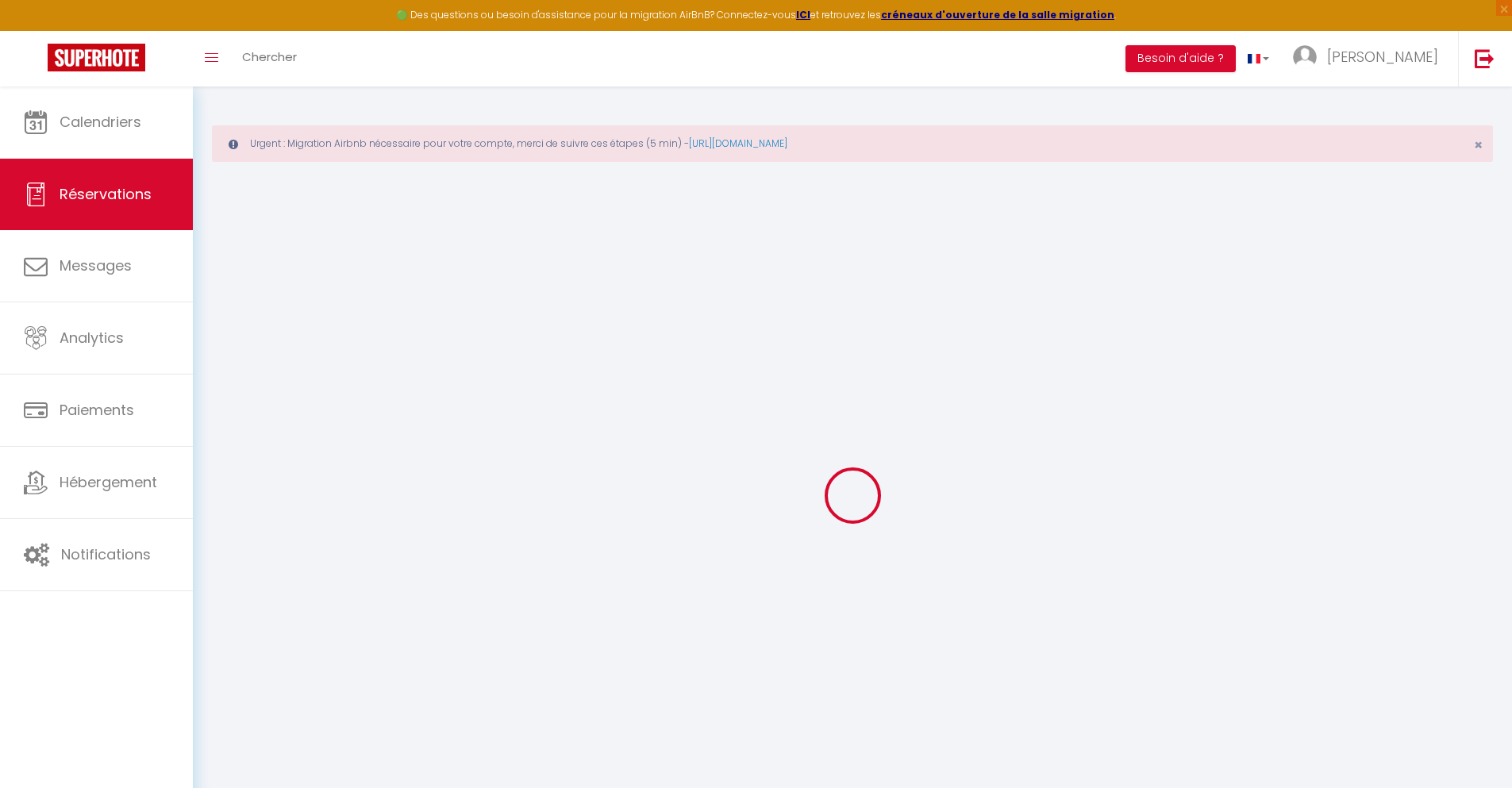
select select
checkbox input "false"
select select
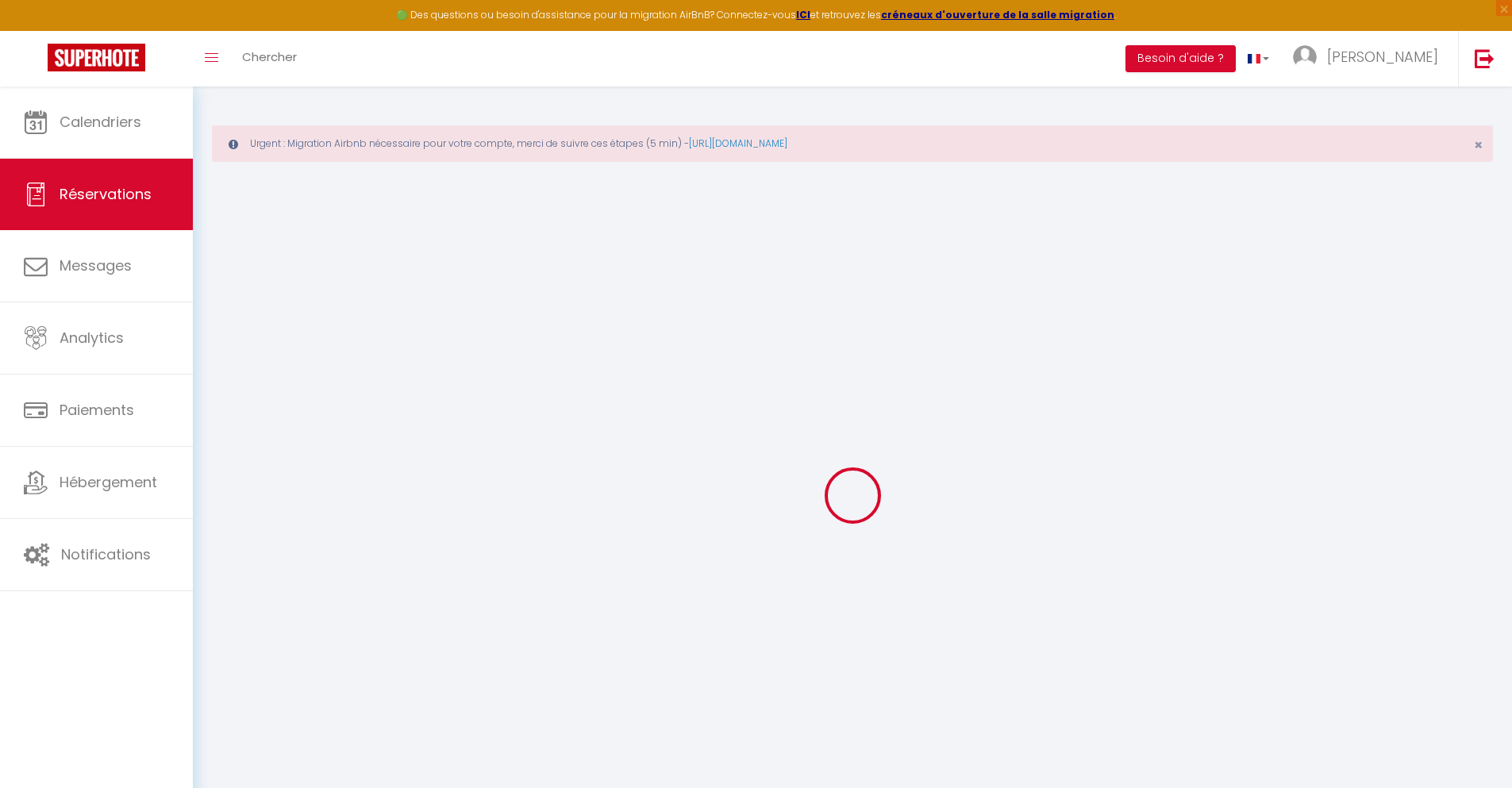
select select
checkbox input "false"
select select
type input "32"
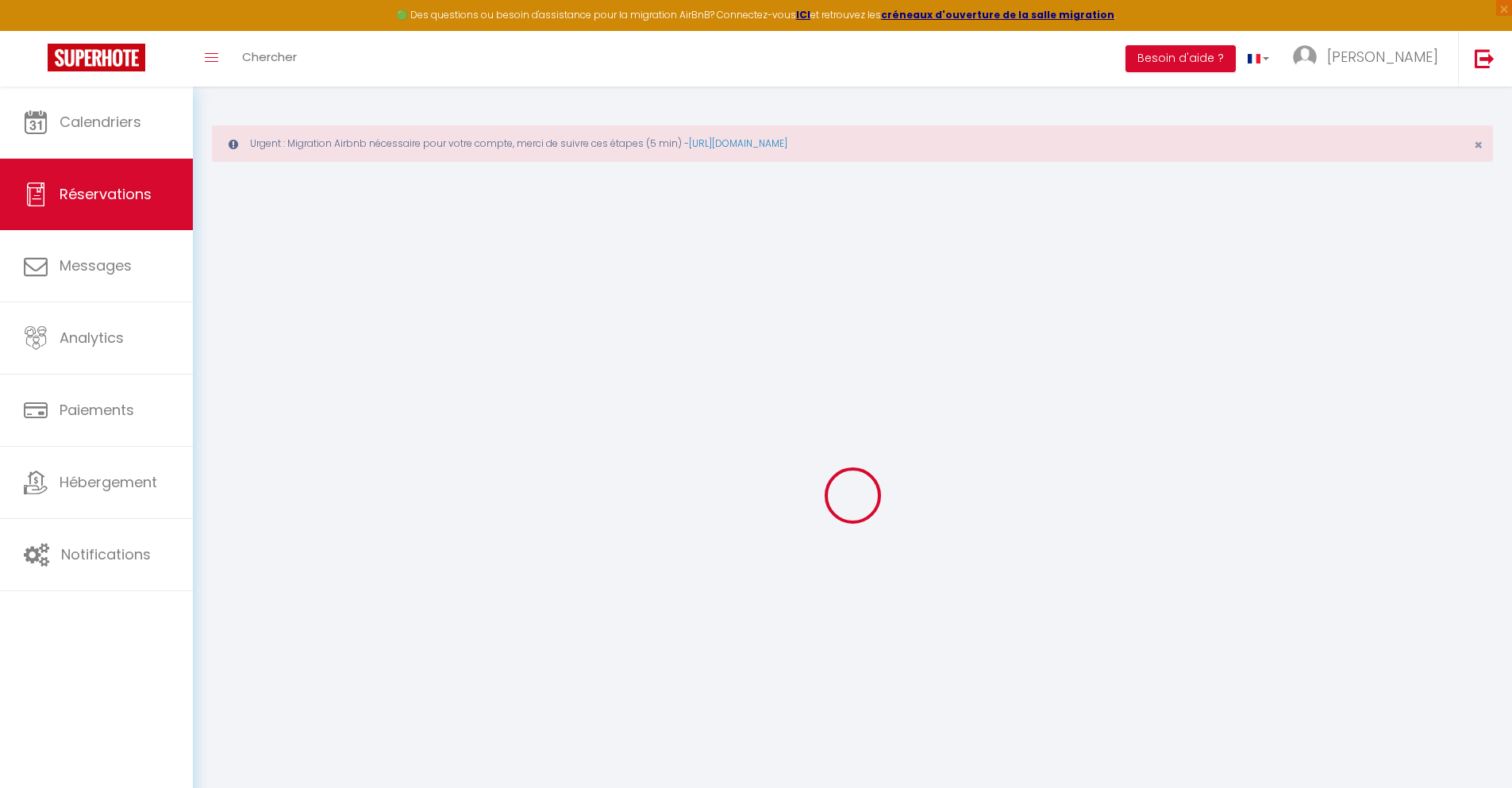
type input "17.79"
select select
checkbox input "false"
select select
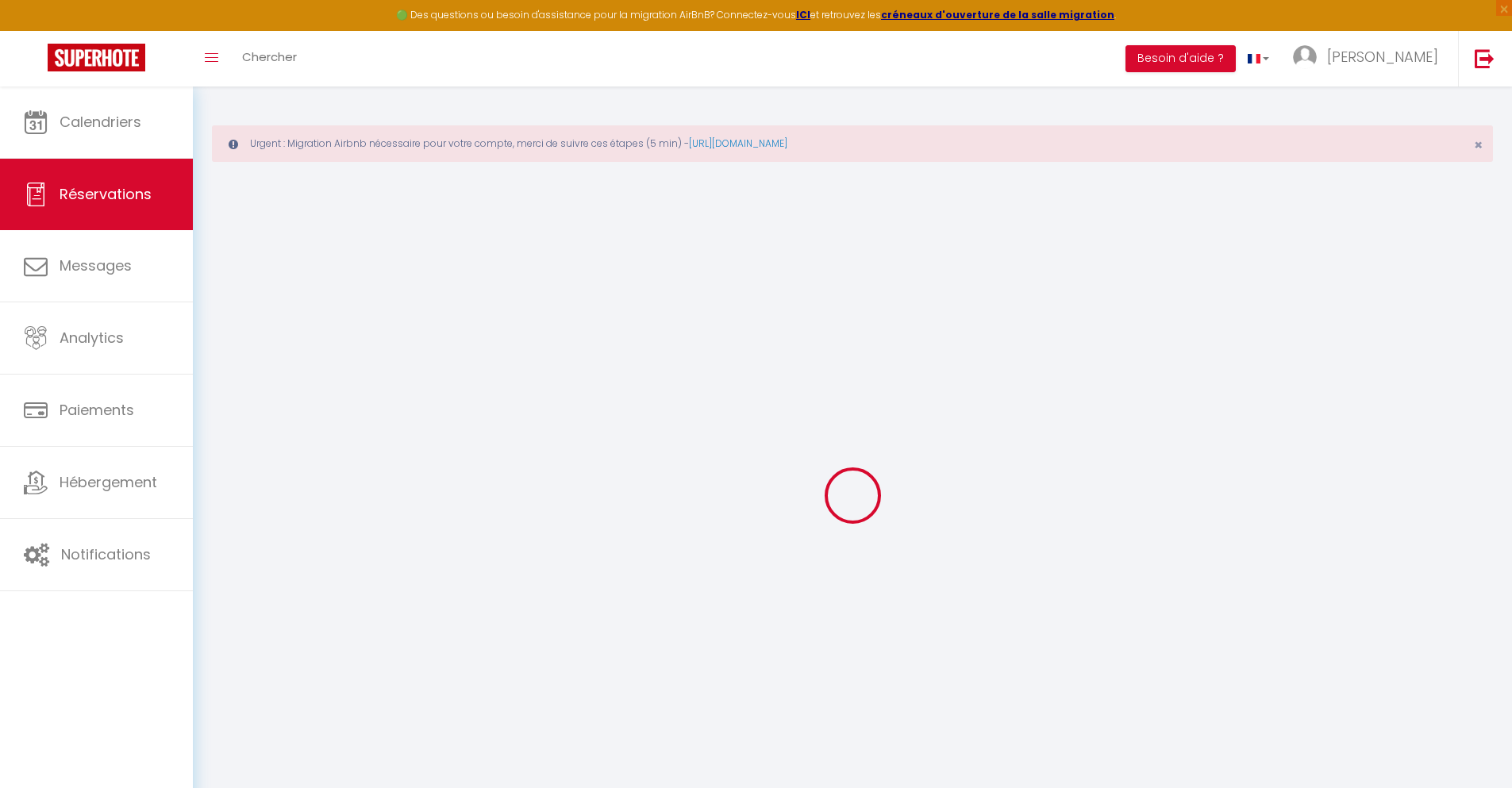
checkbox input "false"
select select
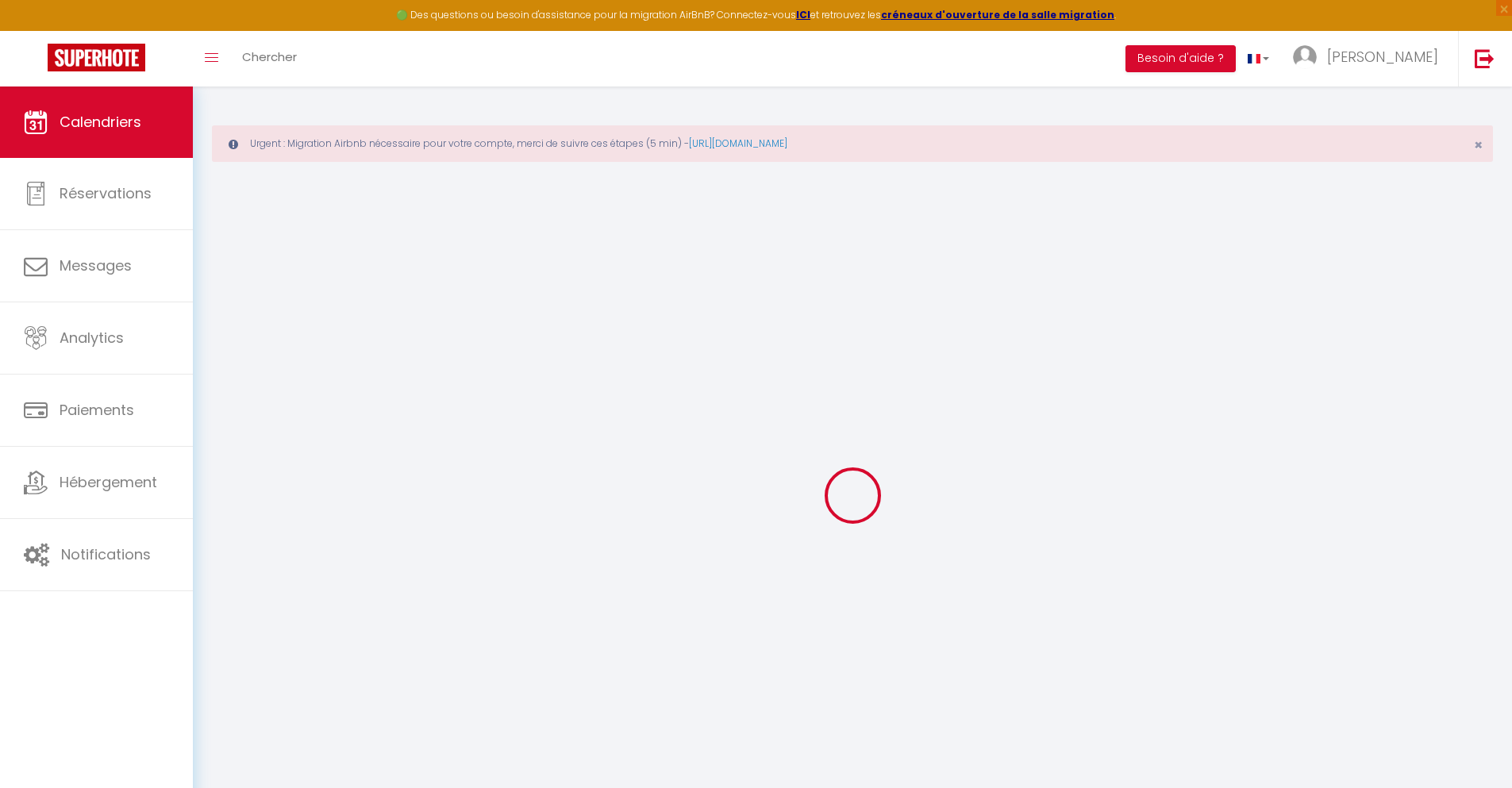
scroll to position [86, 0]
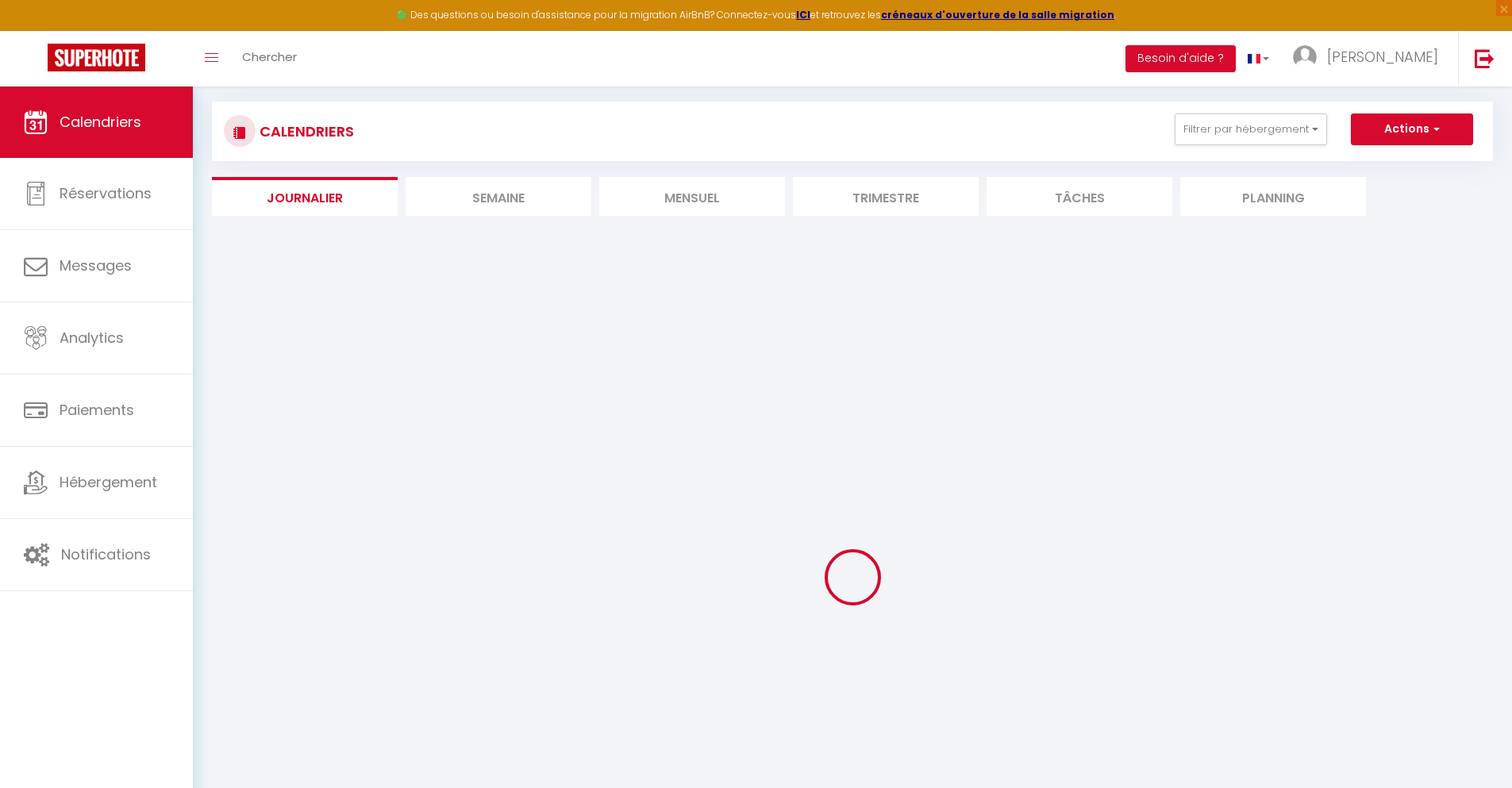
select select
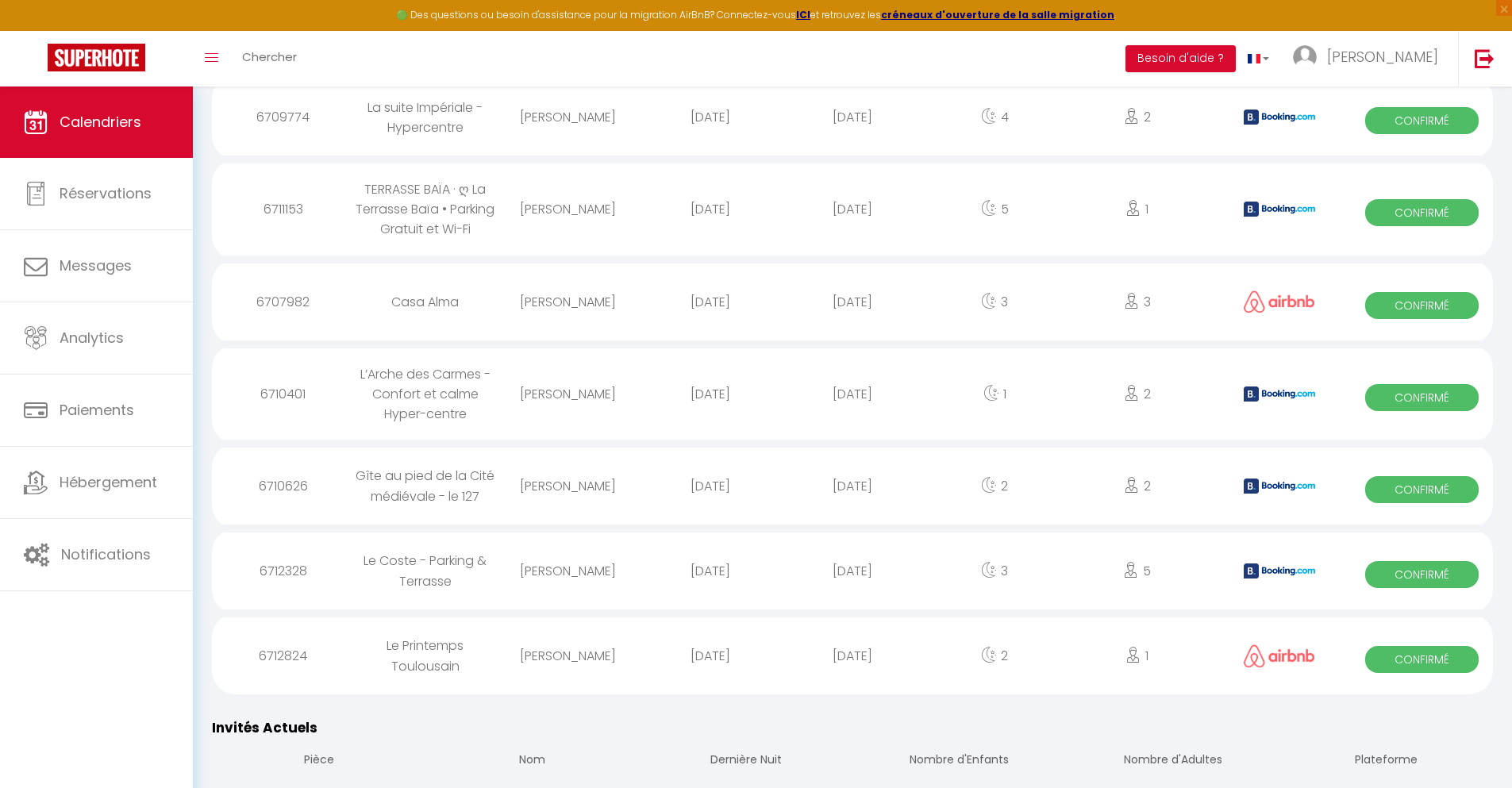
scroll to position [1284, 0]
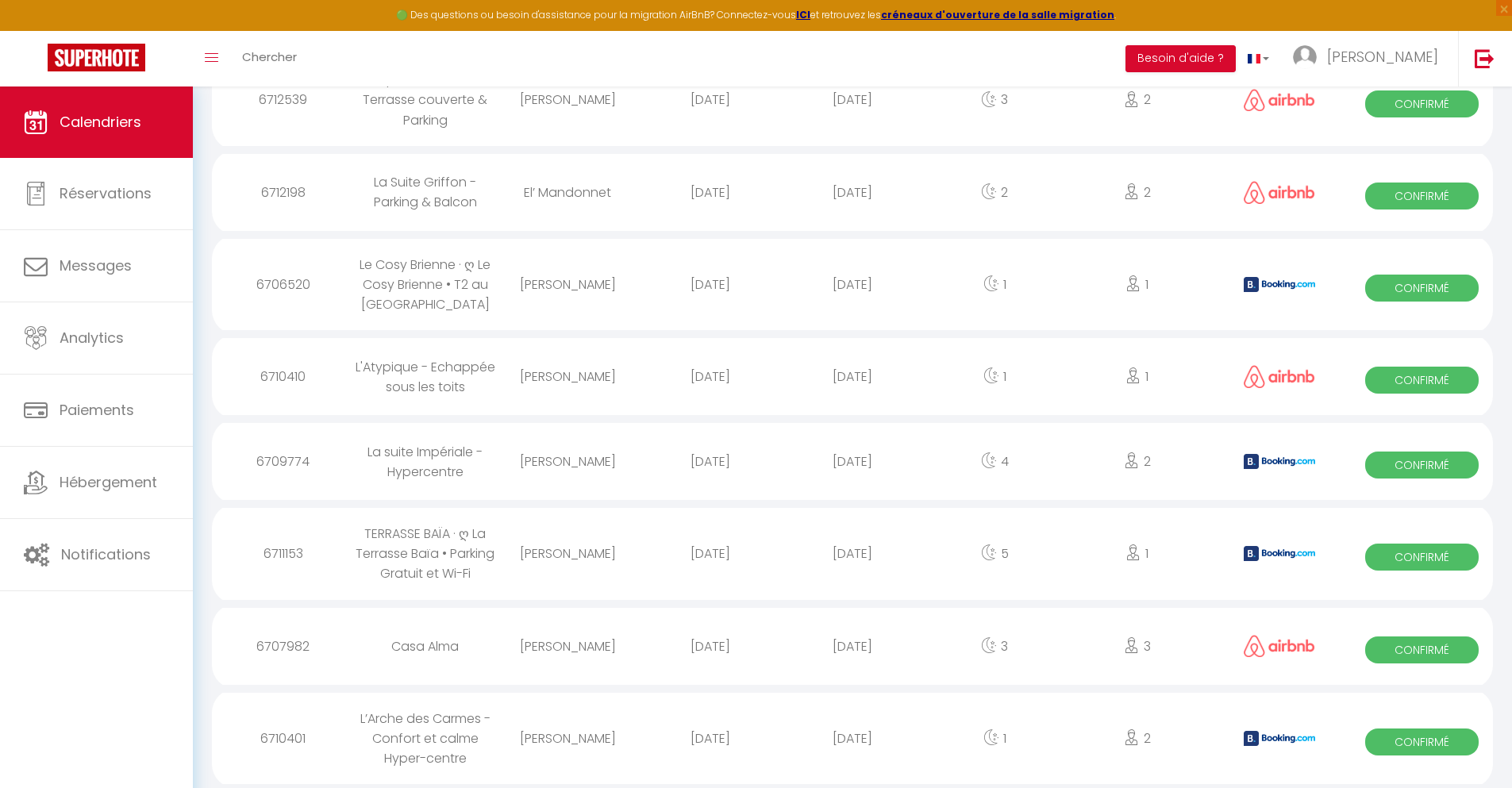
click at [853, 739] on div "[DATE]" at bounding box center [852, 739] width 142 height 51
select select "0"
select select "1"
select select
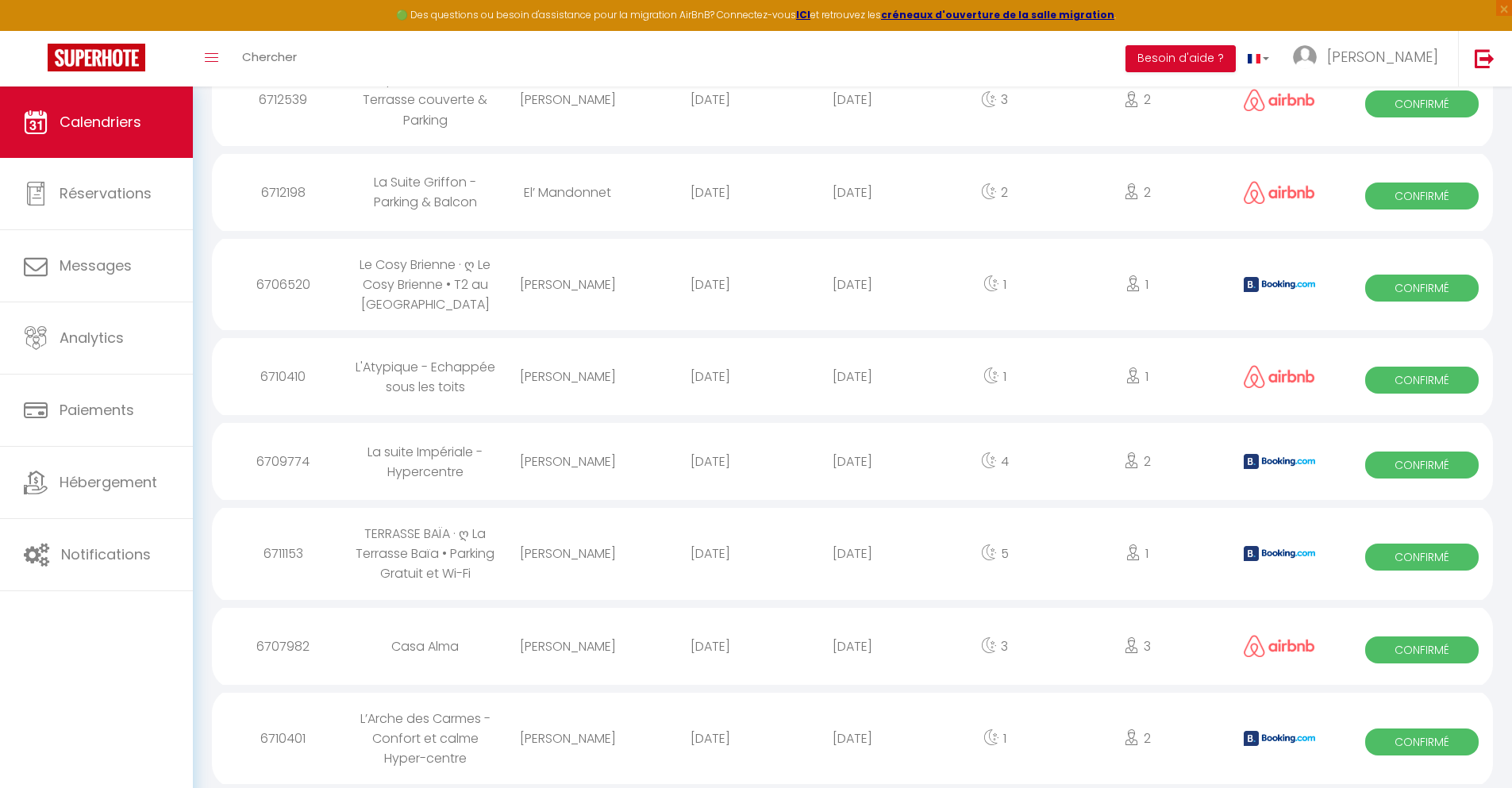
select select
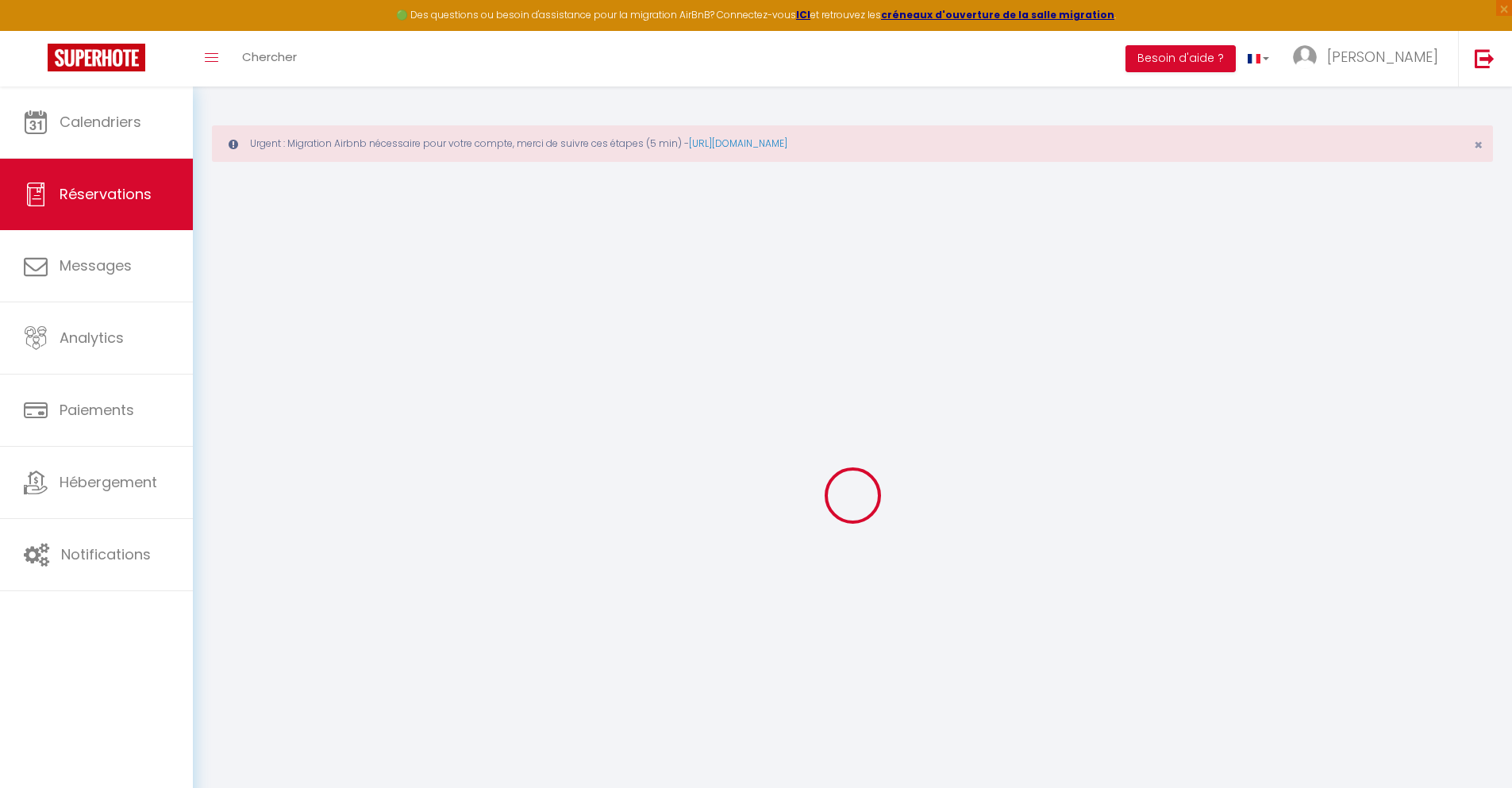
type input "[PERSON_NAME]"
type input "Delage"
type input "[EMAIL_ADDRESS][DOMAIN_NAME]"
type input "[PHONE_NUMBER]"
select select "FR"
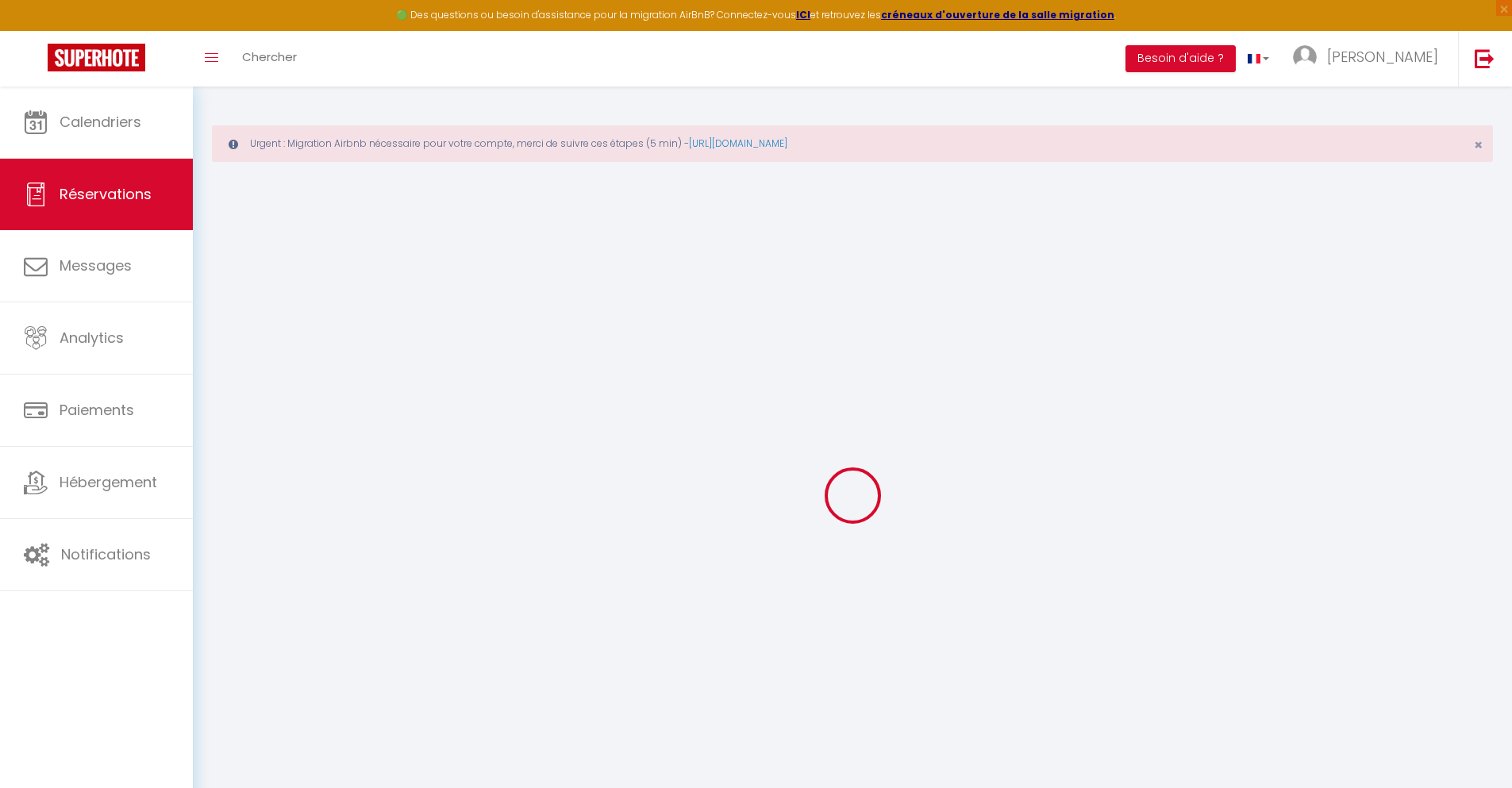
type input "19.58"
type input "1.6800000000000002"
select select "71840"
select select "1"
select select
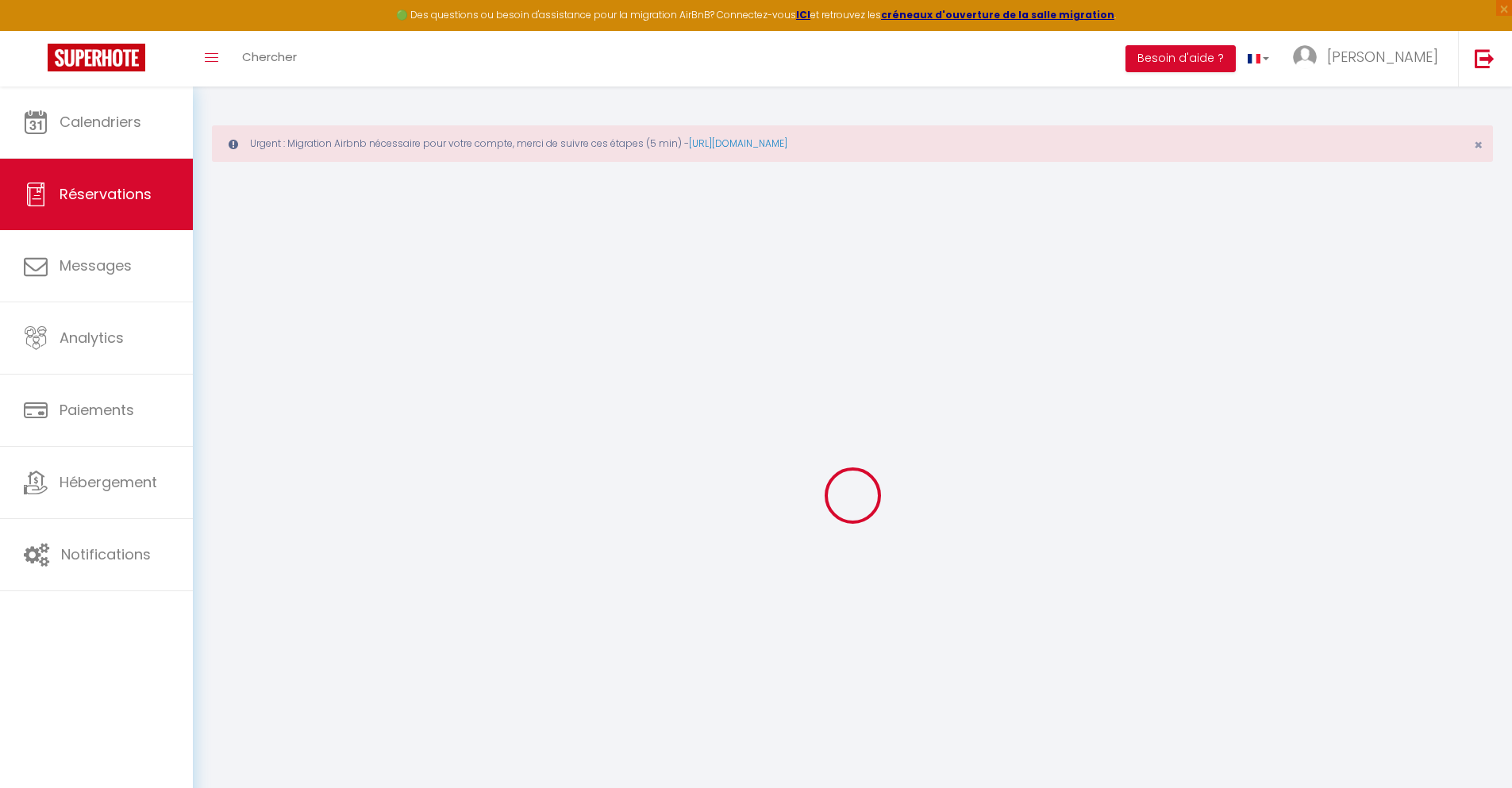
select select
type input "2"
select select "12"
select select
type input "70.2"
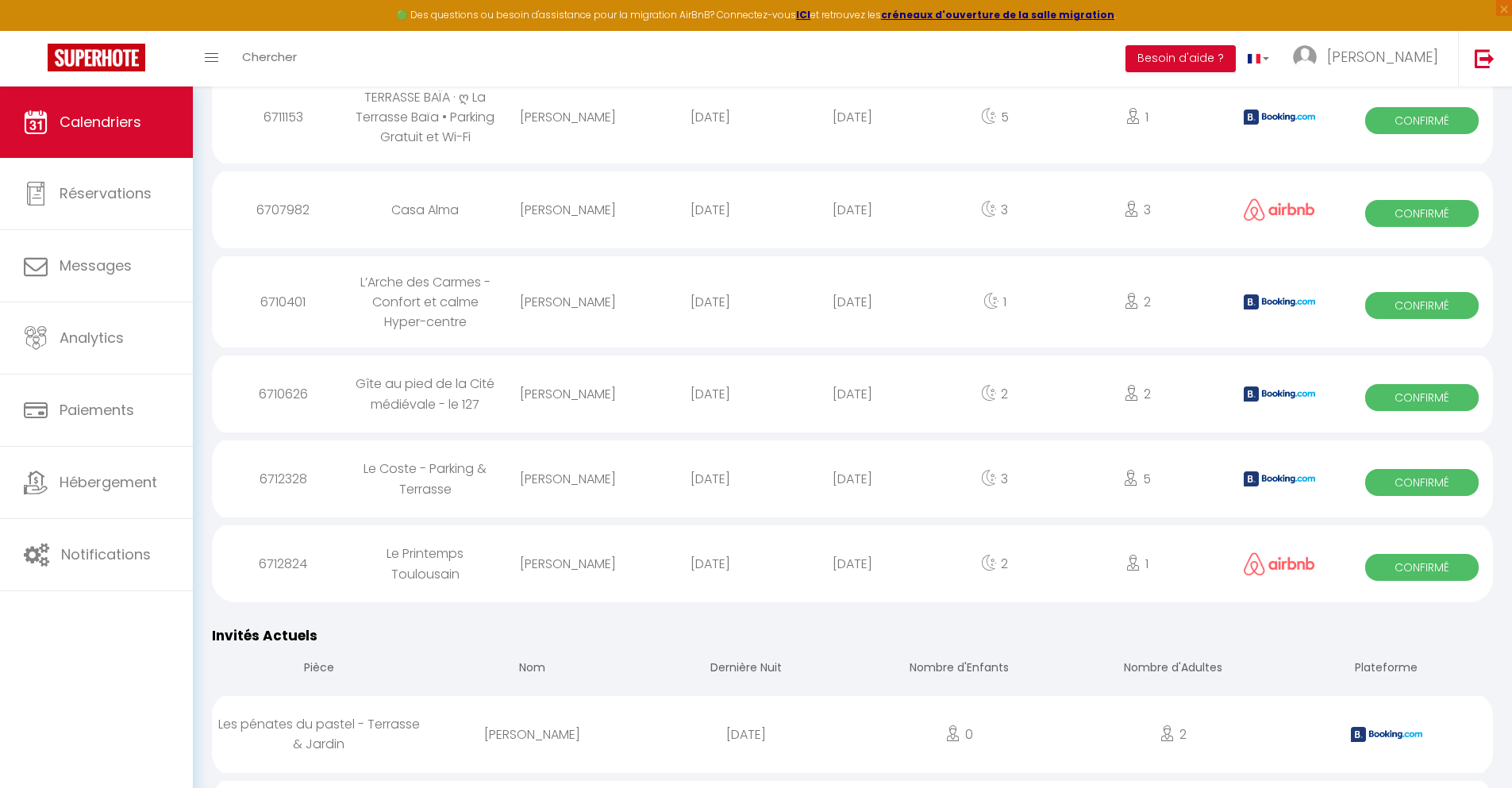
scroll to position [1369, 0]
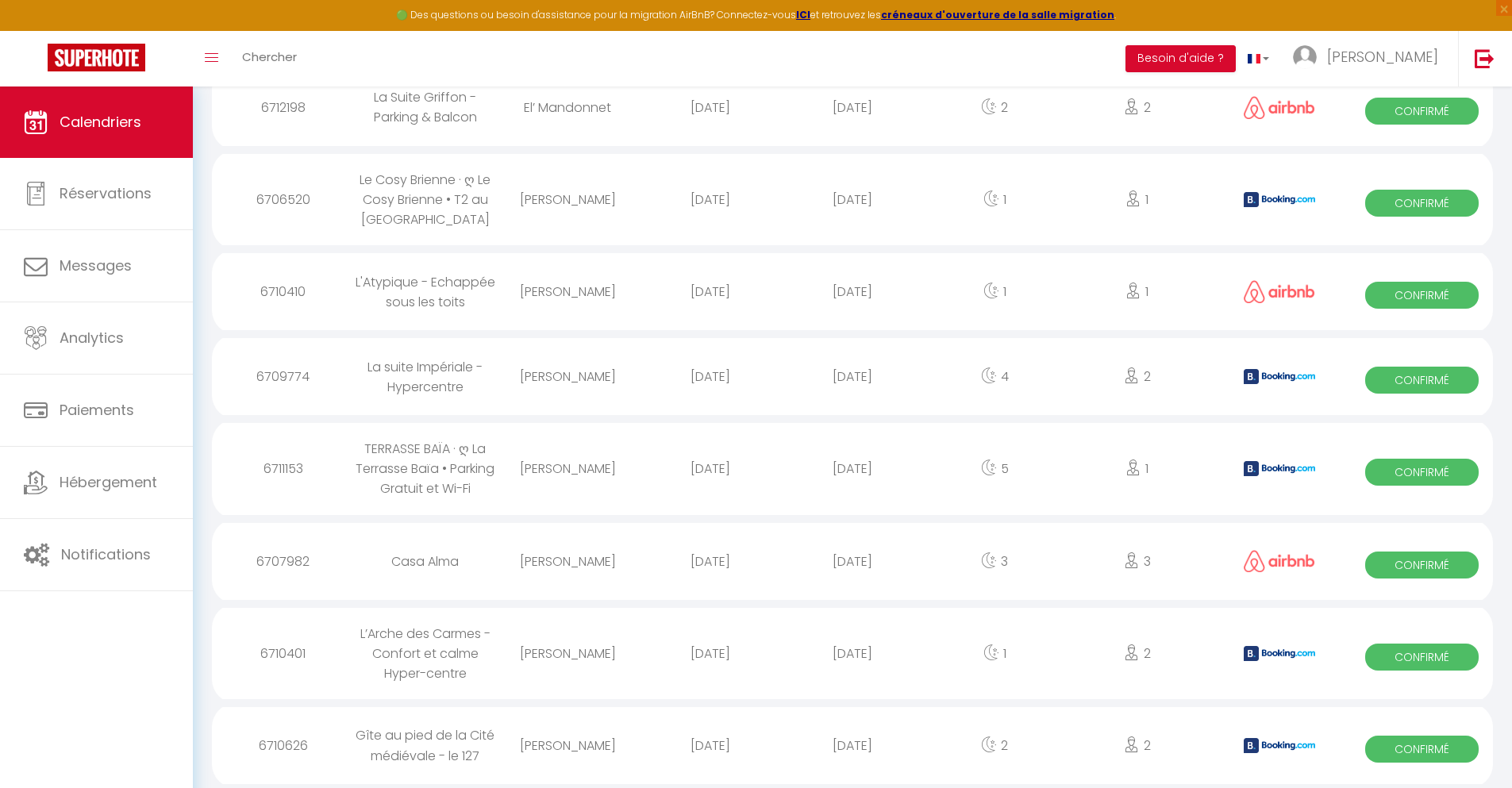
click at [853, 745] on div "[DATE]" at bounding box center [852, 745] width 142 height 51
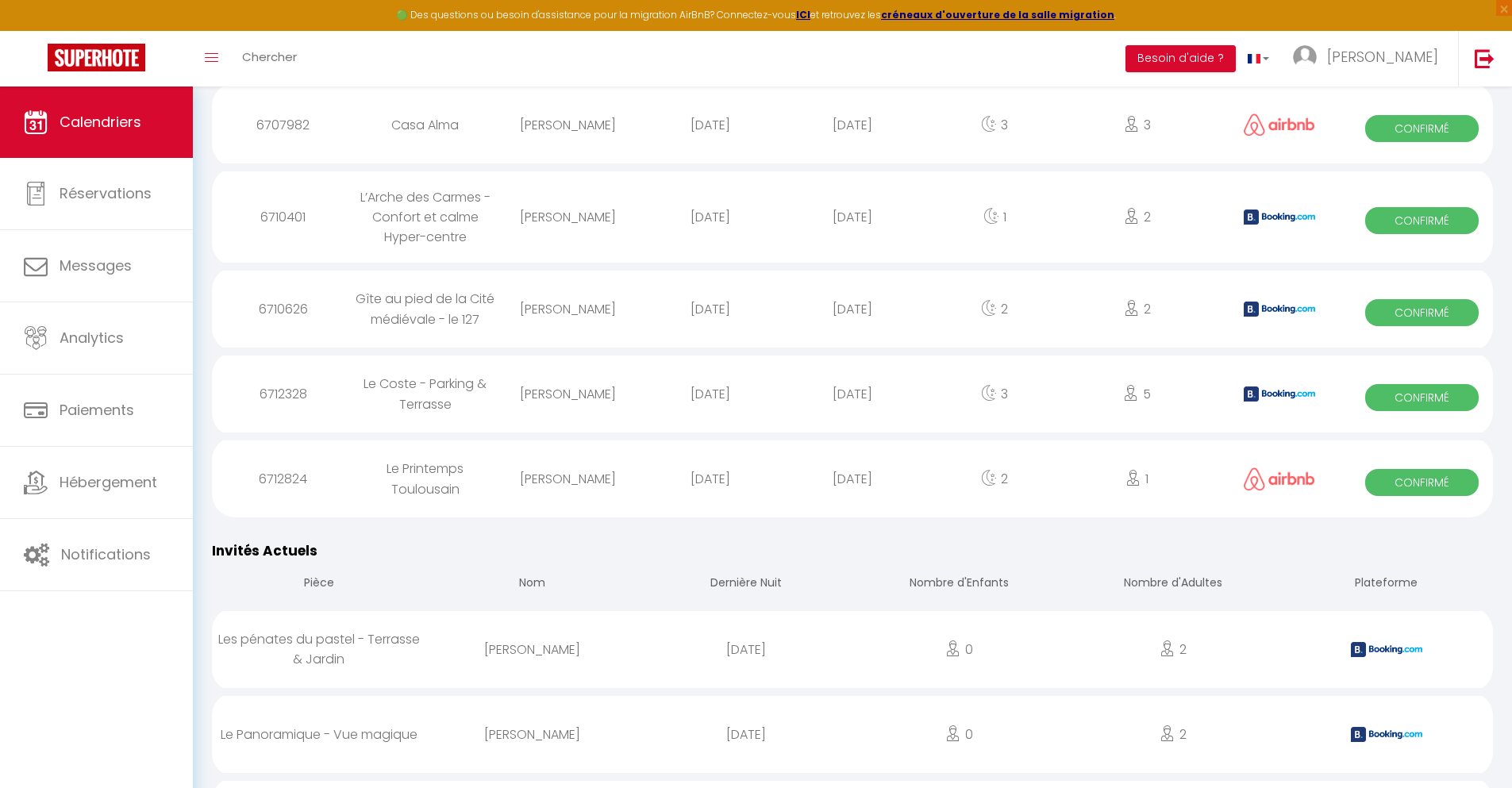
scroll to position [1454, 0]
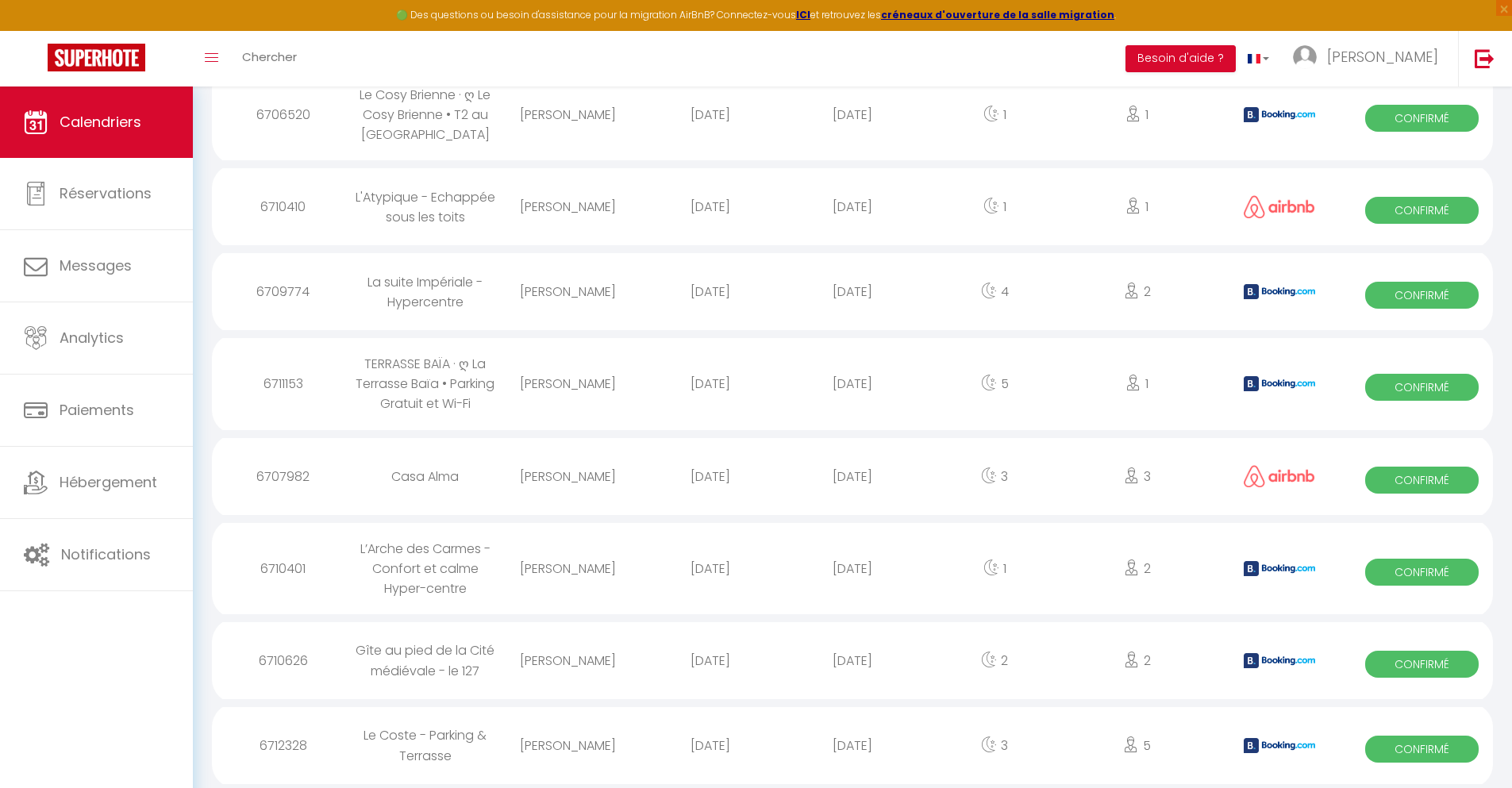
click at [853, 745] on div "[DATE]" at bounding box center [852, 745] width 142 height 51
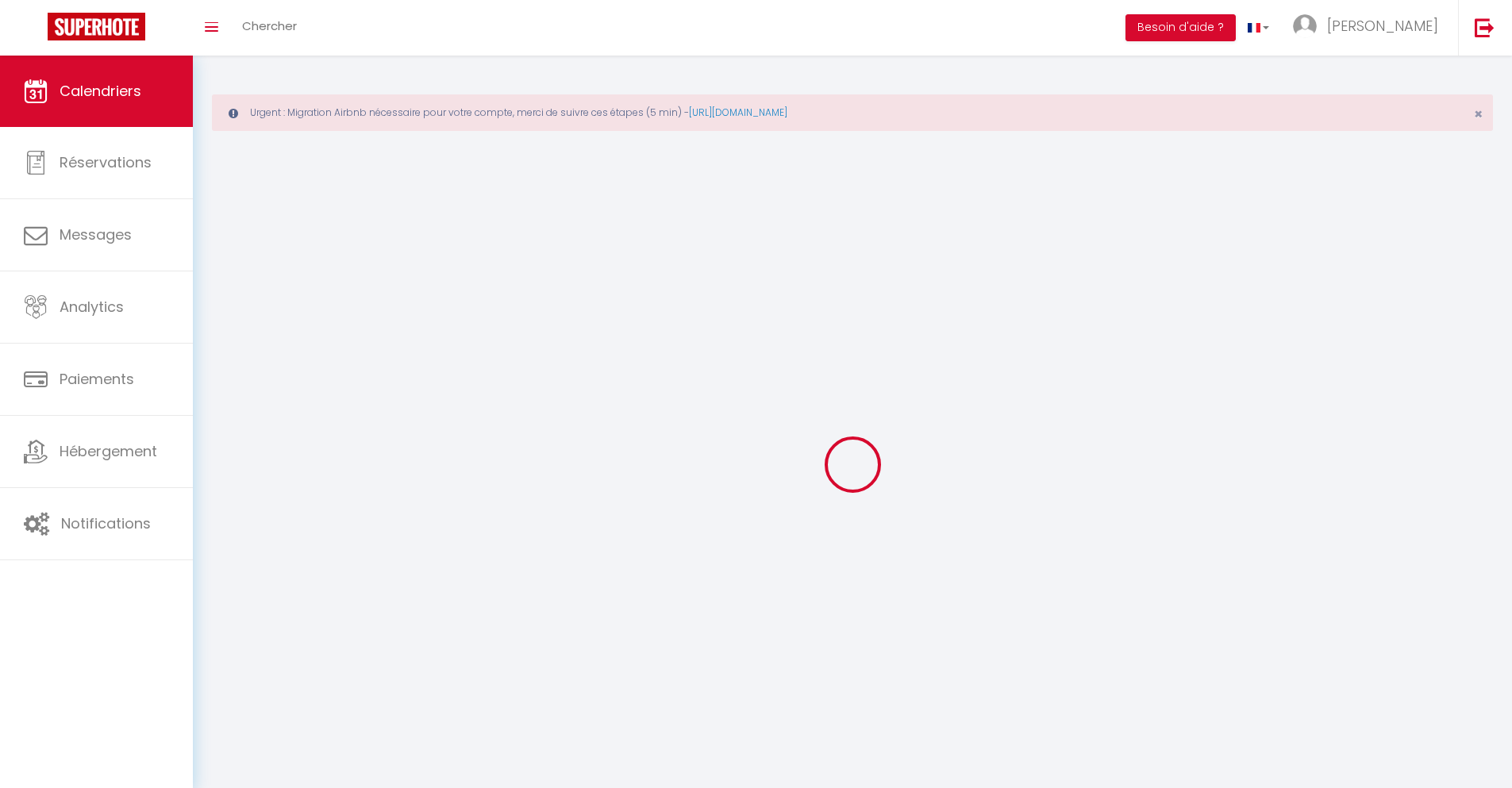
scroll to position [86, 0]
